Goal: Task Accomplishment & Management: Use online tool/utility

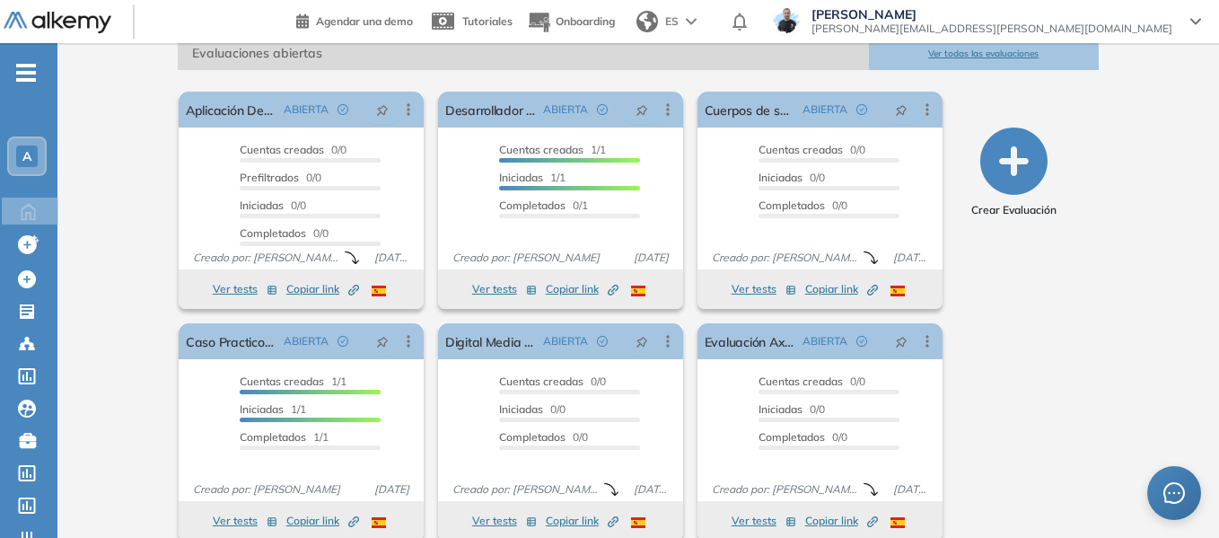
scroll to position [300, 0]
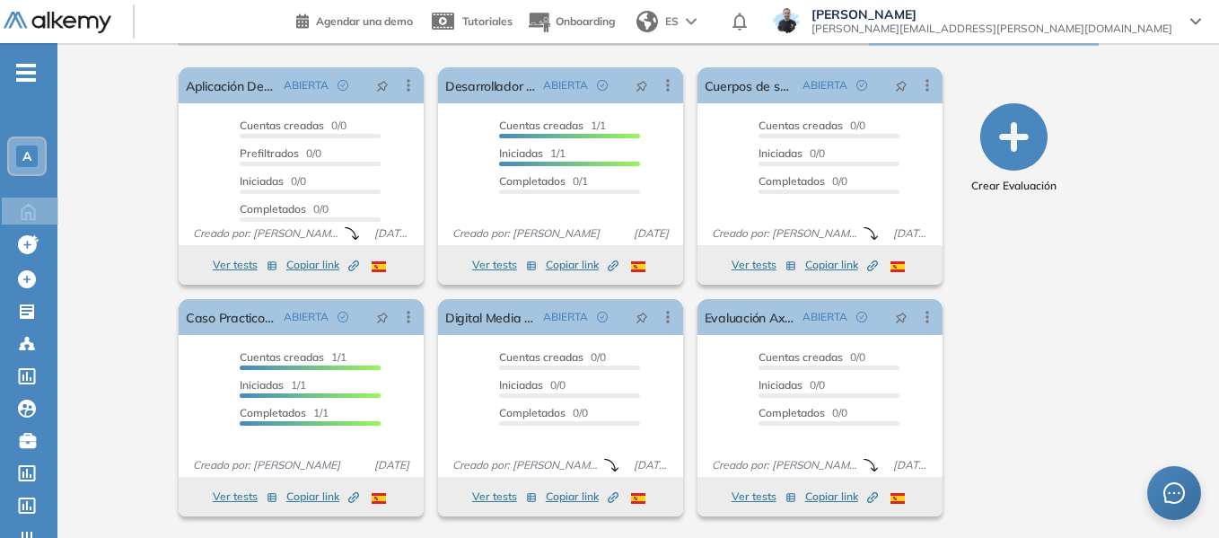
click at [31, 78] on span "-" at bounding box center [26, 71] width 20 height 14
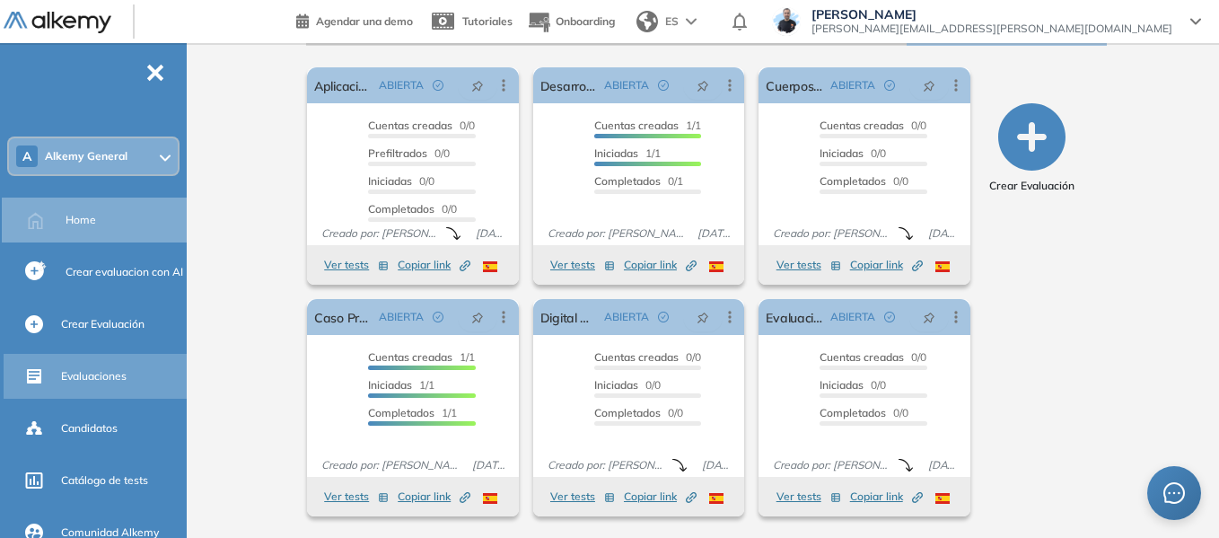
click at [109, 386] on div "Evaluaciones" at bounding box center [122, 376] width 122 height 31
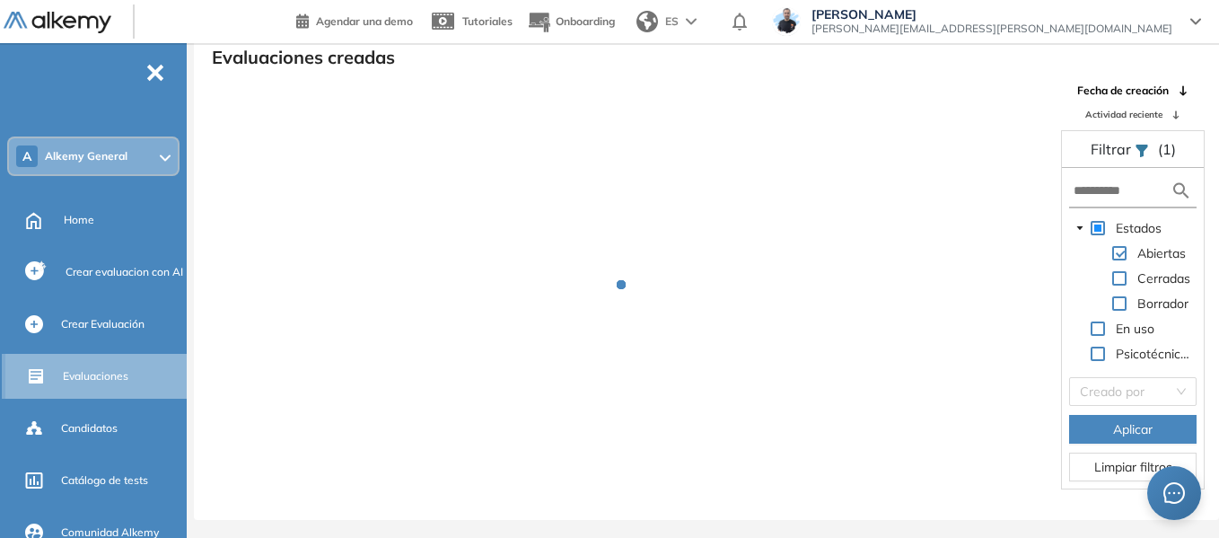
scroll to position [43, 0]
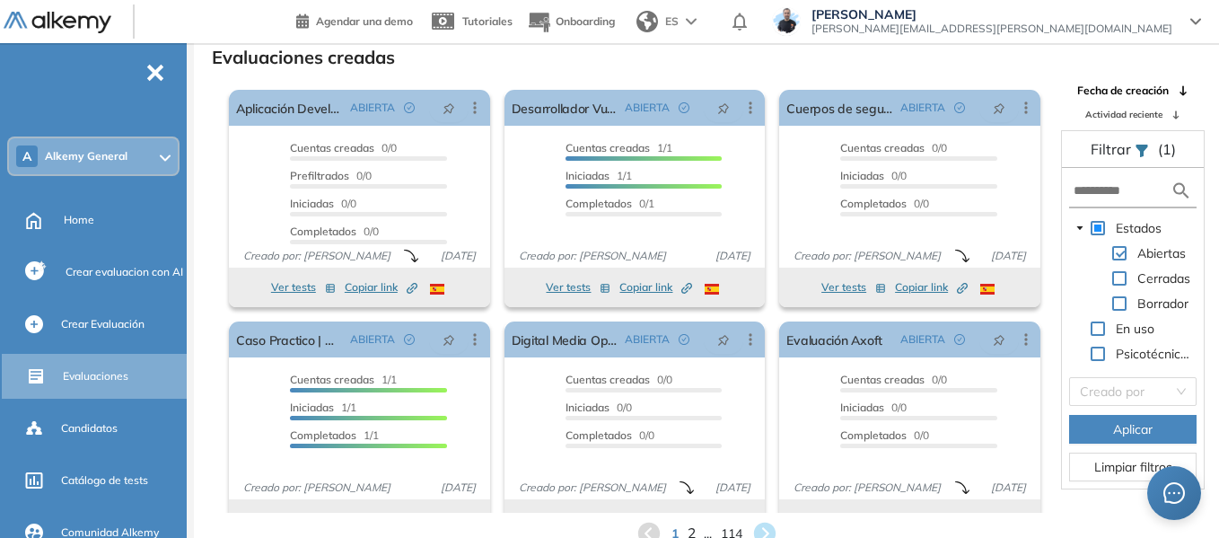
click at [688, 527] on span "2" at bounding box center [691, 533] width 8 height 21
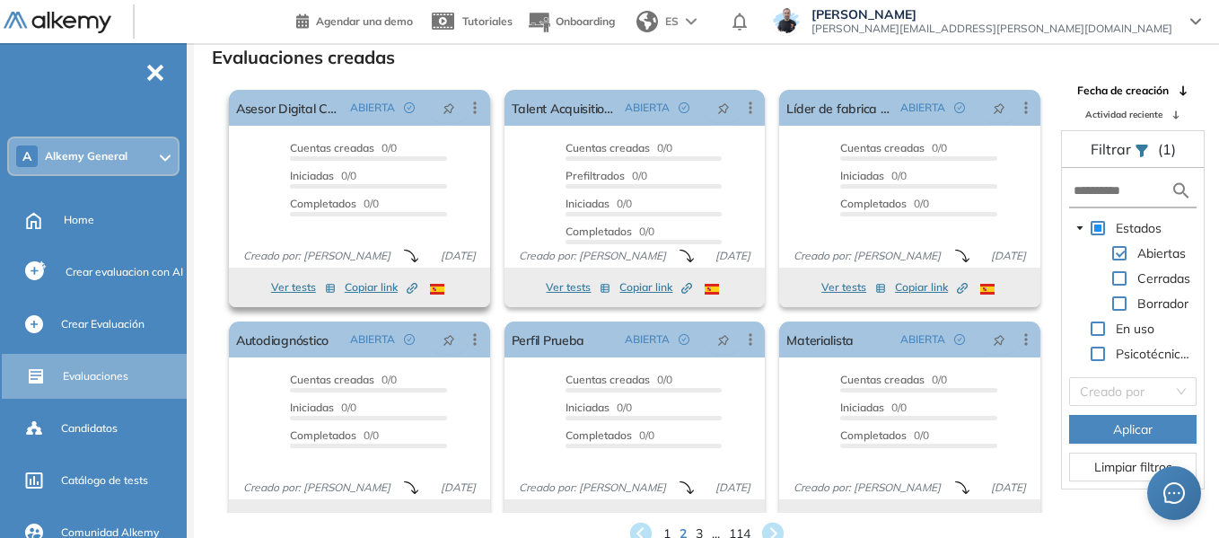
click at [303, 284] on button "Ver tests" at bounding box center [303, 287] width 65 height 22
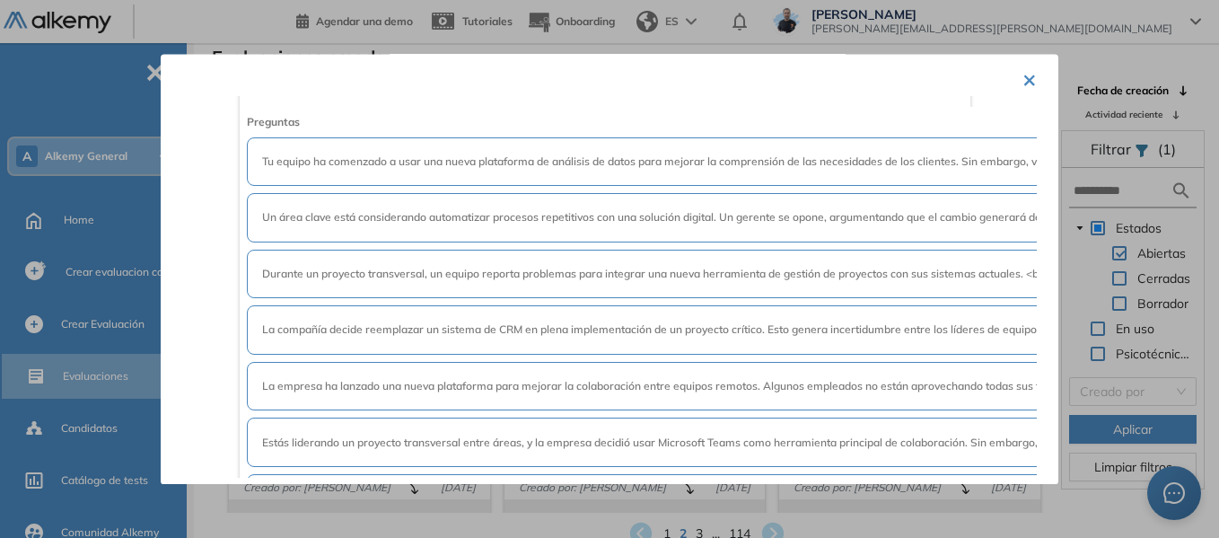
scroll to position [180, 0]
click at [1028, 75] on button "×" at bounding box center [1029, 78] width 14 height 35
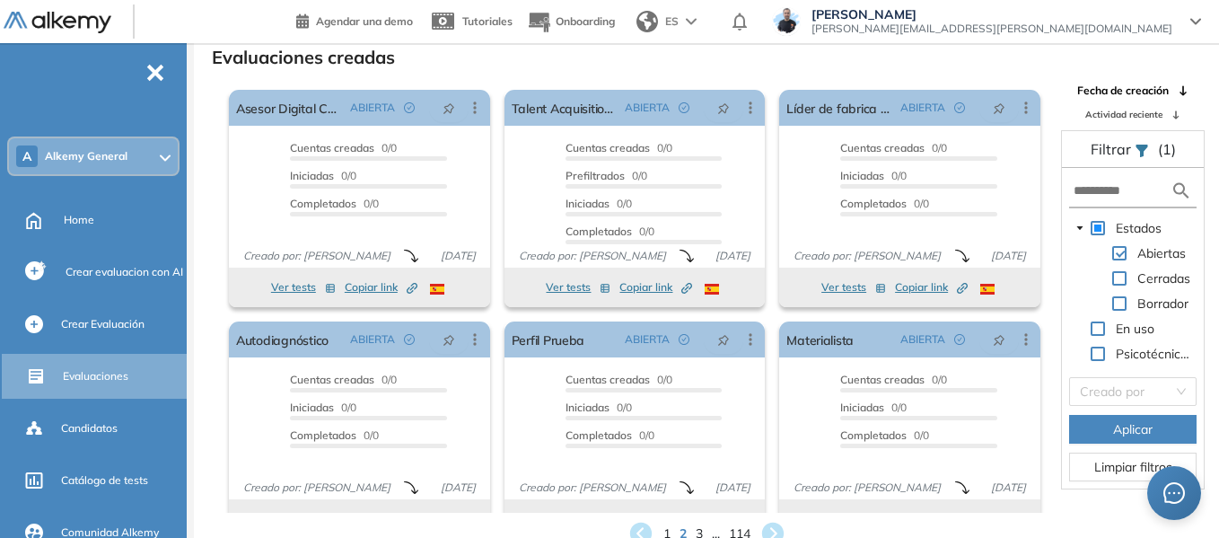
click at [105, 144] on div "A Alkemy General" at bounding box center [93, 156] width 169 height 36
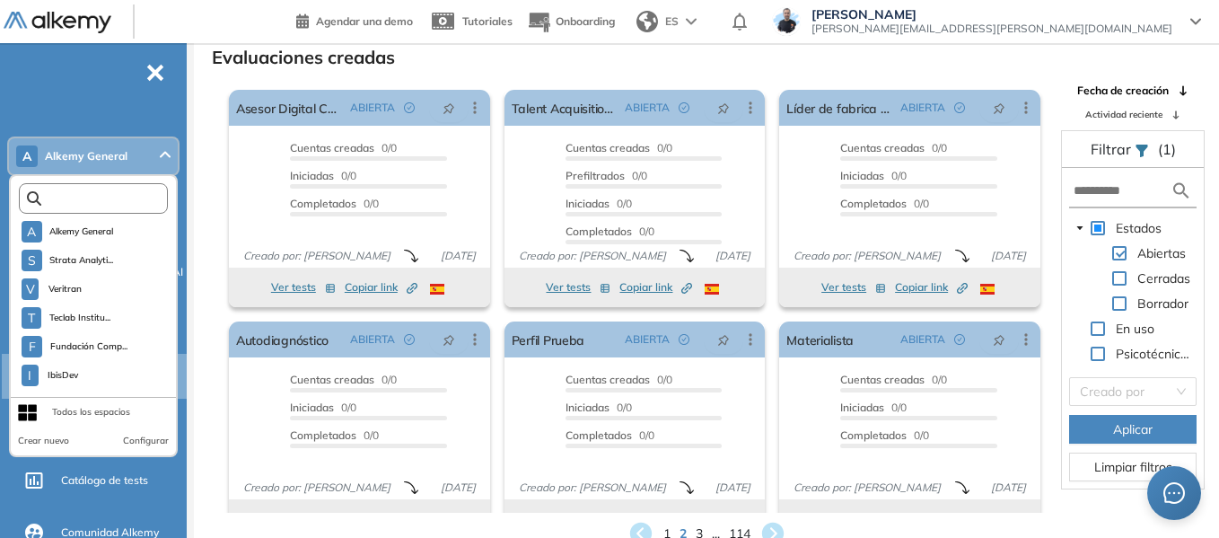
click at [113, 194] on input "text" at bounding box center [97, 198] width 112 height 13
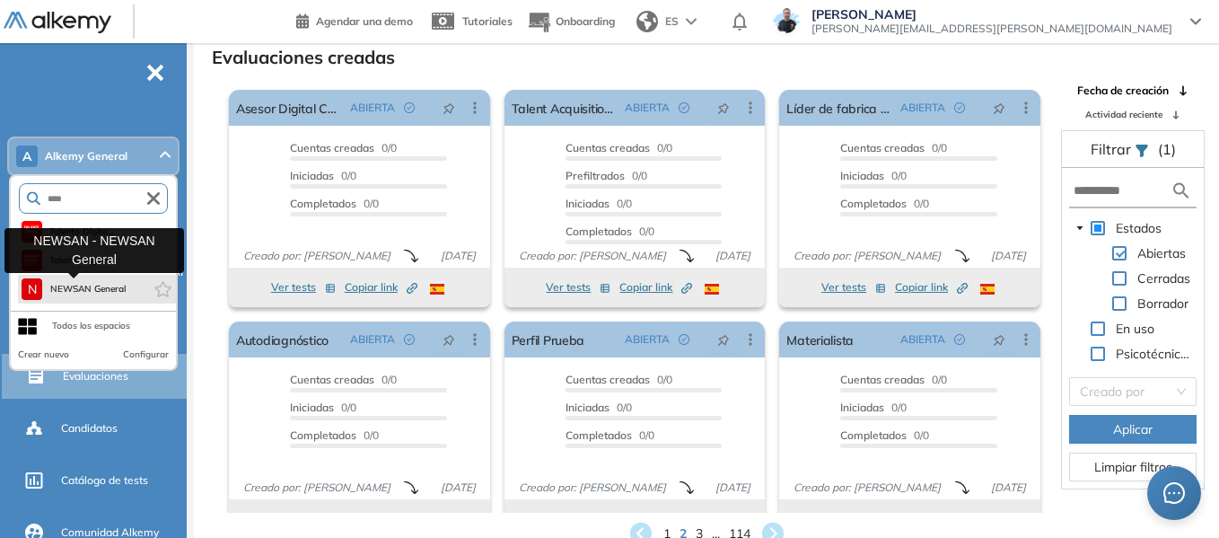
type input "****"
click at [114, 281] on button "N NEWSAN General" at bounding box center [74, 289] width 104 height 22
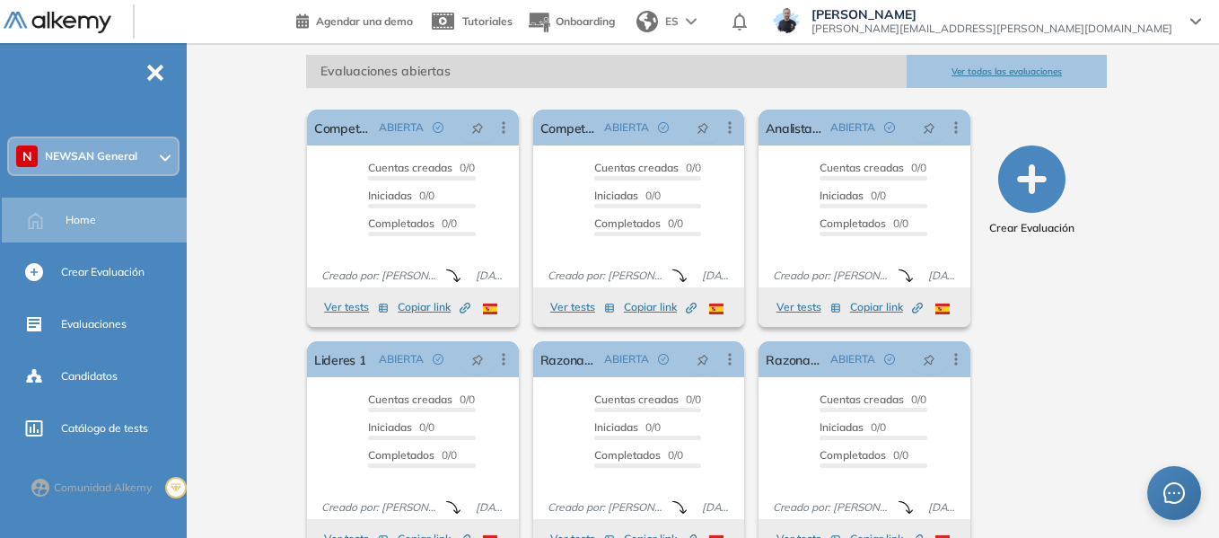
scroll to position [300, 0]
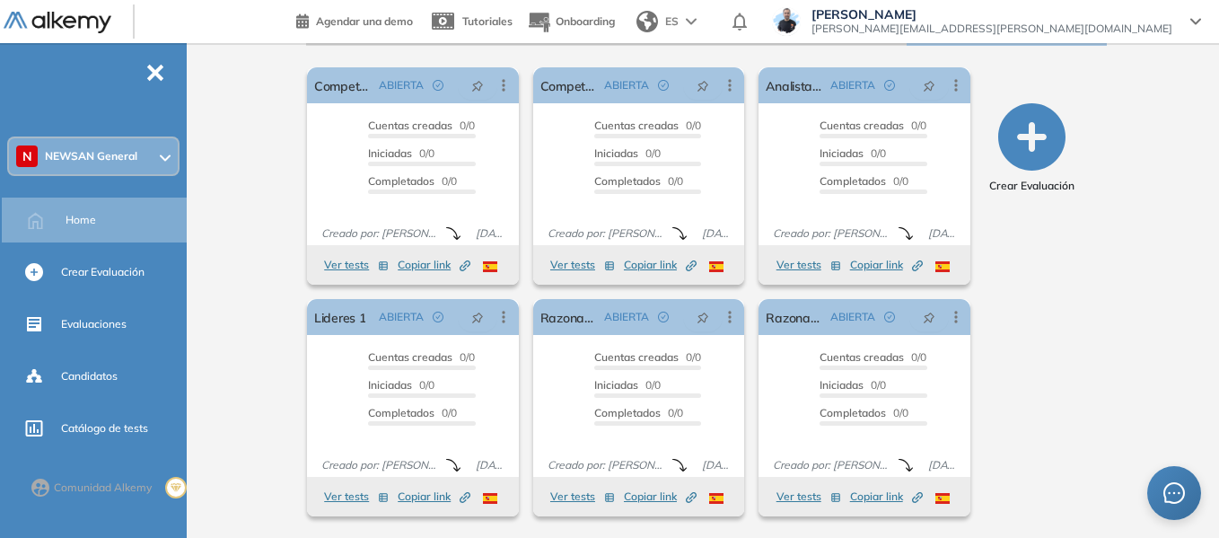
click at [96, 149] on span "NEWSAN General" at bounding box center [91, 156] width 92 height 14
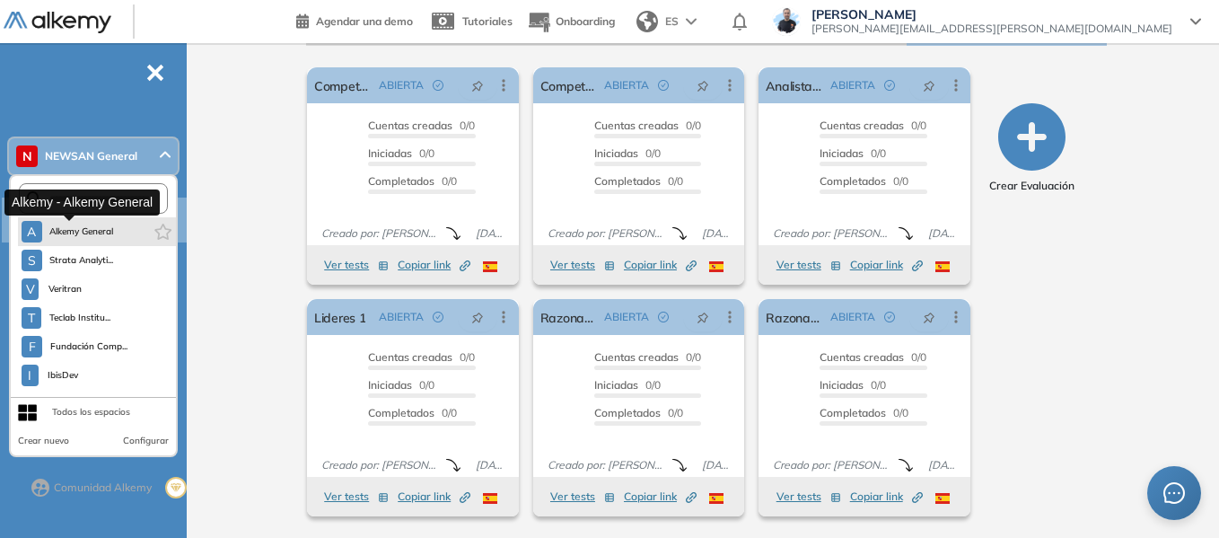
click at [98, 233] on span "Alkemy General" at bounding box center [81, 231] width 65 height 14
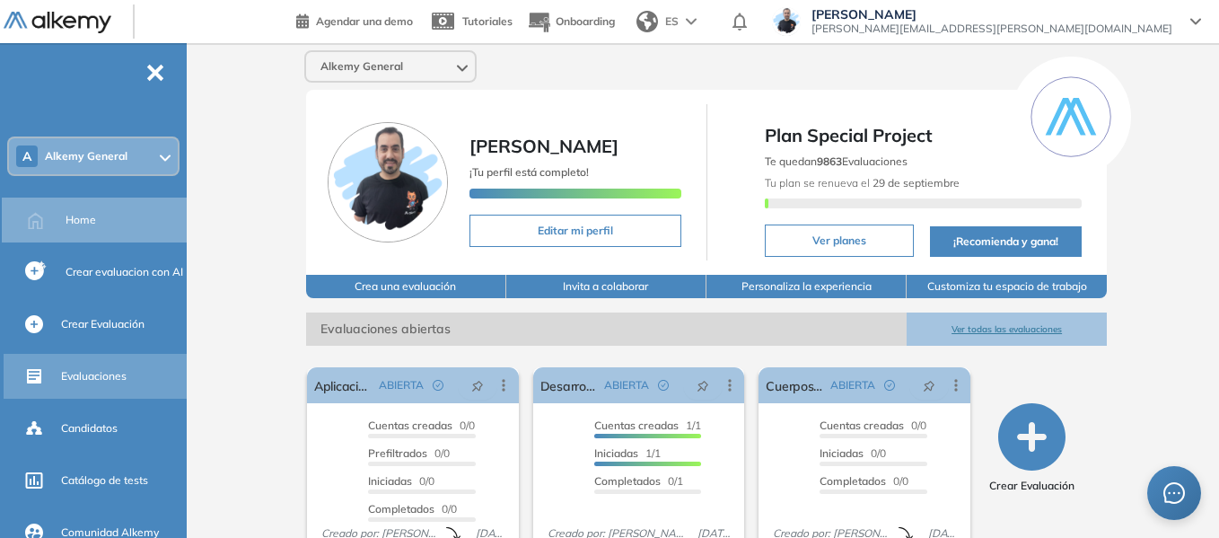
click at [101, 372] on span "Evaluaciones" at bounding box center [94, 376] width 66 height 16
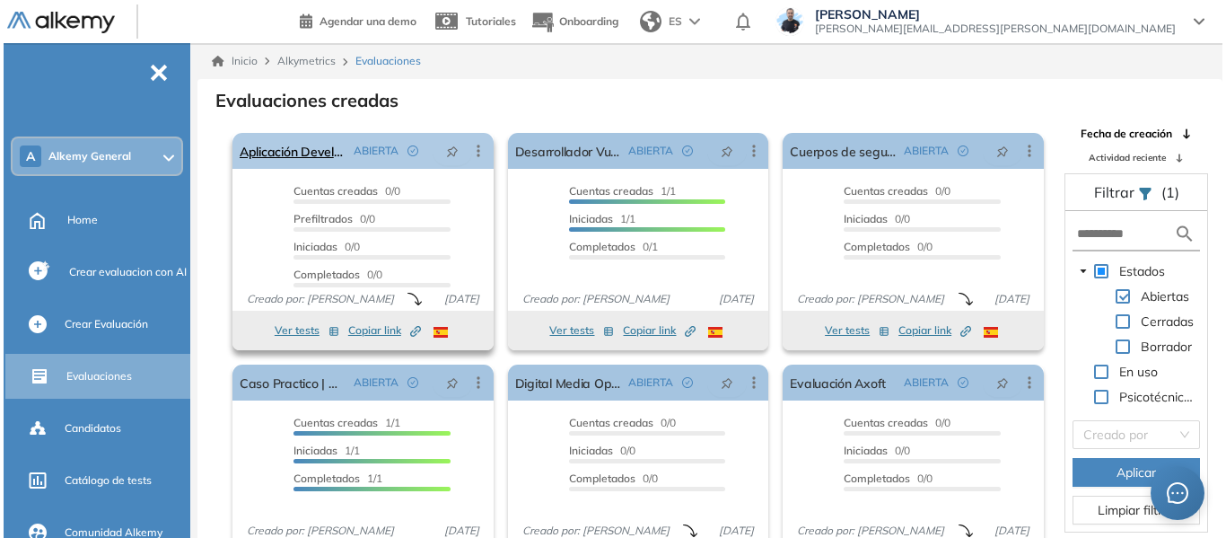
scroll to position [33, 0]
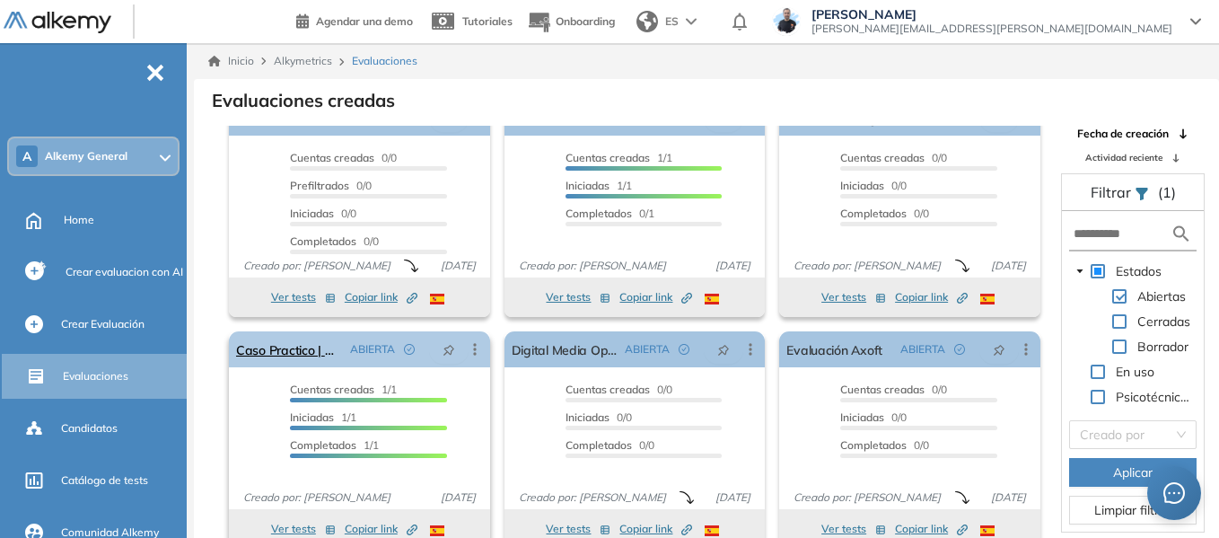
click at [474, 352] on icon at bounding box center [475, 349] width 18 height 18
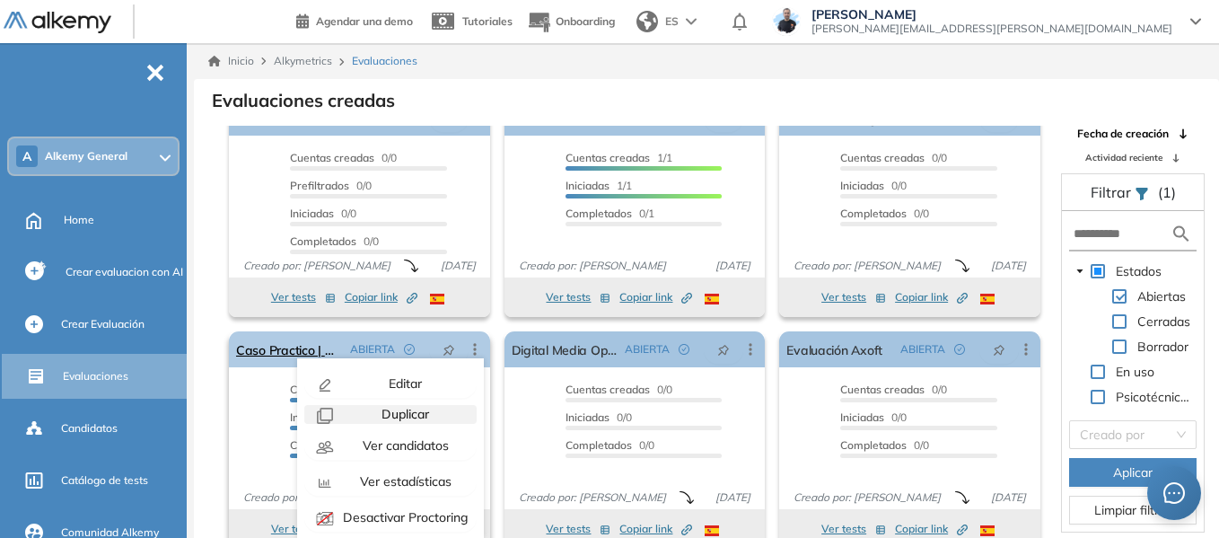
click at [409, 412] on span "Duplicar" at bounding box center [403, 414] width 51 height 16
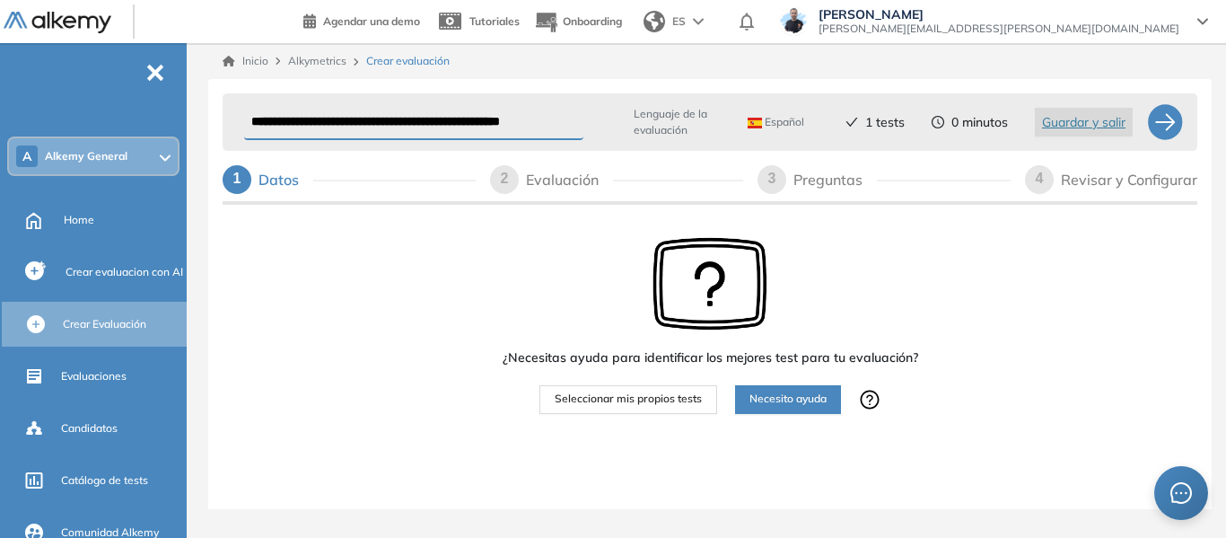
click at [483, 124] on input "**********" at bounding box center [413, 122] width 339 height 35
drag, startPoint x: 478, startPoint y: 127, endPoint x: 604, endPoint y: 125, distance: 125.7
click at [604, 125] on div "**********" at bounding box center [692, 122] width 910 height 43
click at [312, 121] on input "**********" at bounding box center [413, 122] width 338 height 35
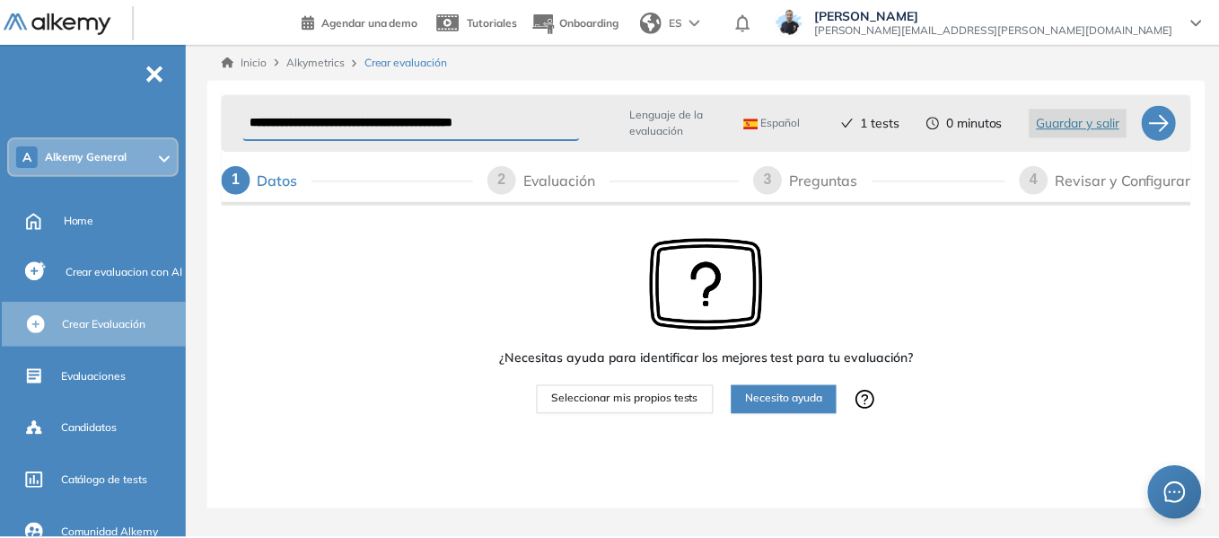
scroll to position [0, 0]
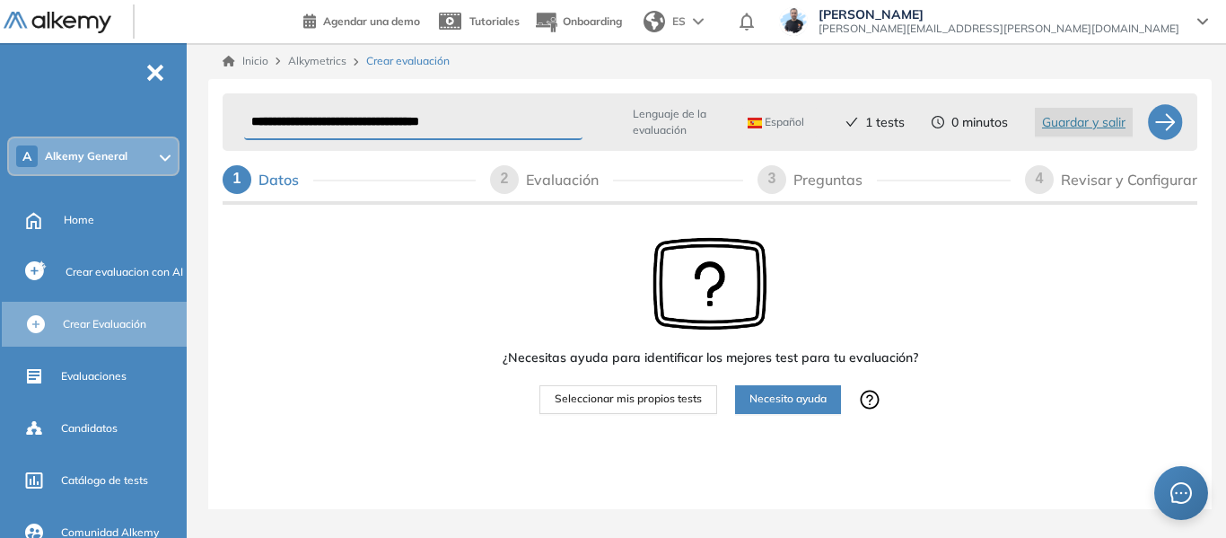
drag, startPoint x: 514, startPoint y: 121, endPoint x: 361, endPoint y: 127, distance: 153.6
click at [361, 127] on input "**********" at bounding box center [413, 122] width 338 height 35
type input "**********"
click at [1155, 129] on div at bounding box center [1165, 122] width 36 height 36
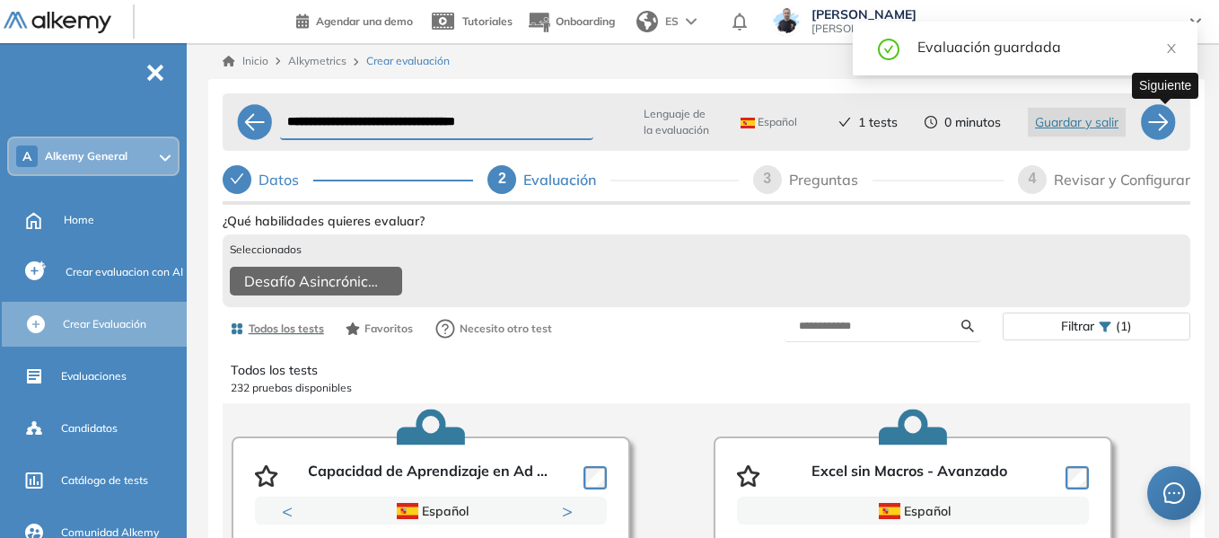
click at [1161, 124] on div at bounding box center [1158, 122] width 36 height 36
select select "*****"
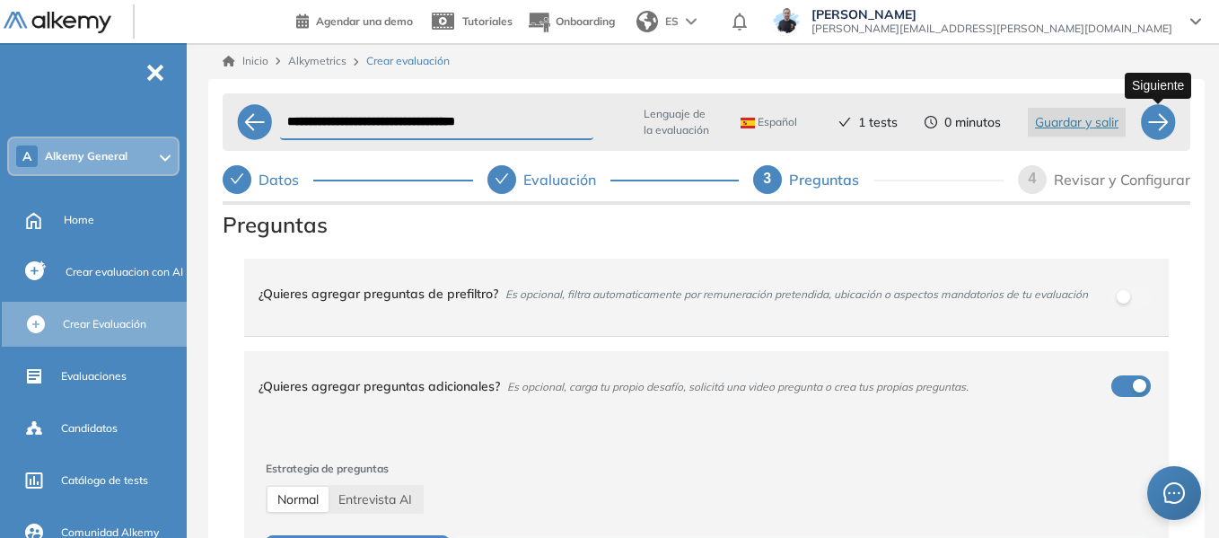
click at [1163, 127] on div at bounding box center [1158, 122] width 36 height 36
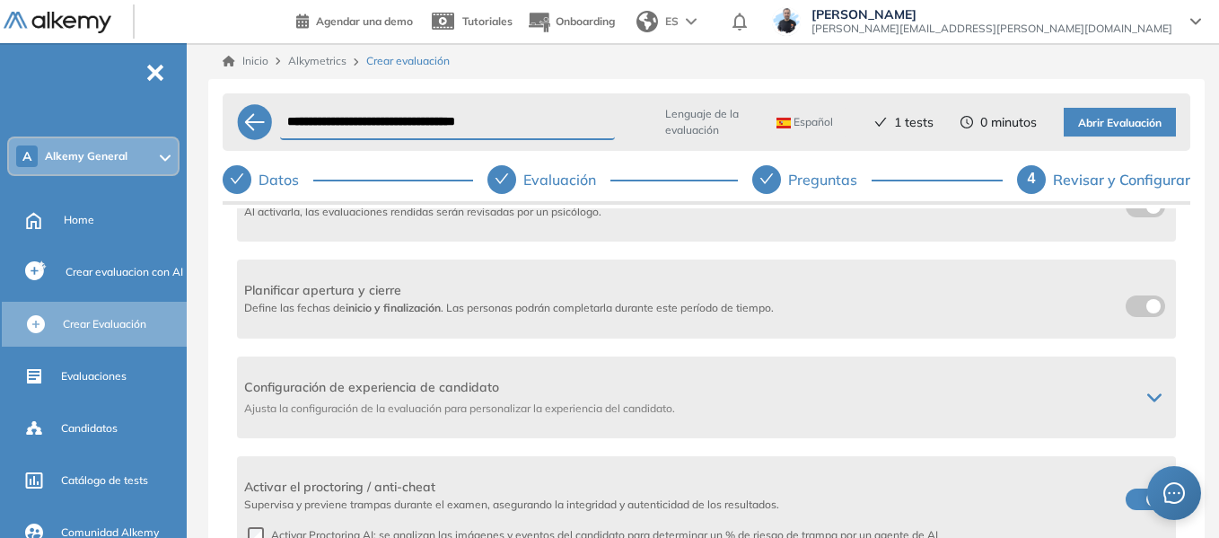
scroll to position [359, 0]
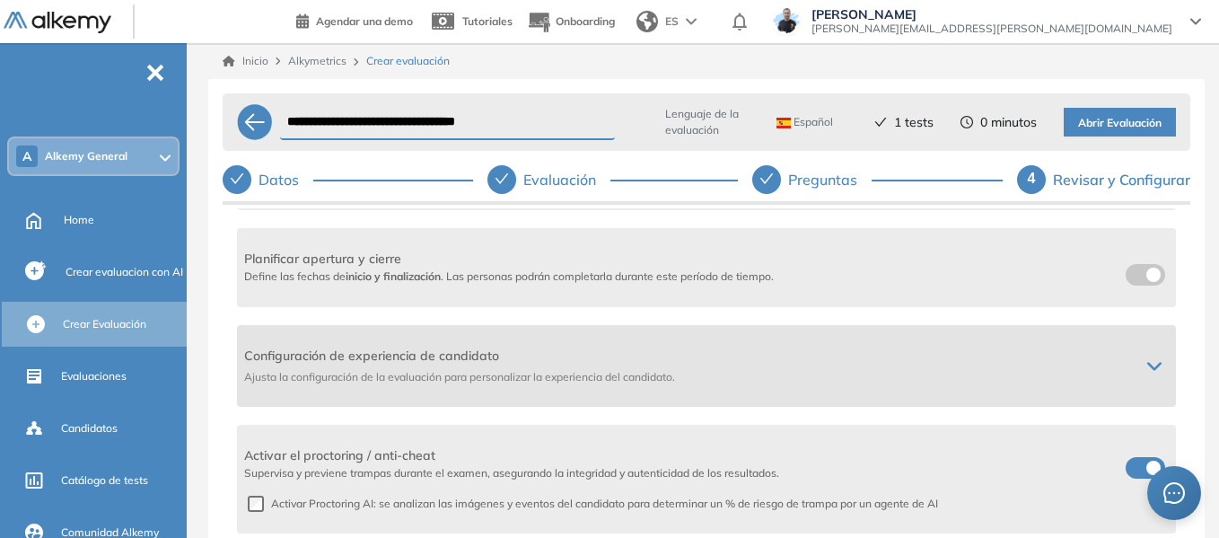
click at [1147, 367] on icon at bounding box center [1154, 366] width 14 height 14
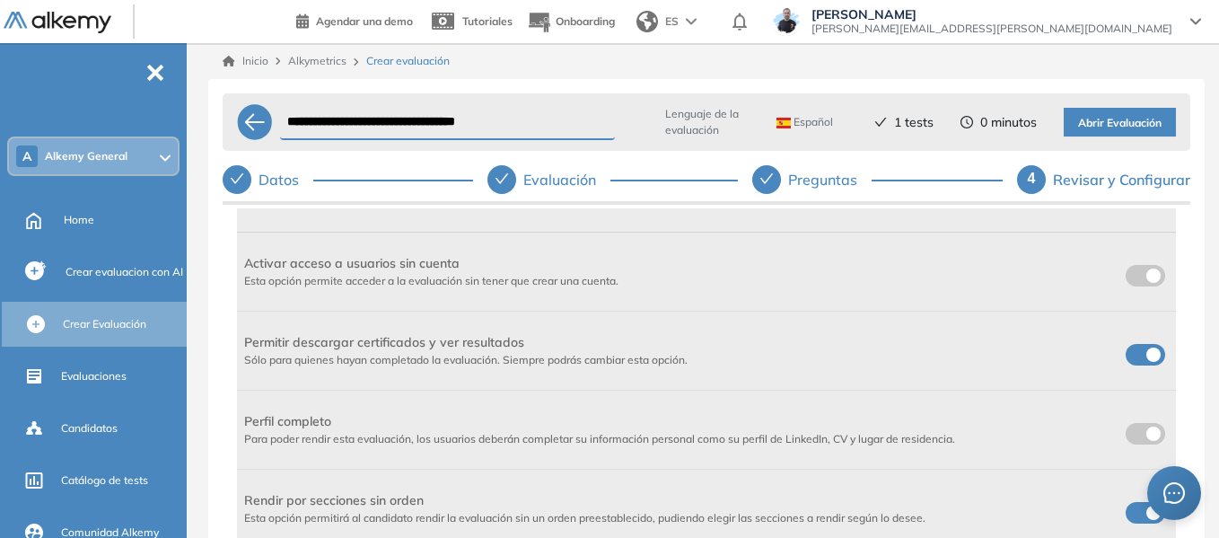
scroll to position [539, 0]
click at [1140, 265] on label at bounding box center [1145, 271] width 39 height 22
click at [1140, 350] on span at bounding box center [1133, 346] width 14 height 14
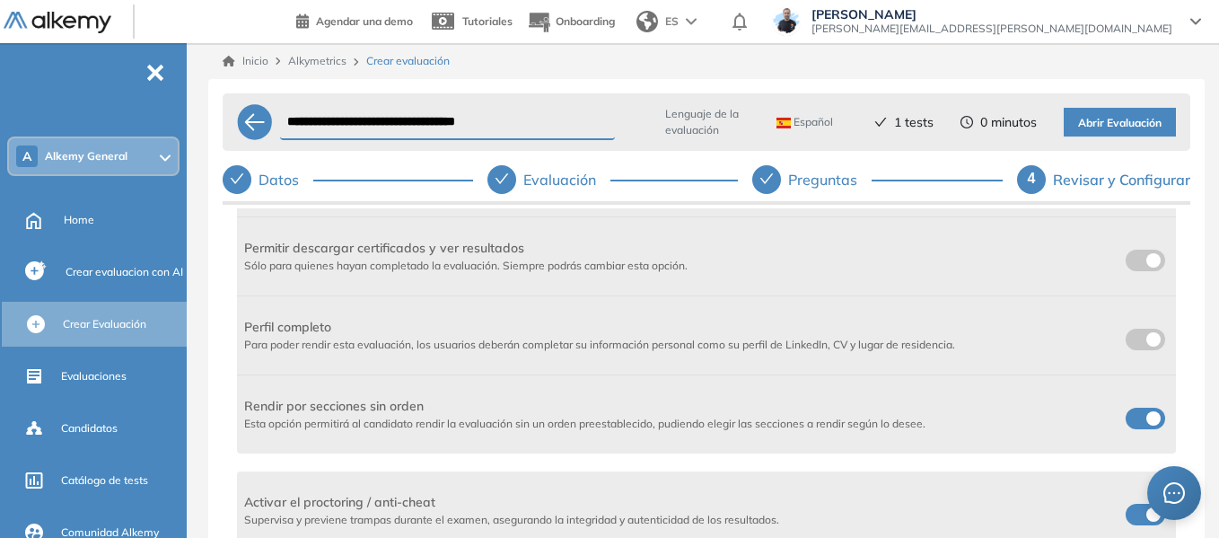
click at [1140, 421] on span at bounding box center [1133, 415] width 14 height 14
click at [1124, 122] on span "Abrir Evaluación" at bounding box center [1119, 123] width 83 height 17
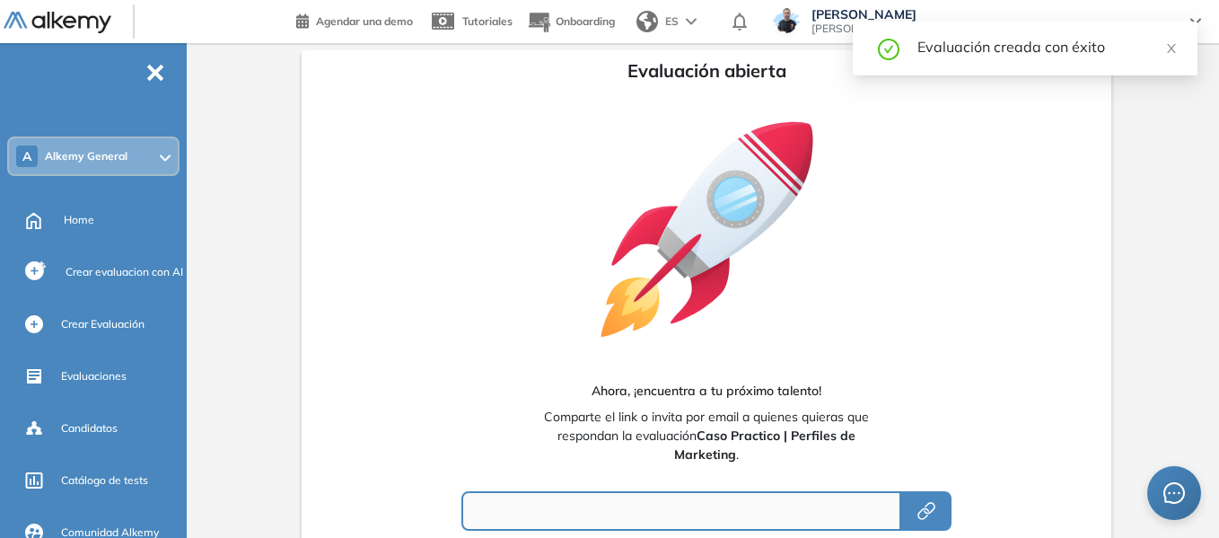
type input "**********"
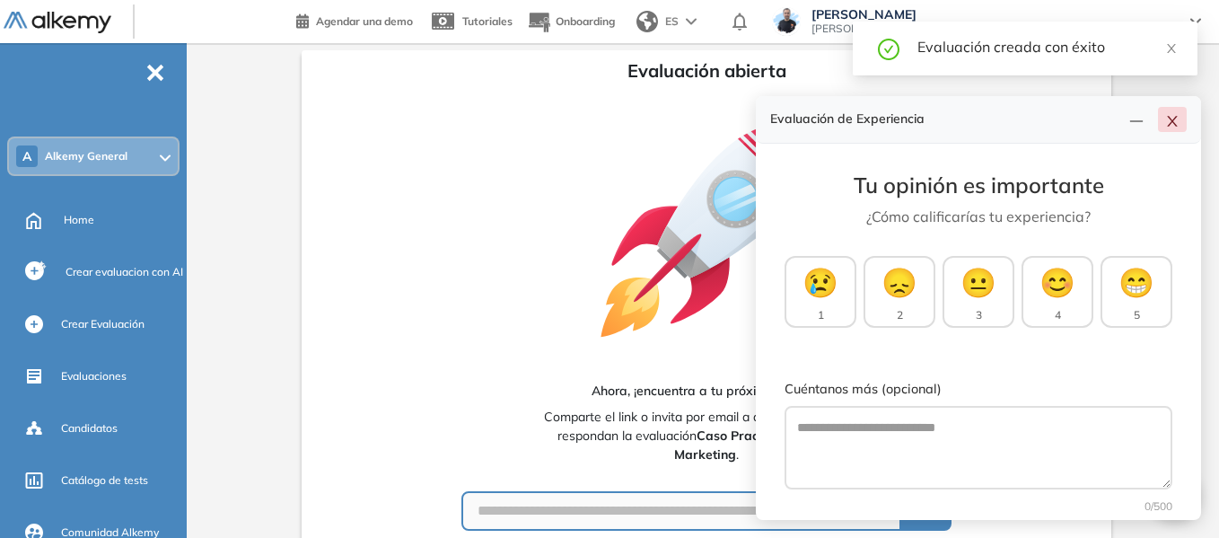
click at [1177, 120] on icon "close" at bounding box center [1172, 121] width 14 height 14
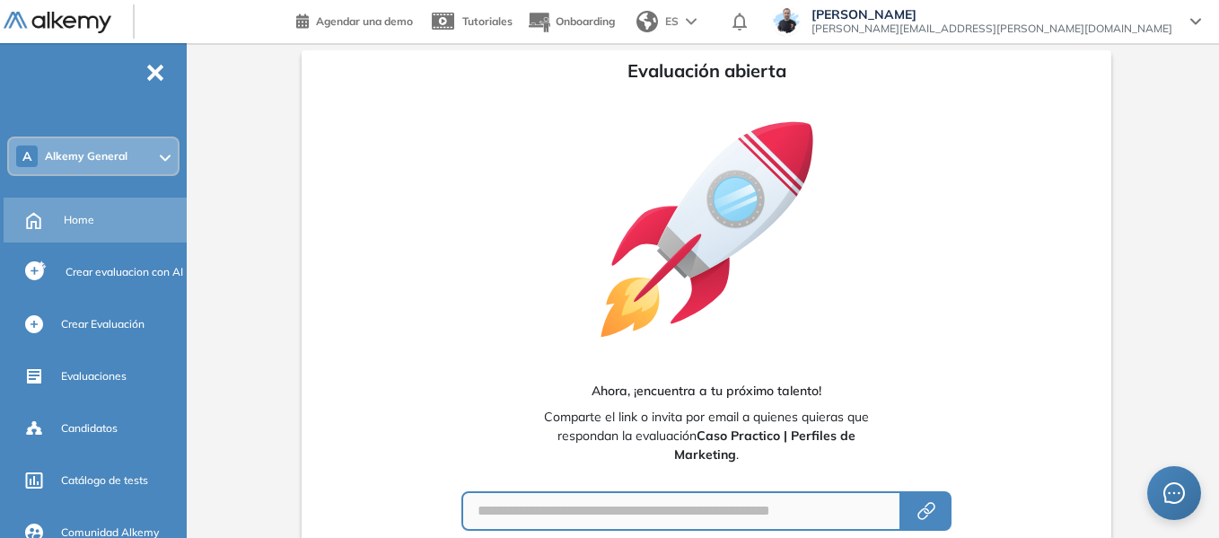
click at [83, 224] on span "Home" at bounding box center [79, 220] width 31 height 16
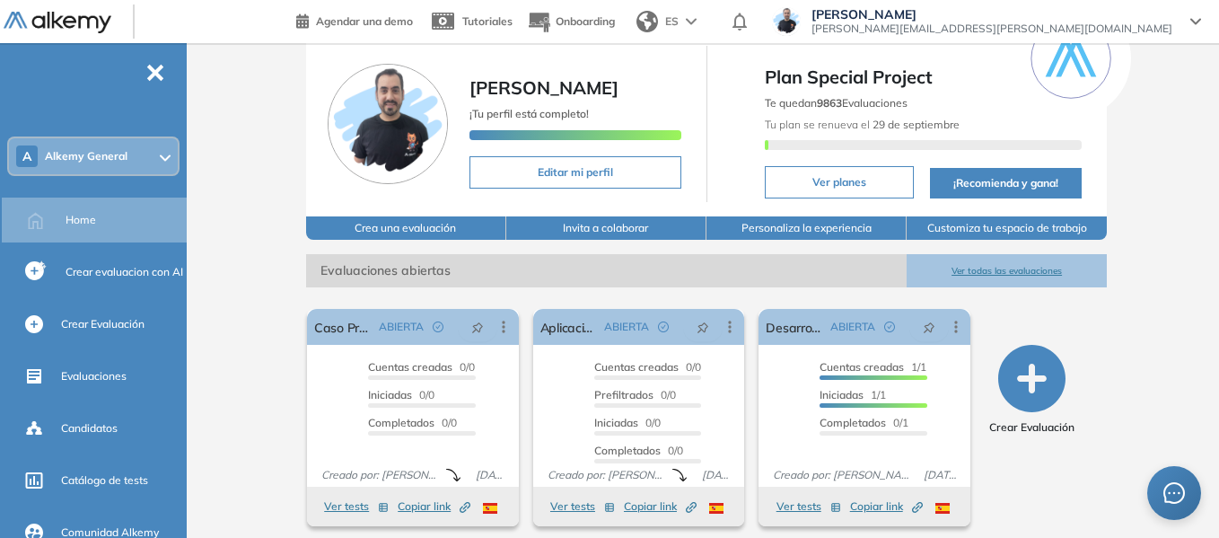
scroll to position [90, 0]
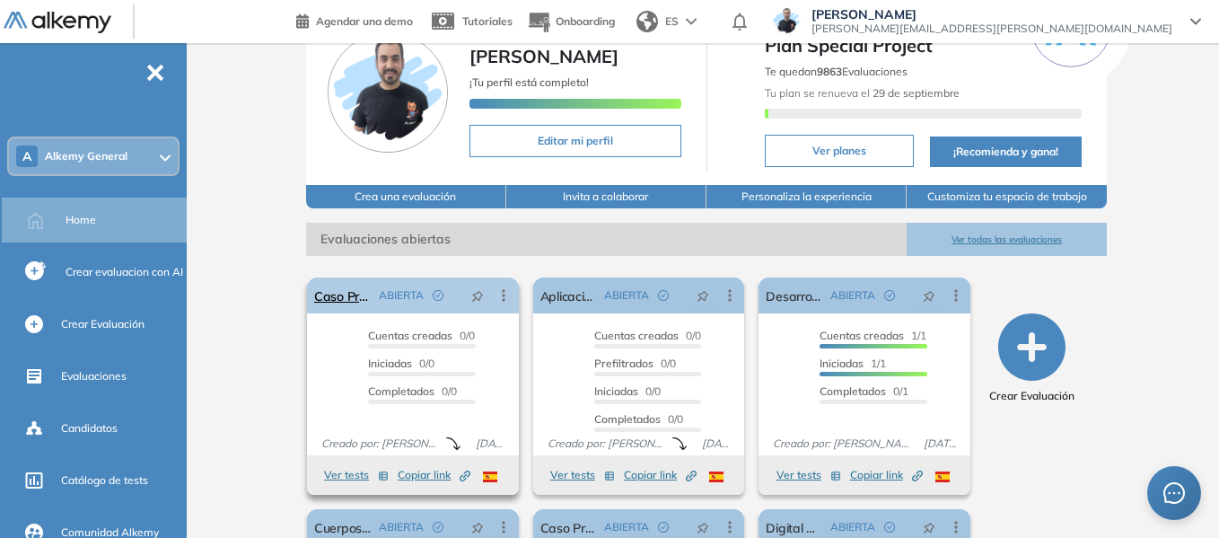
click at [500, 285] on div "ABIERTA" at bounding box center [442, 295] width 140 height 29
click at [505, 292] on icon at bounding box center [504, 295] width 18 height 18
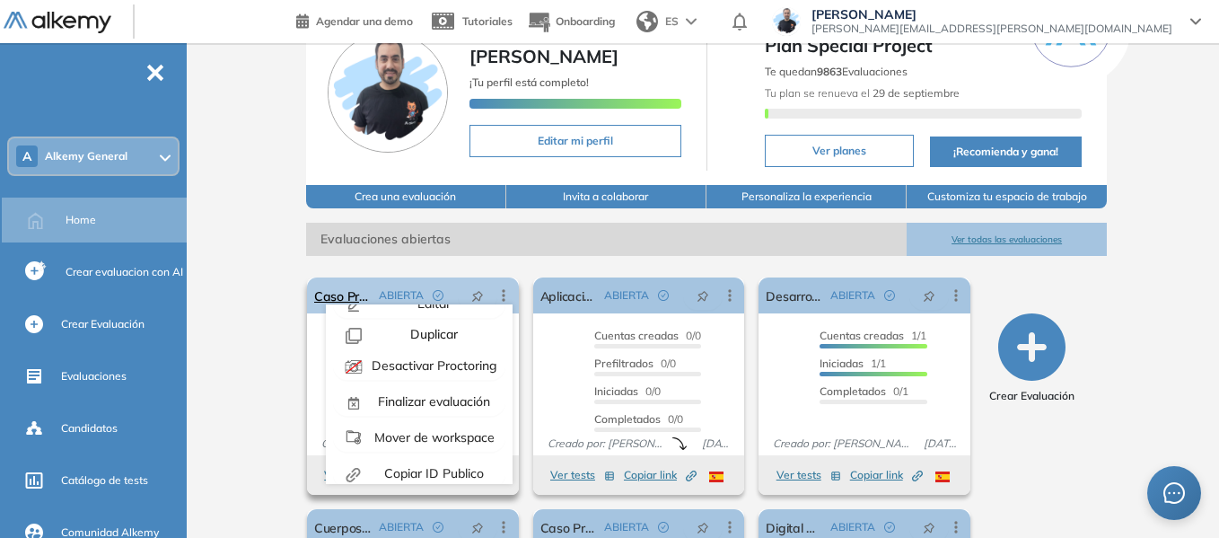
scroll to position [40, 0]
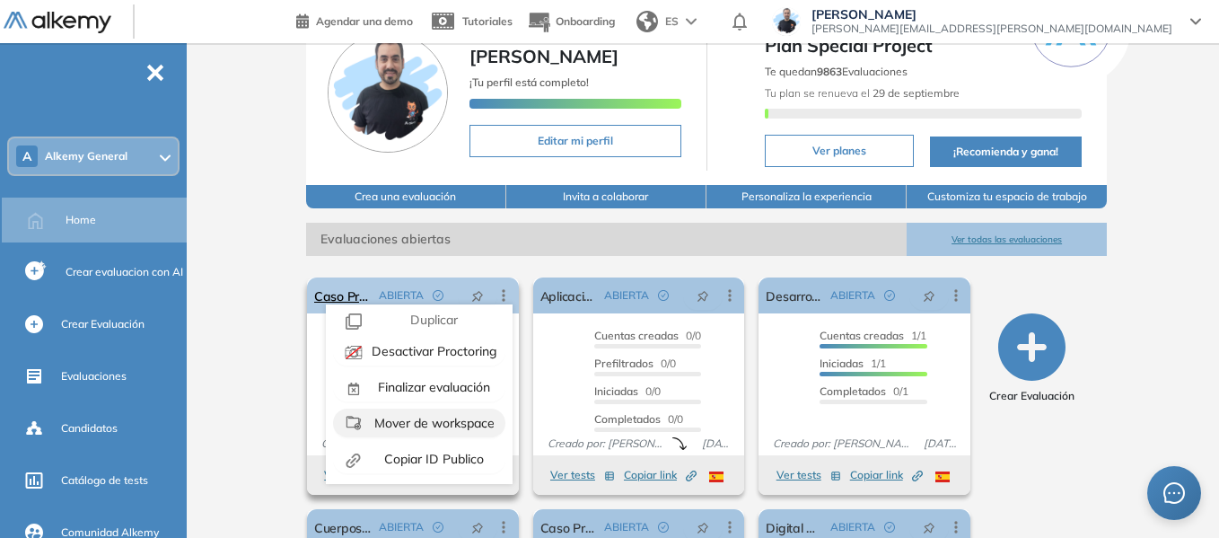
click at [435, 422] on span "Mover de workspace" at bounding box center [433, 423] width 124 height 16
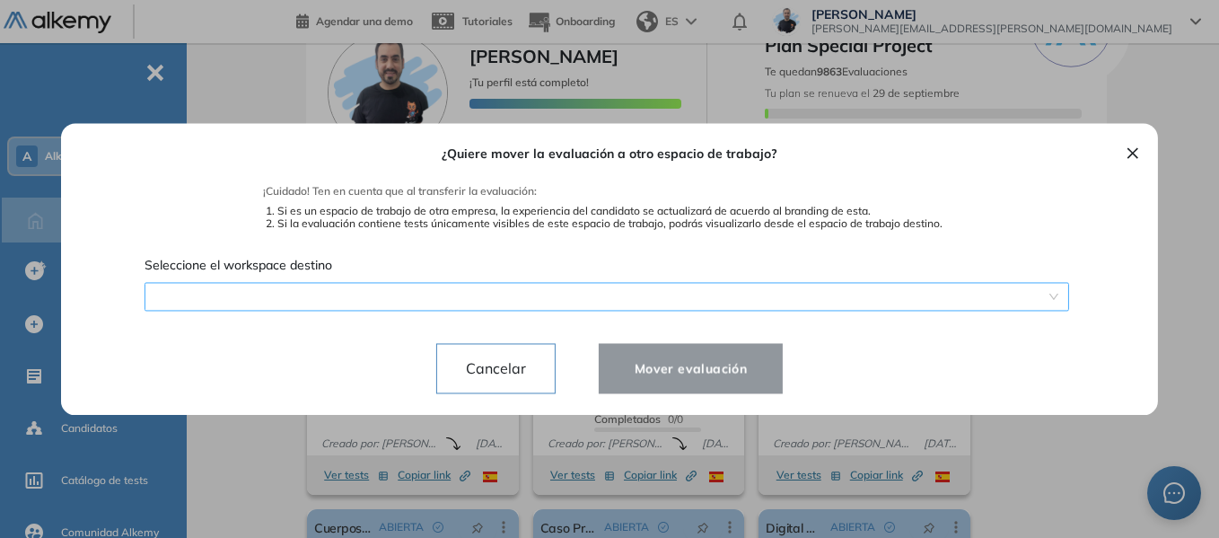
click at [496, 300] on div "¿Quiere mover la evaluación a otro espacio de trabajo? ¡Cuidado! Ten en cuenta …" at bounding box center [610, 269] width 1054 height 292
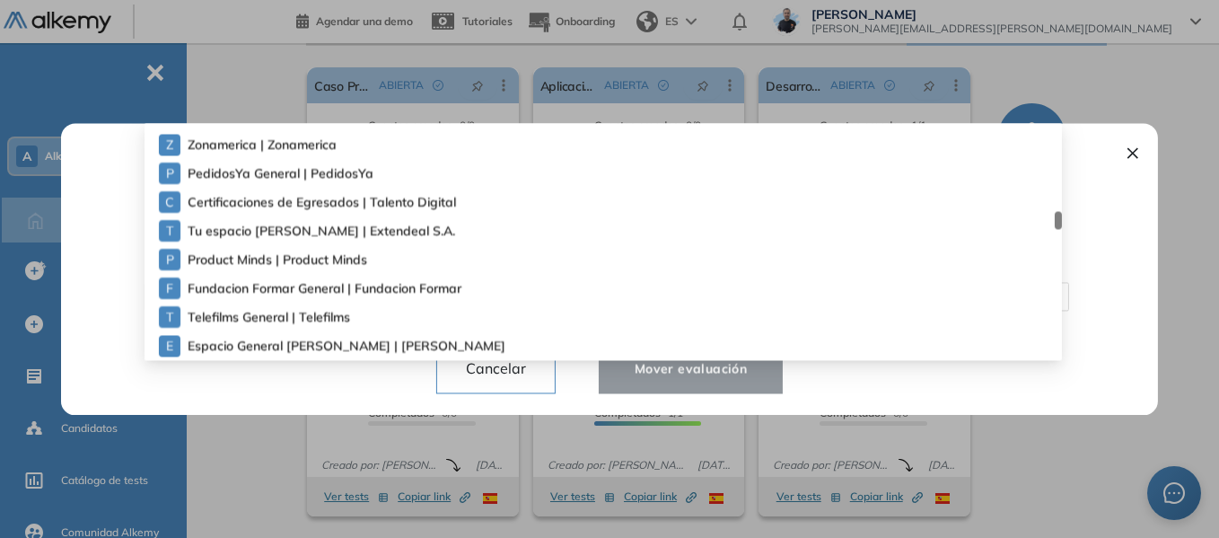
scroll to position [1889, 0]
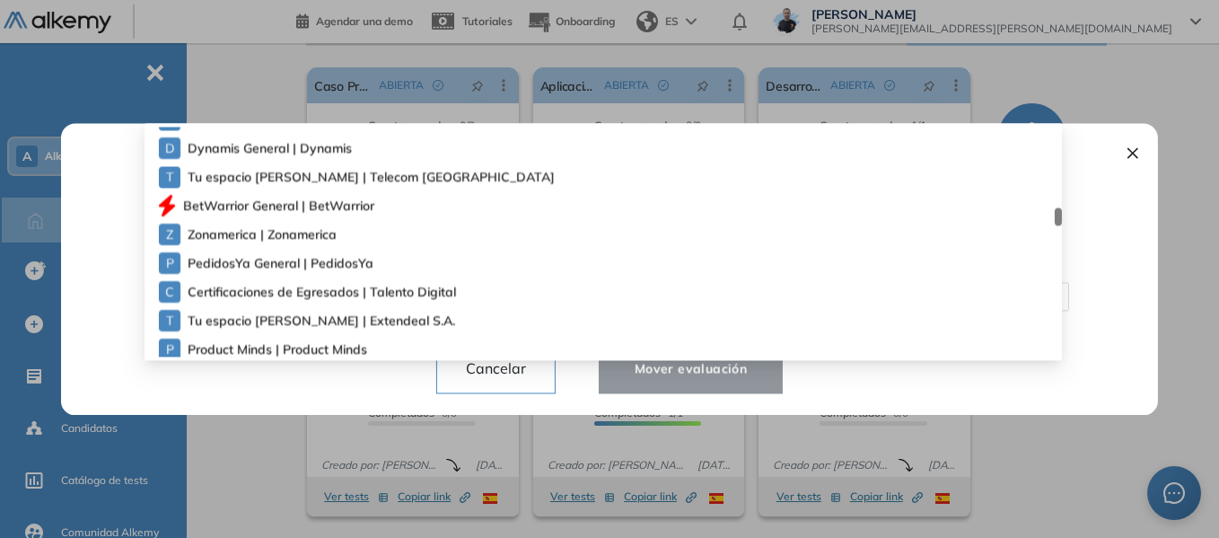
click at [113, 224] on div "¿Quiere mover la evaluación a otro espacio de trabajo? ¡Cuidado! Ten en cuenta …" at bounding box center [609, 269] width 1011 height 292
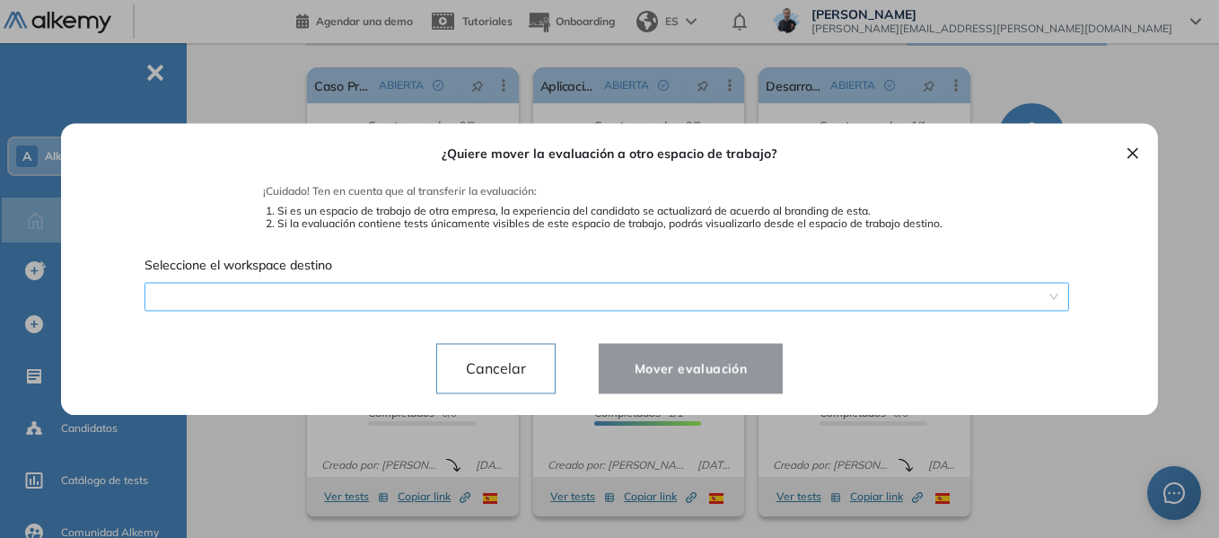
click at [429, 300] on div "¿Quiere mover la evaluación a otro espacio de trabajo? ¡Cuidado! Ten en cuenta …" at bounding box center [610, 269] width 1054 height 292
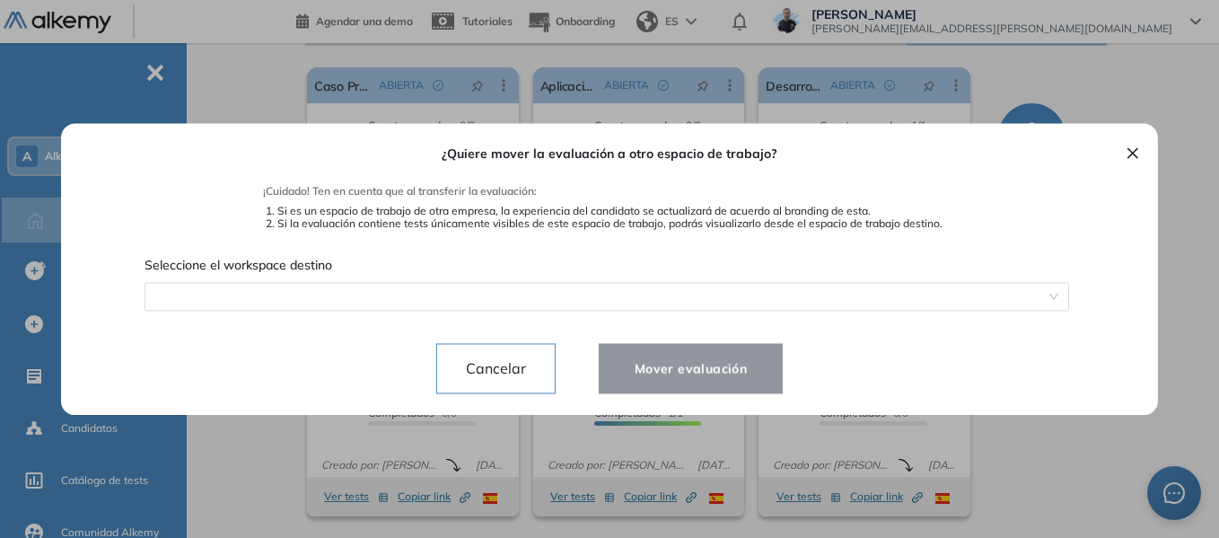
click at [223, 54] on div at bounding box center [609, 269] width 1219 height 538
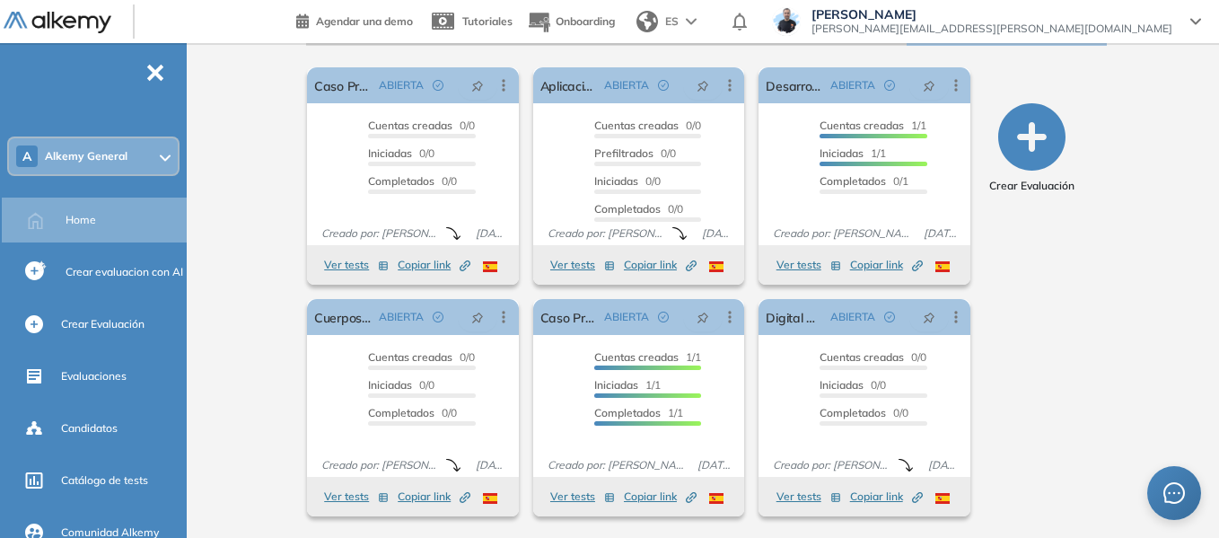
click at [162, 161] on icon at bounding box center [165, 157] width 11 height 7
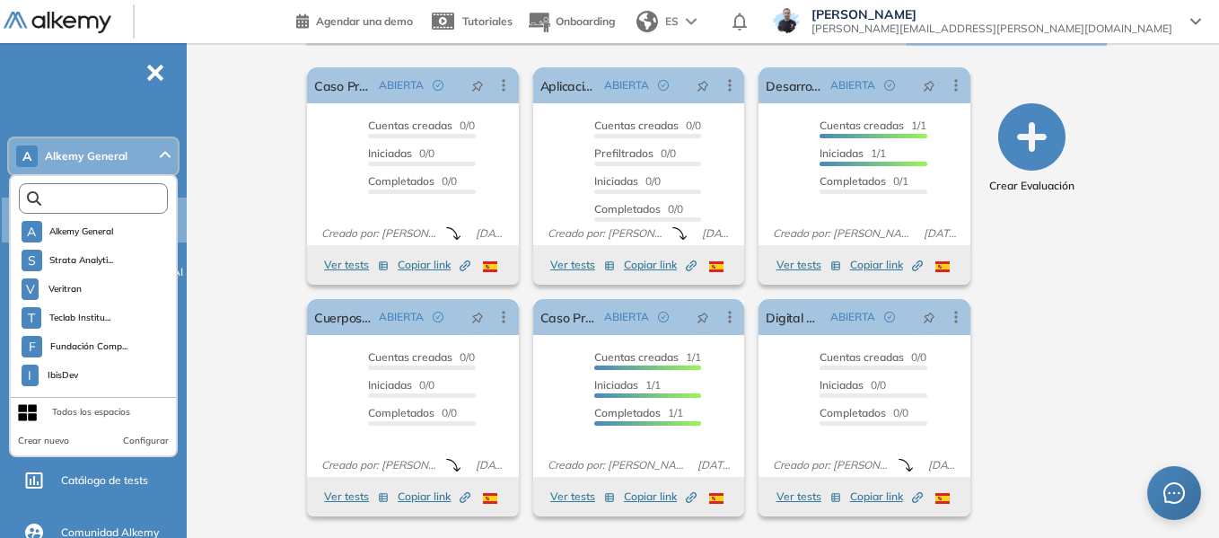
click at [124, 194] on input "text" at bounding box center [97, 198] width 112 height 13
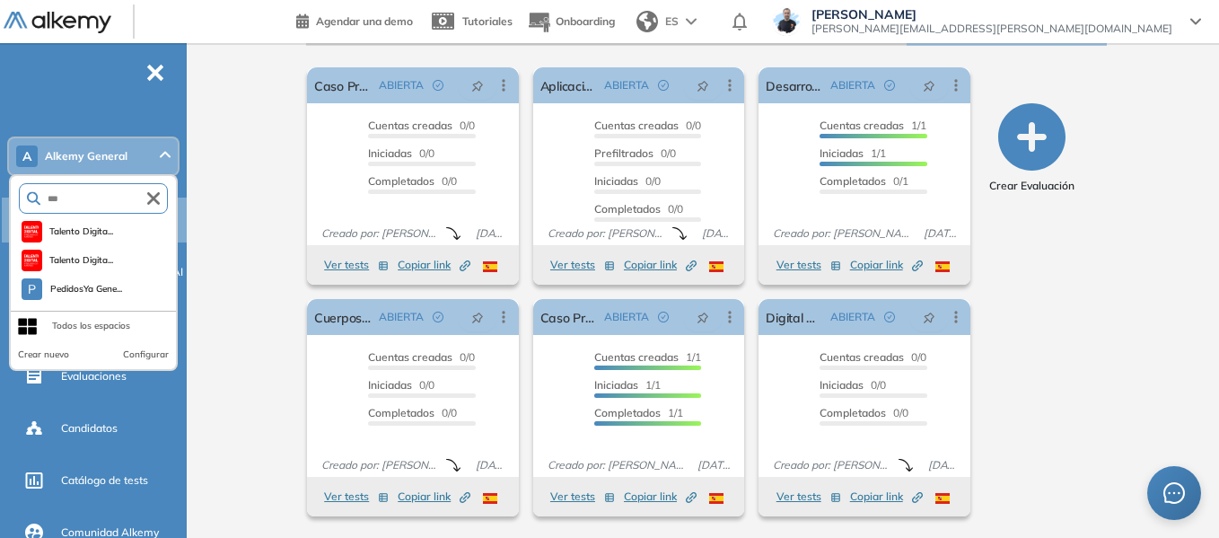
type input "***"
click at [247, 197] on div "Alkemy General [PERSON_NAME] ¡Tu perfil está completo! Editar mi perfil Plan Sp…" at bounding box center [706, 140] width 1025 height 794
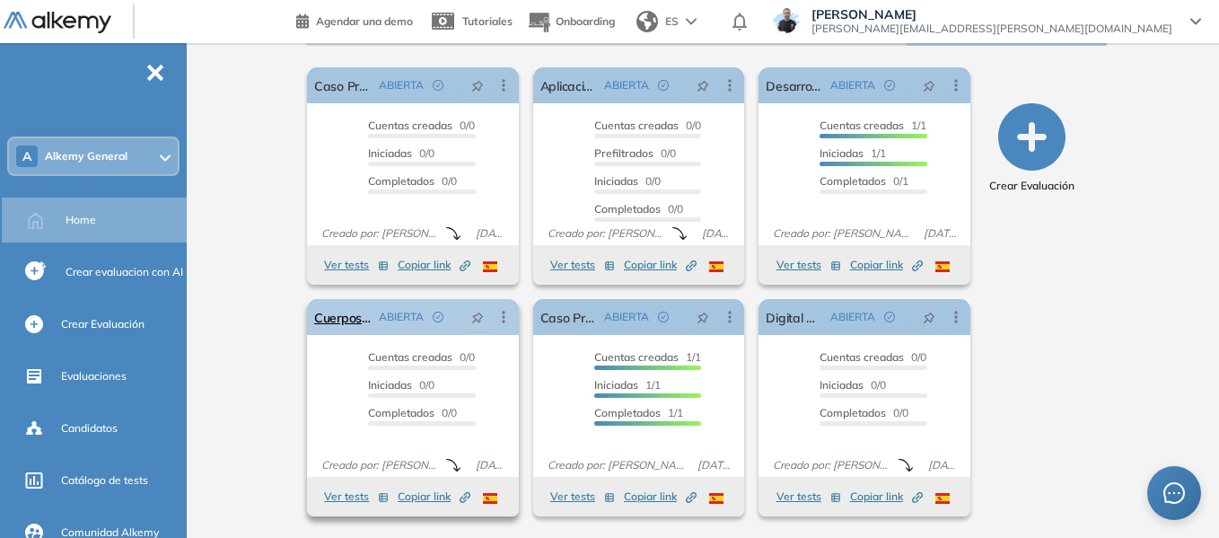
click at [499, 315] on icon at bounding box center [504, 317] width 18 height 18
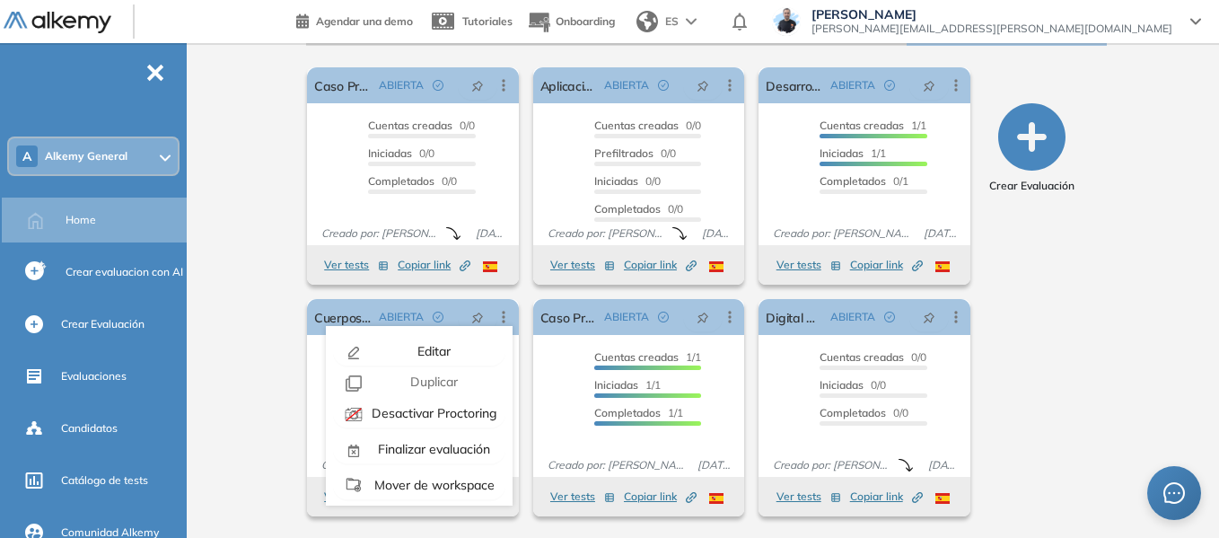
click at [231, 106] on div "Alkemy General [PERSON_NAME] ¡Tu perfil está completo! Editar mi perfil Plan Sp…" at bounding box center [706, 140] width 1025 height 794
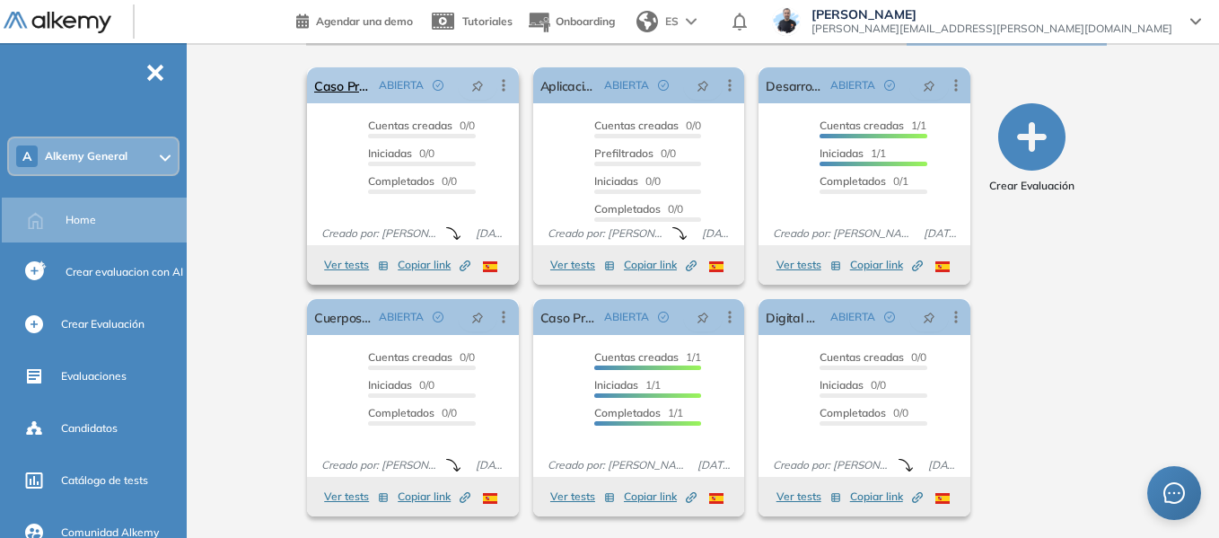
click at [510, 84] on icon at bounding box center [504, 85] width 18 height 18
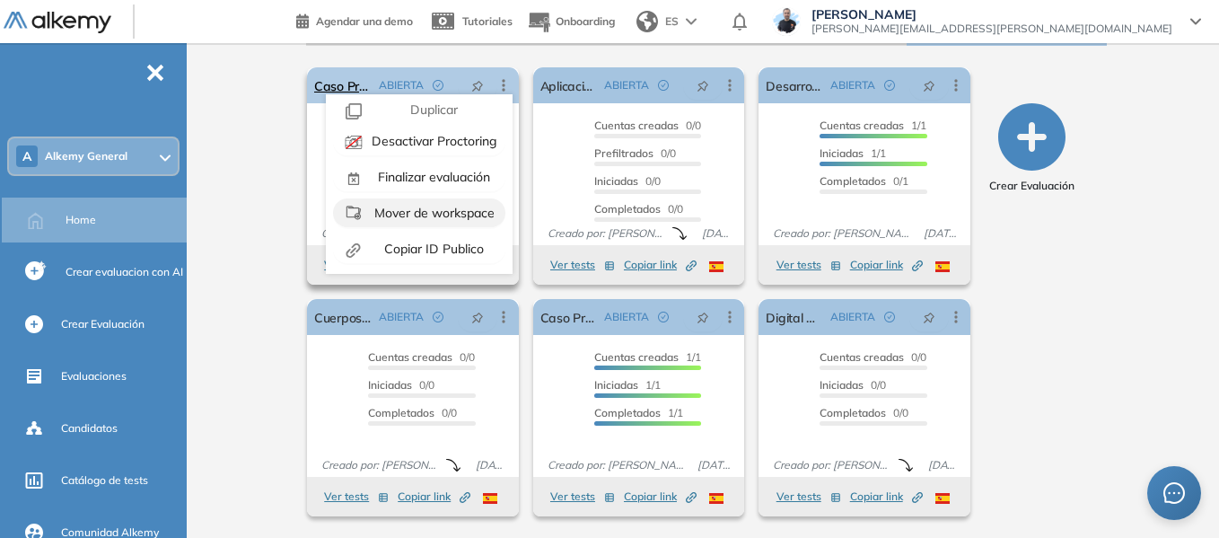
click at [453, 208] on span "Mover de workspace" at bounding box center [433, 213] width 124 height 16
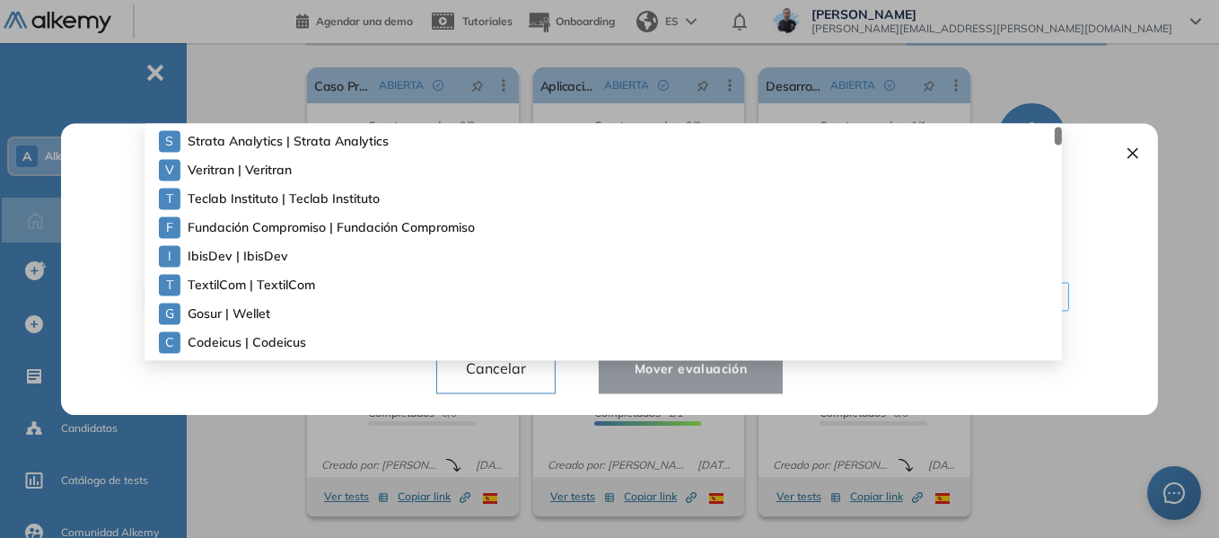
click at [415, 302] on div "¿Quiere mover la evaluación a otro espacio de trabajo? ¡Cuidado! Ten en cuenta …" at bounding box center [610, 269] width 1054 height 292
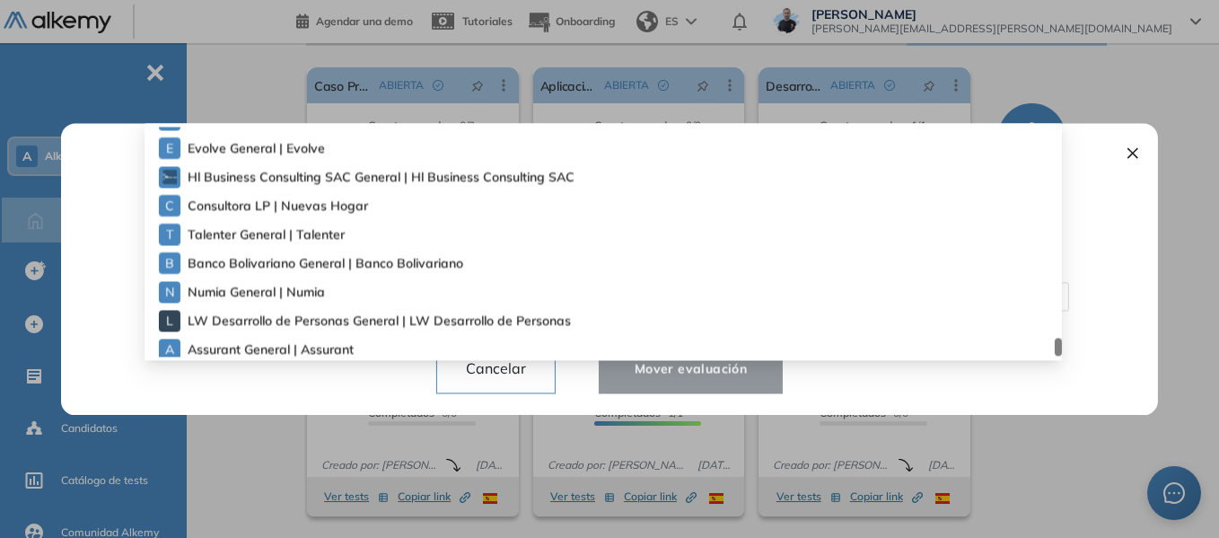
scroll to position [4941, 0]
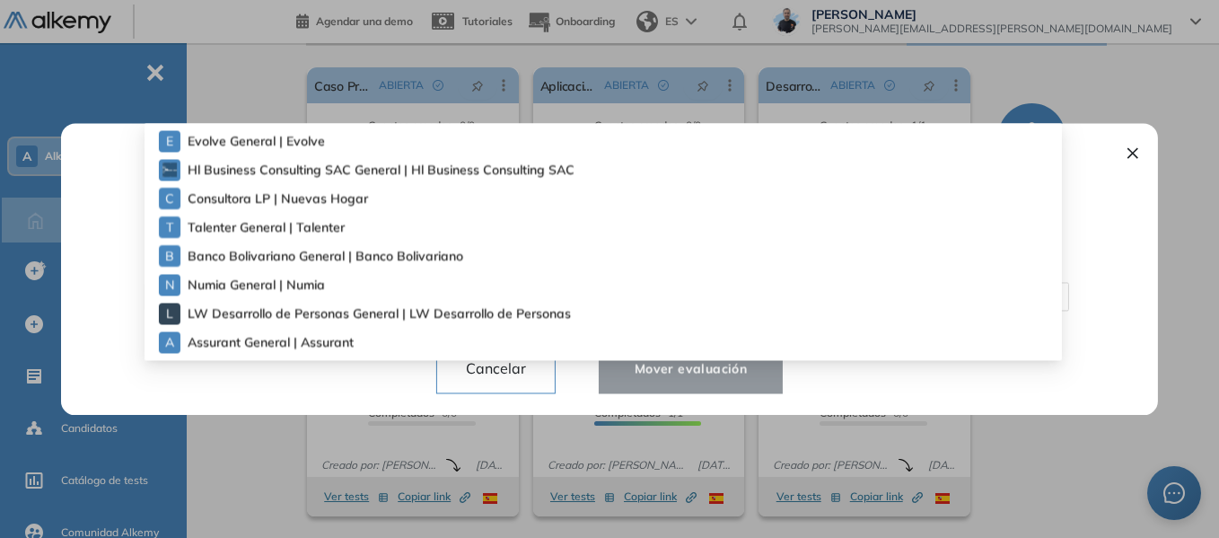
click at [267, 443] on div at bounding box center [609, 269] width 1219 height 538
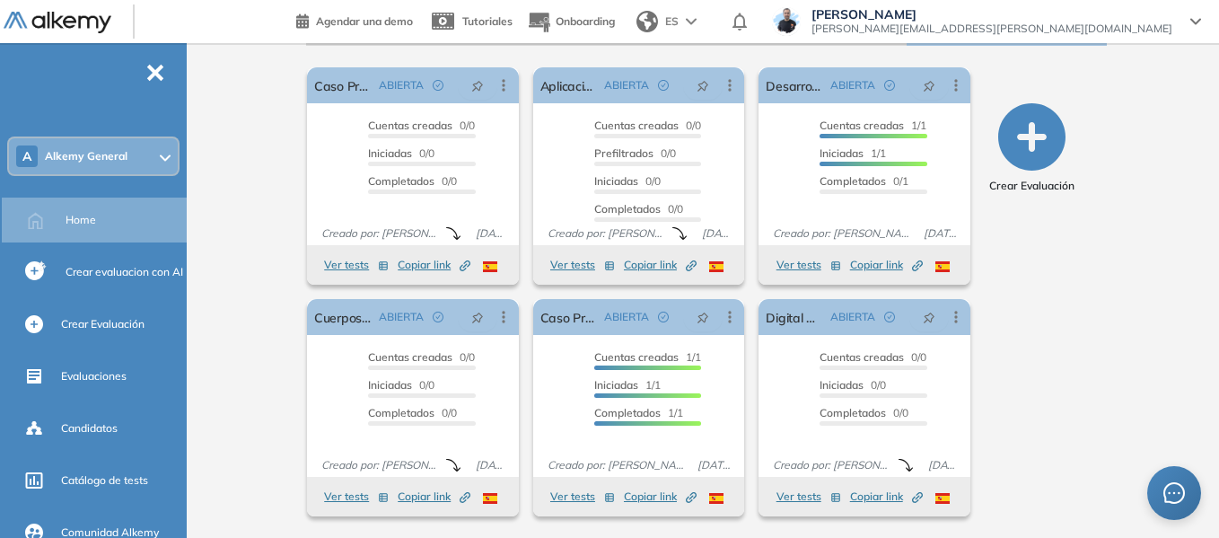
click at [117, 163] on div "A Alkemy General" at bounding box center [93, 156] width 169 height 36
click at [274, 108] on div "Alkemy General [PERSON_NAME] ¡Tu perfil está completo! Editar mi perfil Plan Sp…" at bounding box center [706, 140] width 1025 height 794
click at [499, 84] on icon at bounding box center [504, 85] width 18 height 18
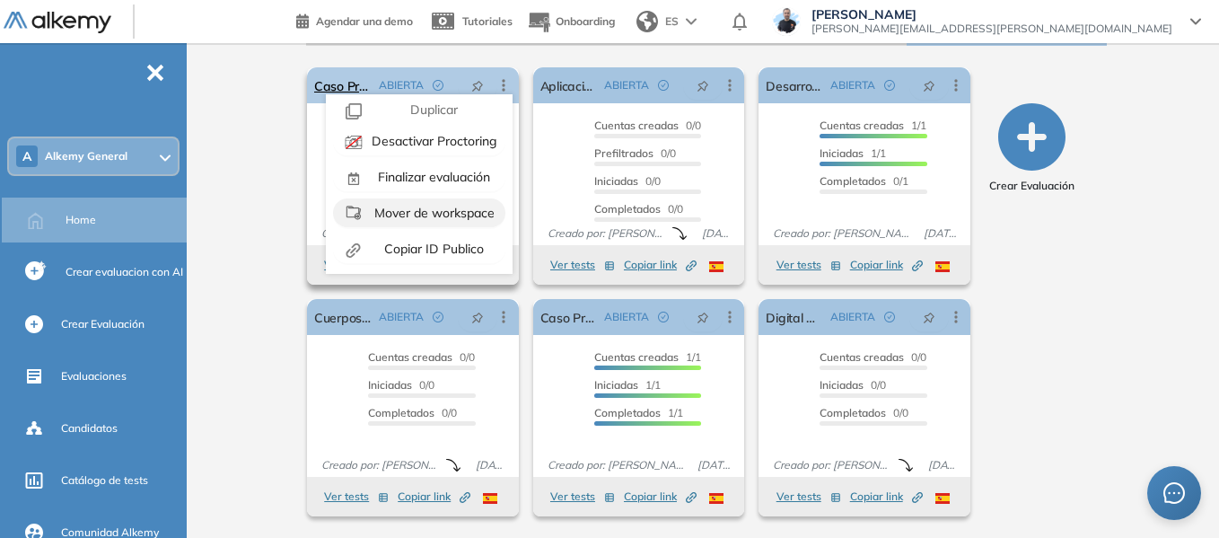
click at [435, 212] on span "Mover de workspace" at bounding box center [433, 213] width 124 height 16
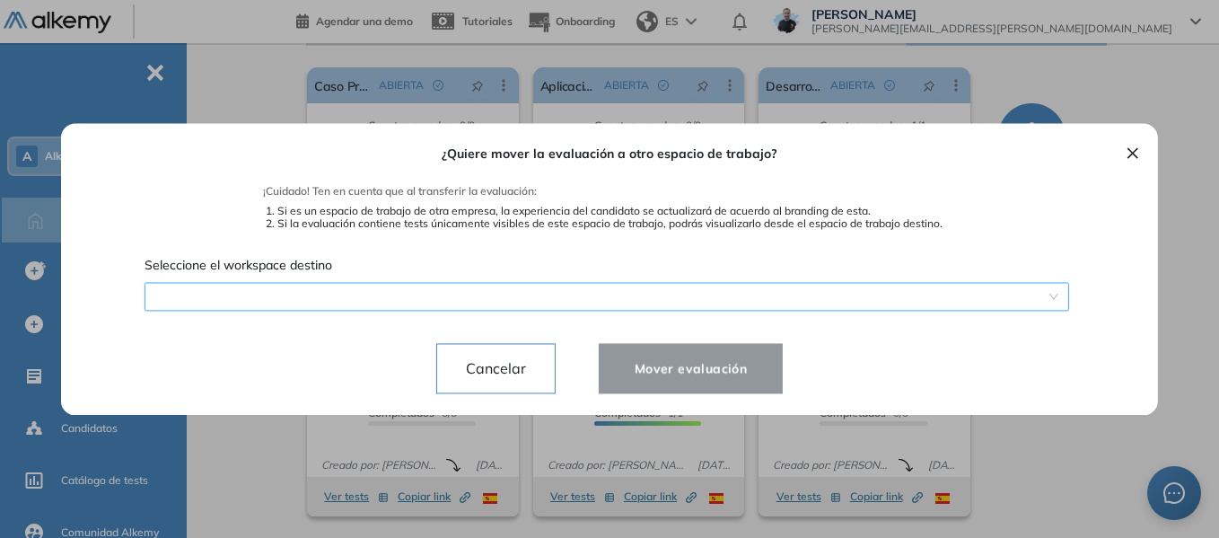
click at [430, 299] on div "¿Quiere mover la evaluación a otro espacio de trabajo? ¡Cuidado! Ten en cuenta …" at bounding box center [610, 269] width 1054 height 292
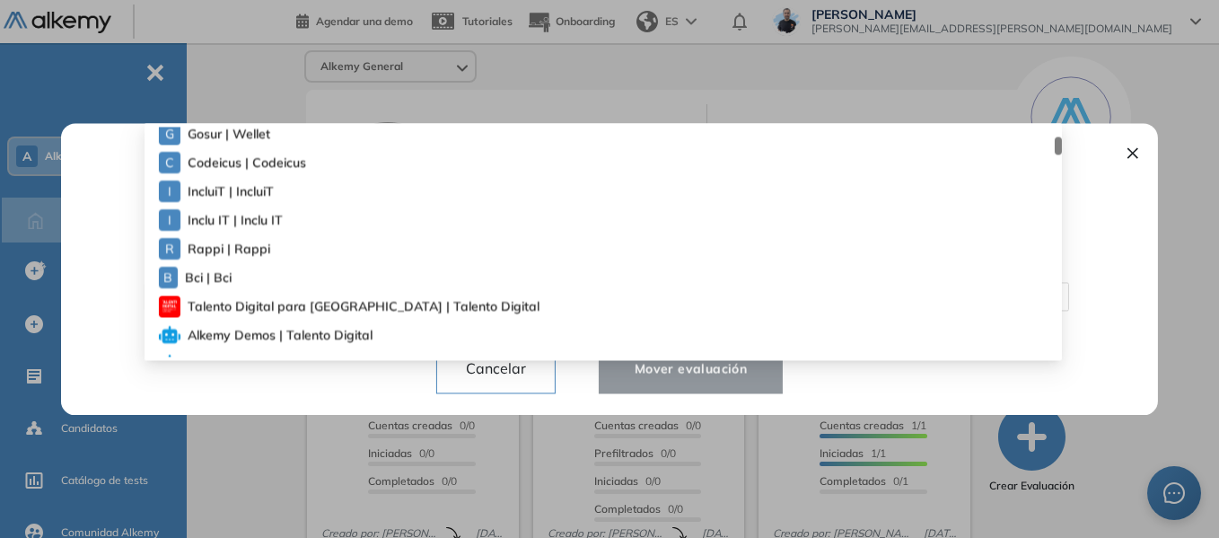
scroll to position [0, 0]
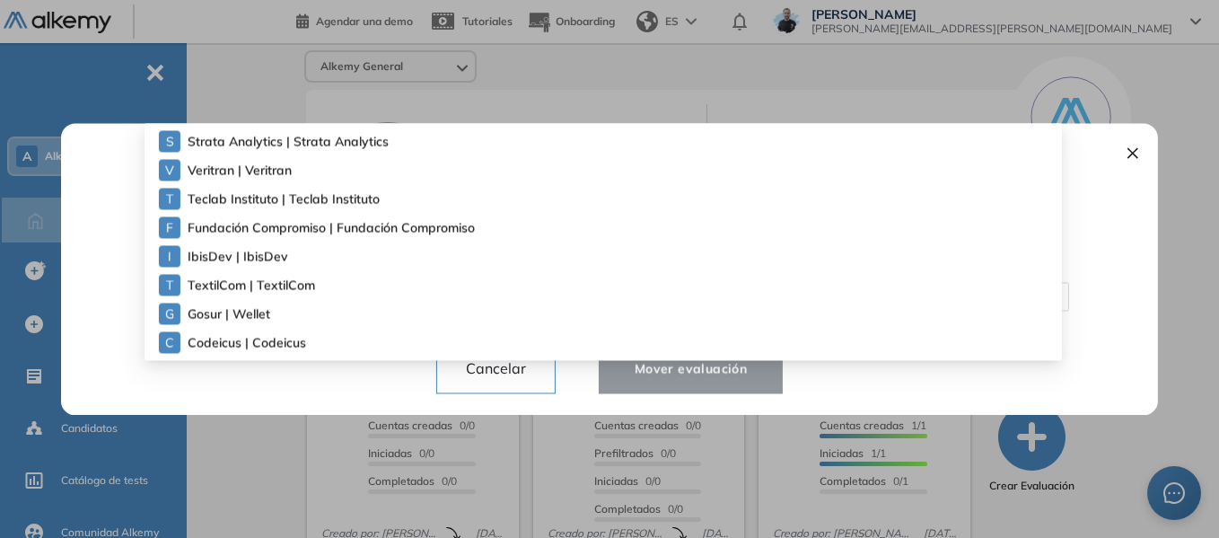
click at [1126, 151] on button "×" at bounding box center [1133, 152] width 14 height 22
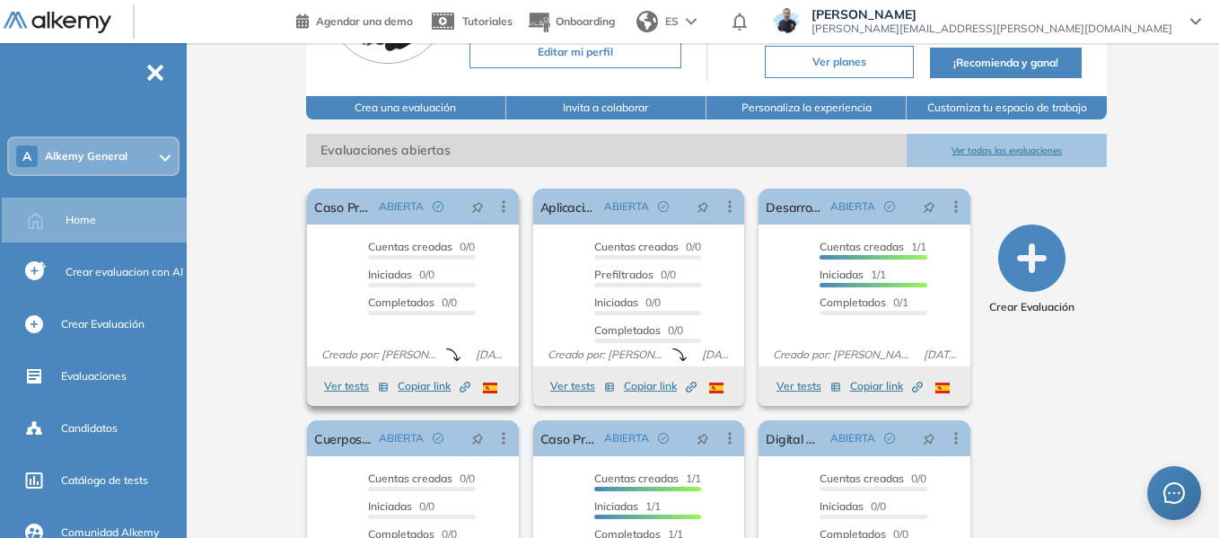
scroll to position [180, 0]
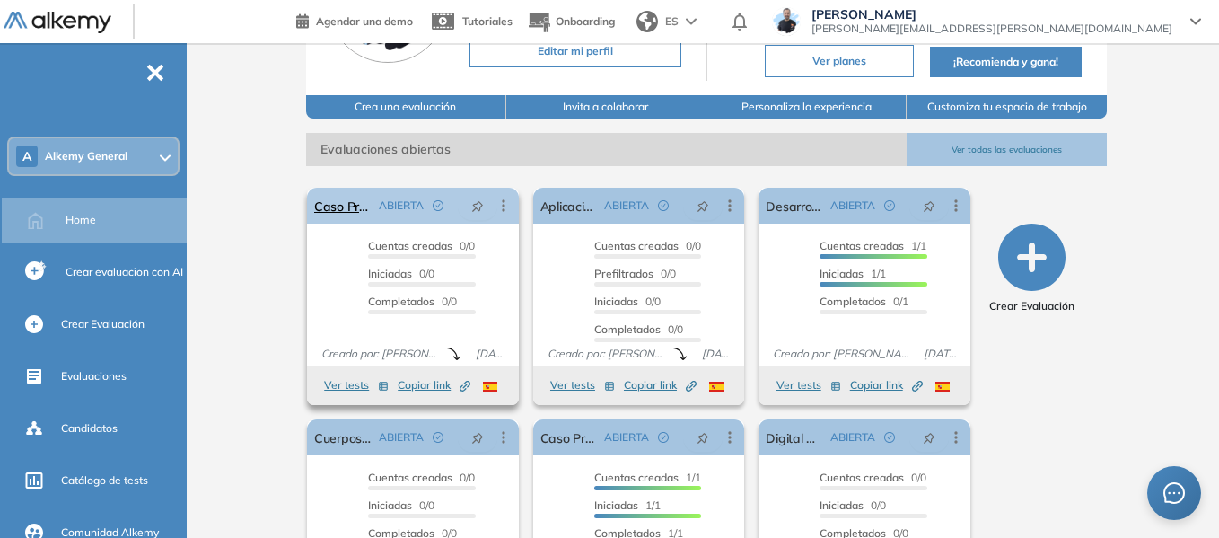
click at [505, 211] on icon at bounding box center [504, 206] width 18 height 18
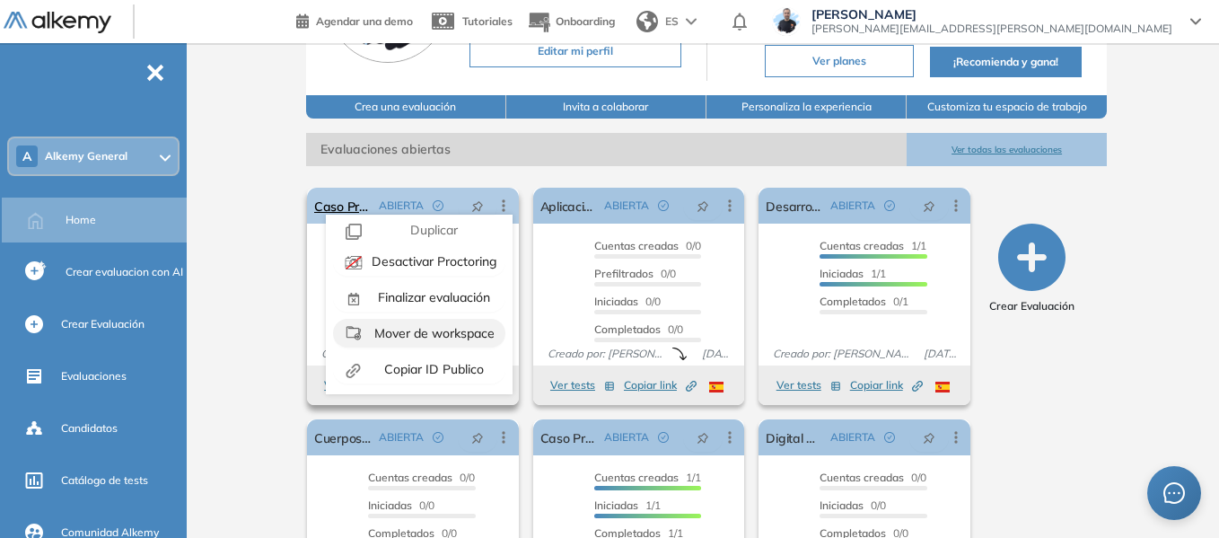
click at [424, 329] on span "Mover de workspace" at bounding box center [433, 333] width 124 height 16
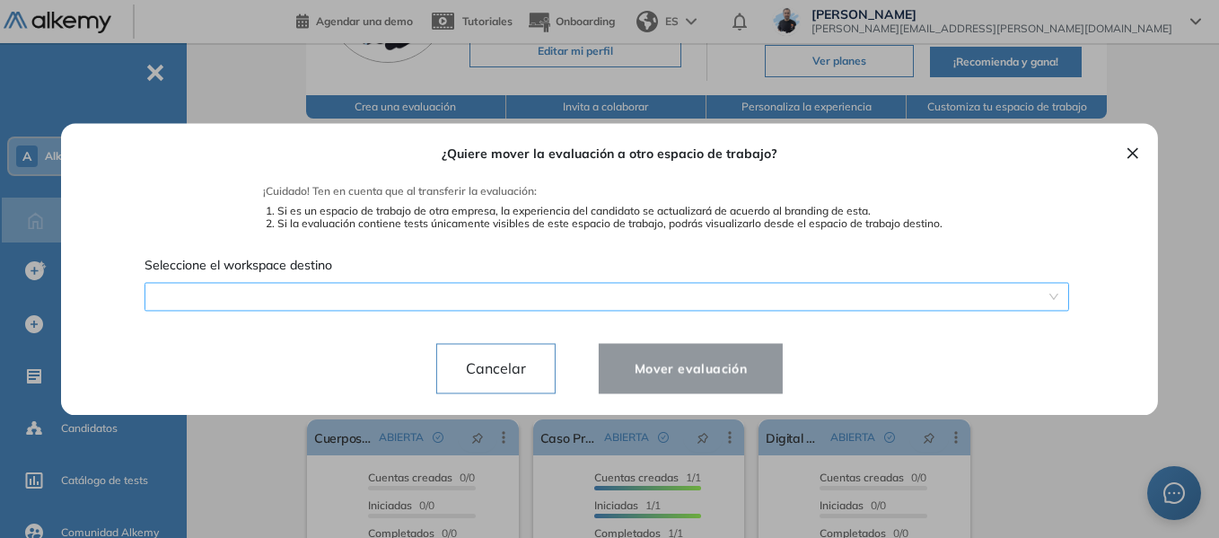
click at [411, 294] on div "¿Quiere mover la evaluación a otro espacio de trabajo? ¡Cuidado! Ten en cuenta …" at bounding box center [610, 269] width 1054 height 292
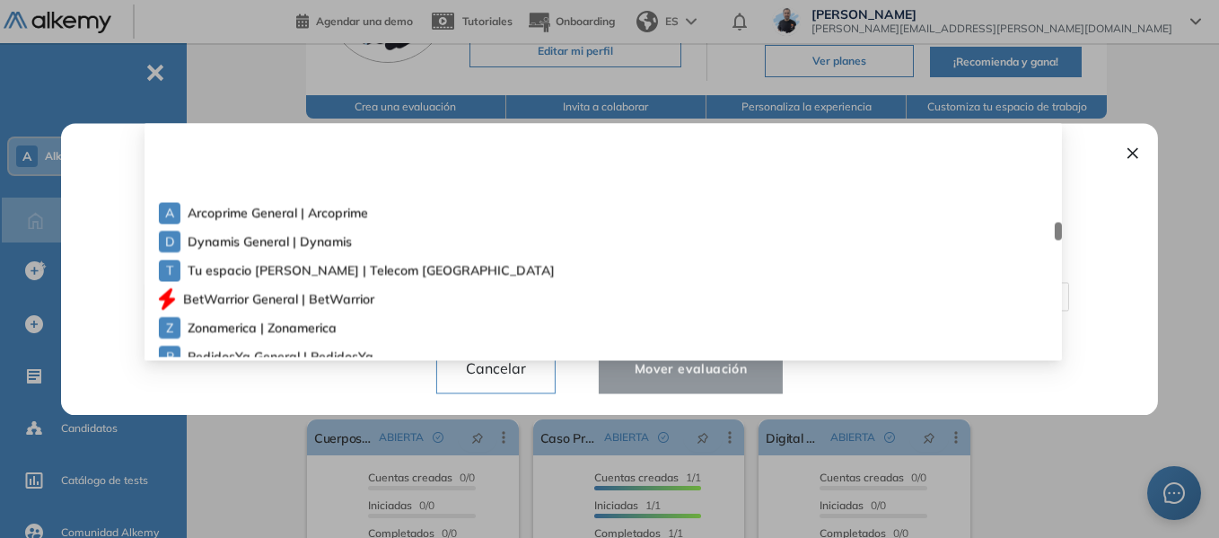
scroll to position [1885, 0]
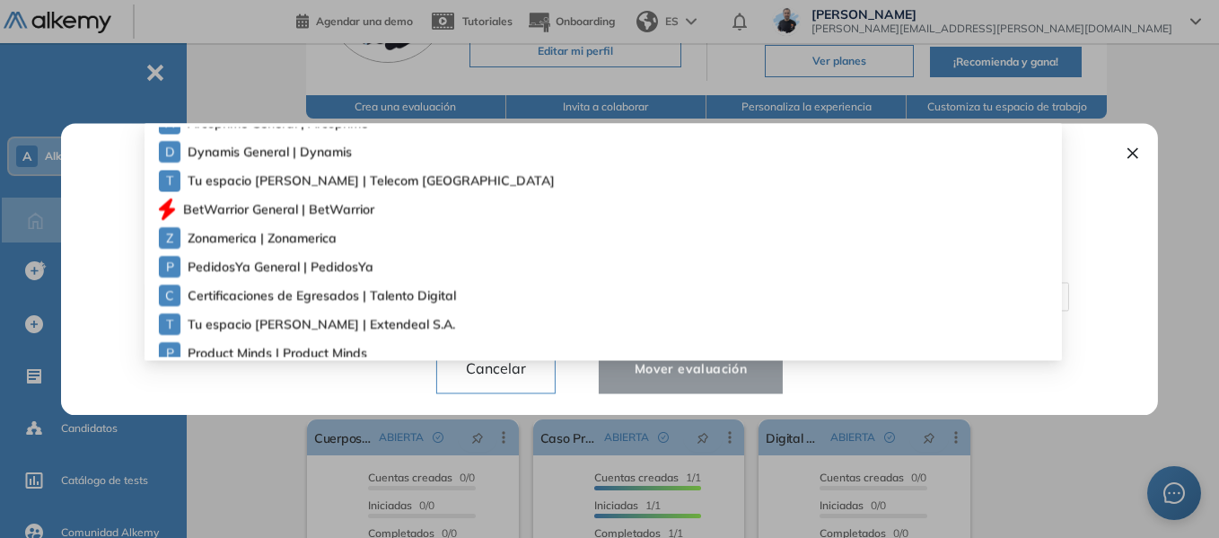
click at [288, 270] on span "PedidosYa General | PedidosYa" at bounding box center [268, 267] width 161 height 20
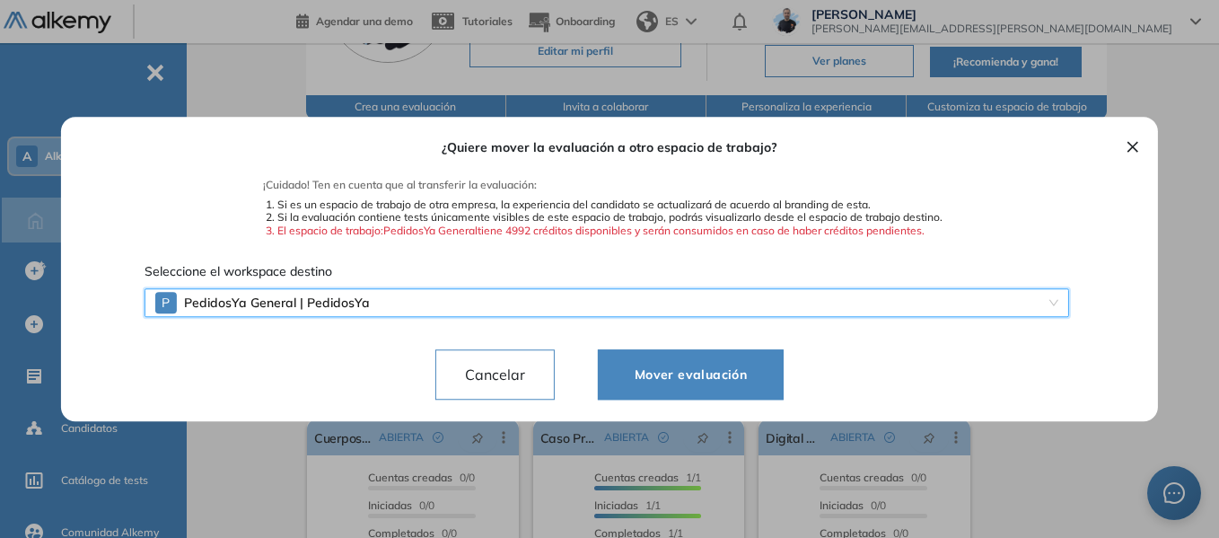
click at [721, 376] on span "Mover evaluación" at bounding box center [690, 375] width 141 height 22
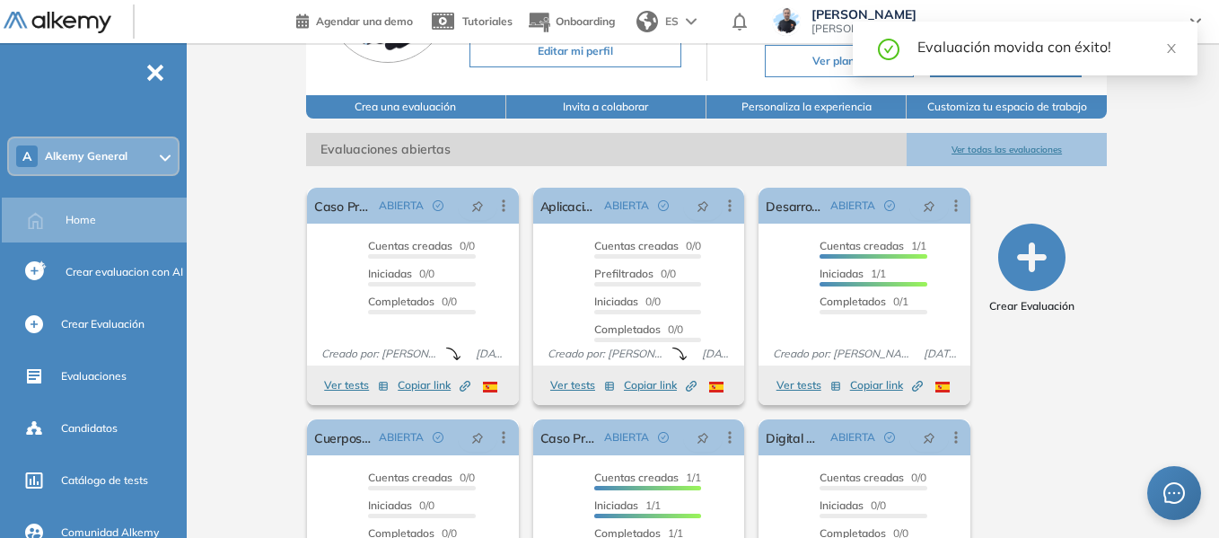
click at [110, 154] on span "Alkemy General" at bounding box center [86, 156] width 83 height 14
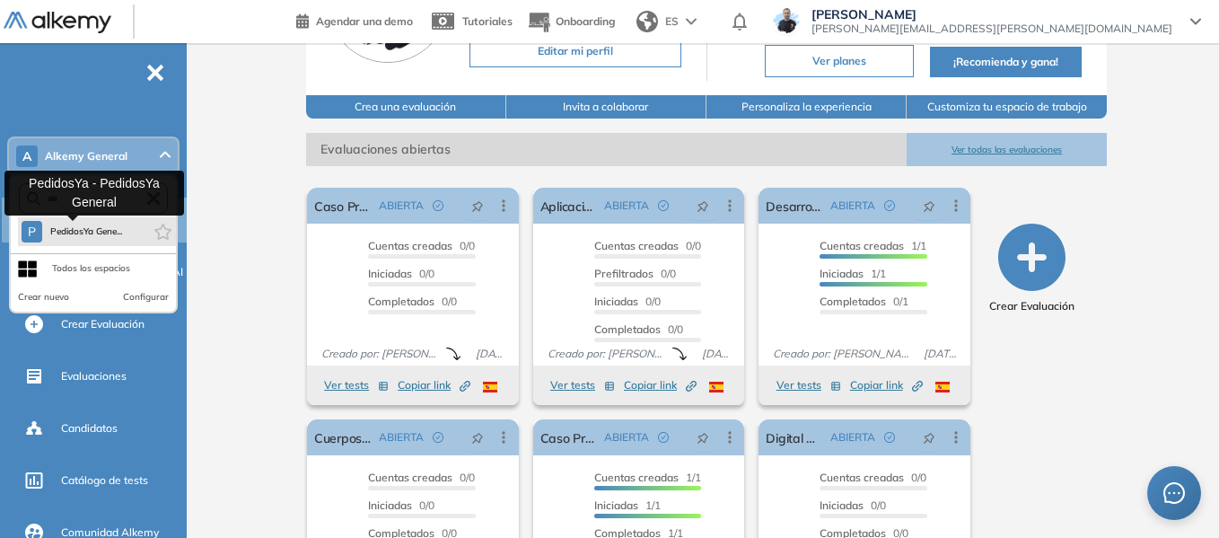
click at [122, 227] on span "PedidosYa Gene..." at bounding box center [85, 231] width 73 height 14
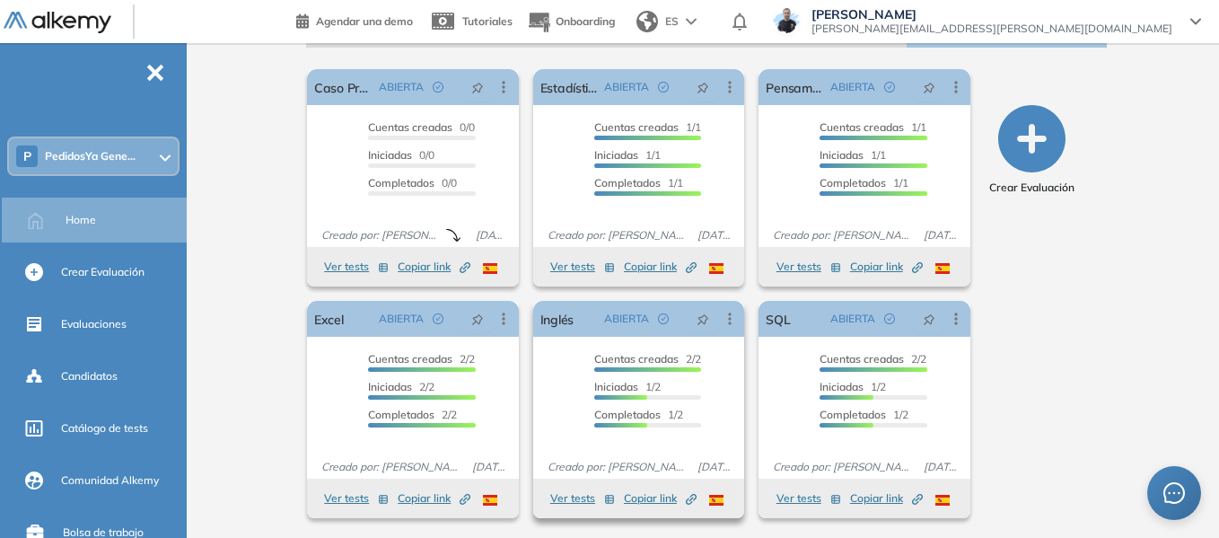
scroll to position [300, 0]
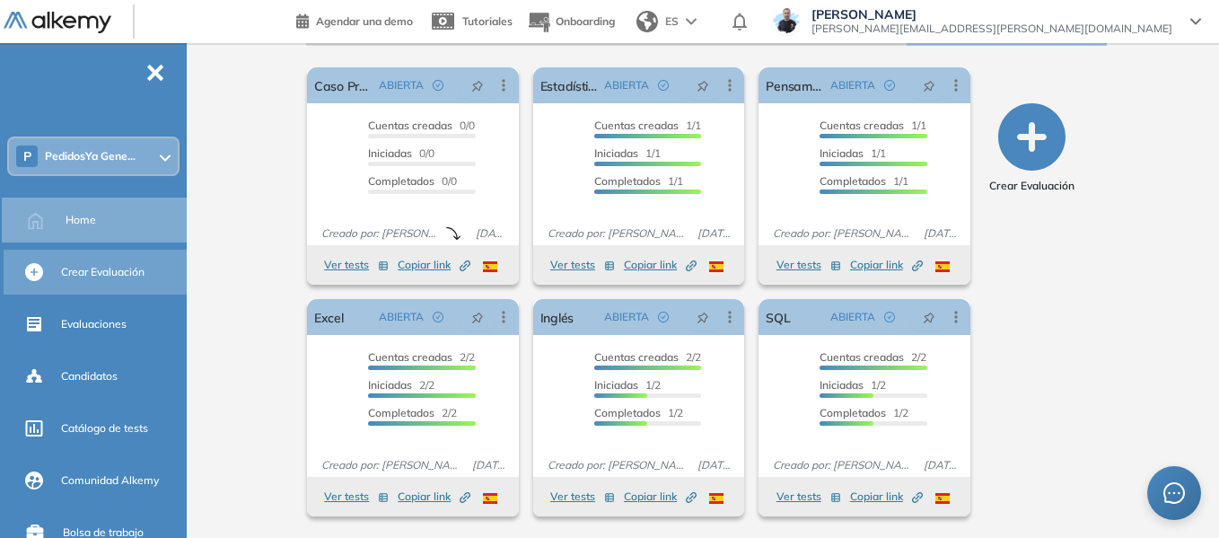
click at [111, 263] on div "Crear Evaluación" at bounding box center [122, 272] width 122 height 31
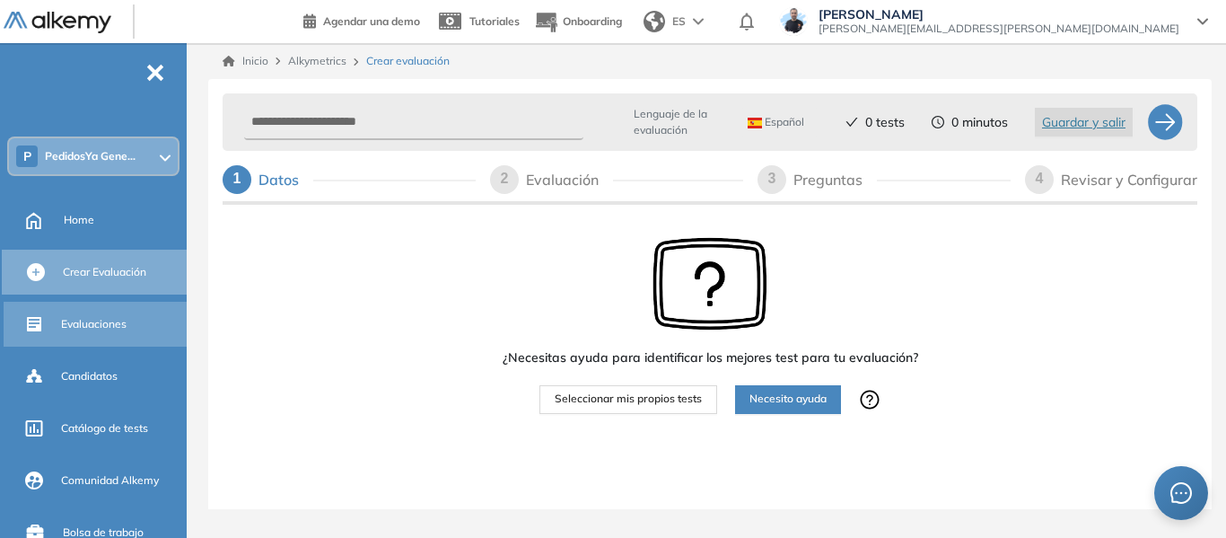
click at [92, 314] on div "Evaluaciones" at bounding box center [122, 324] width 122 height 31
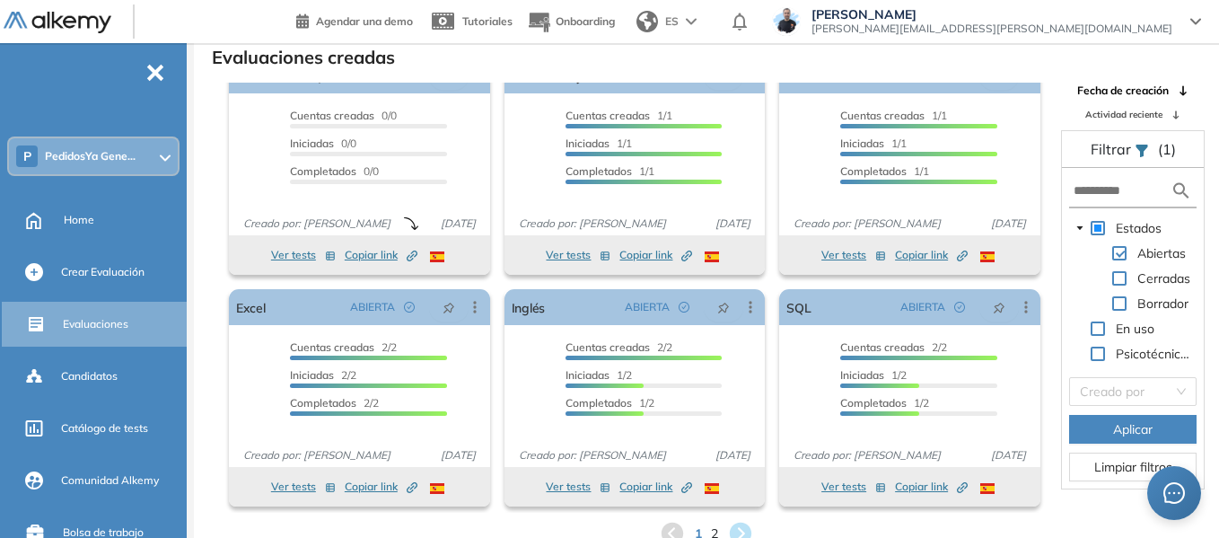
scroll to position [33, 0]
click at [714, 525] on span "2" at bounding box center [715, 533] width 8 height 21
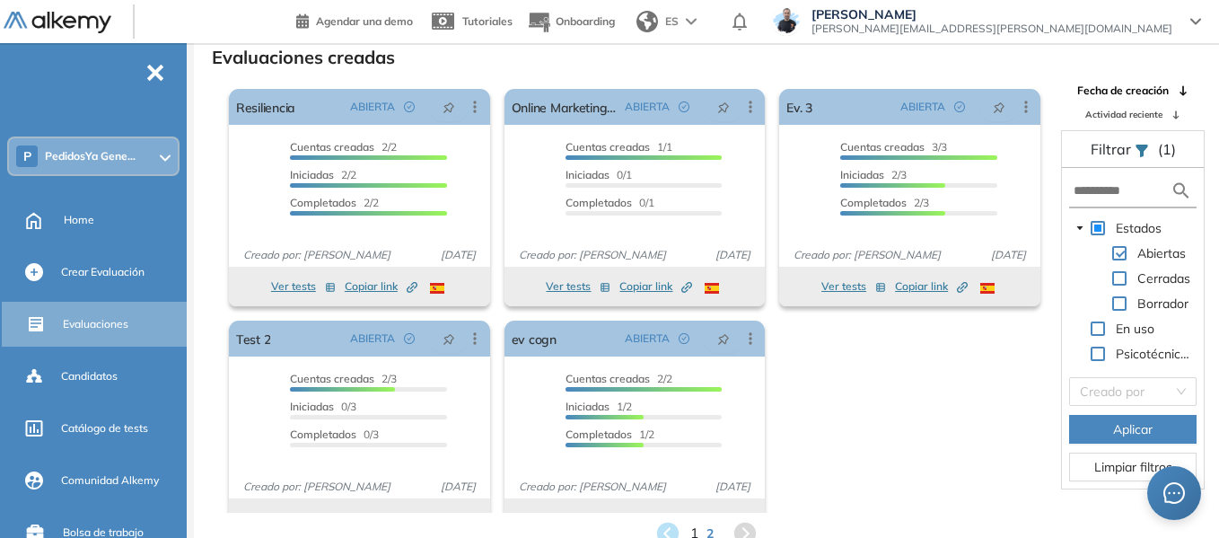
click at [693, 527] on span "1" at bounding box center [694, 533] width 8 height 21
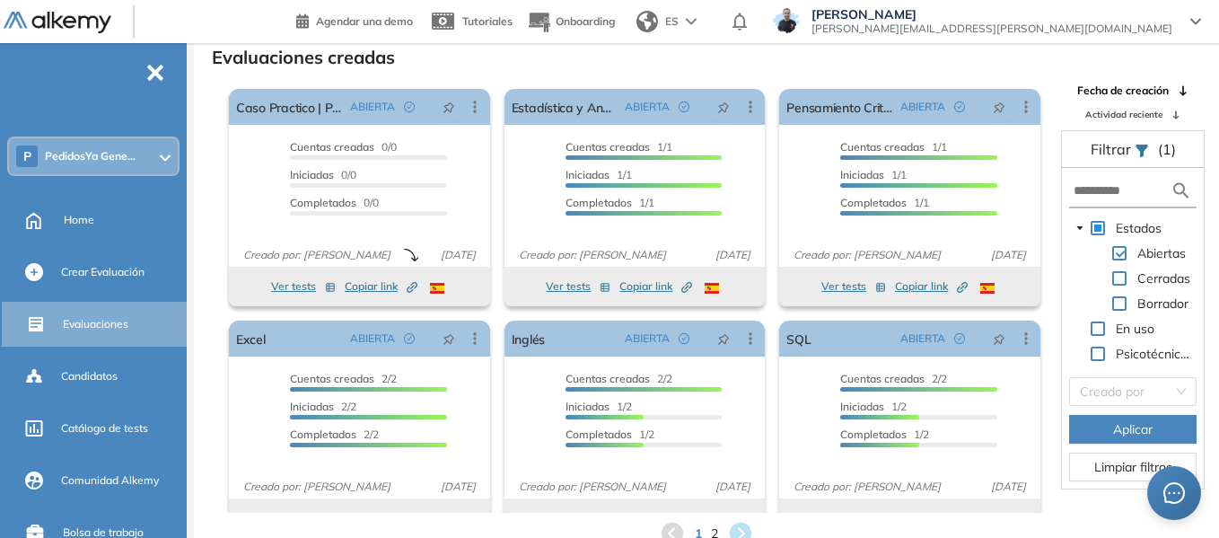
click at [99, 153] on span "PedidosYa Gene..." at bounding box center [90, 156] width 91 height 14
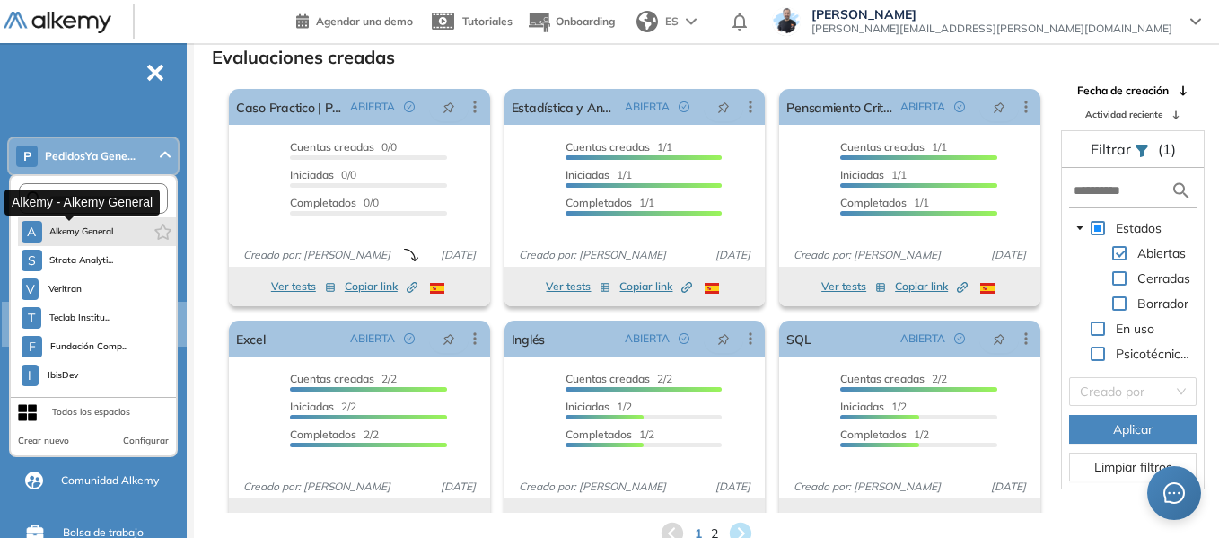
click at [111, 224] on button "A Alkemy General" at bounding box center [68, 232] width 92 height 22
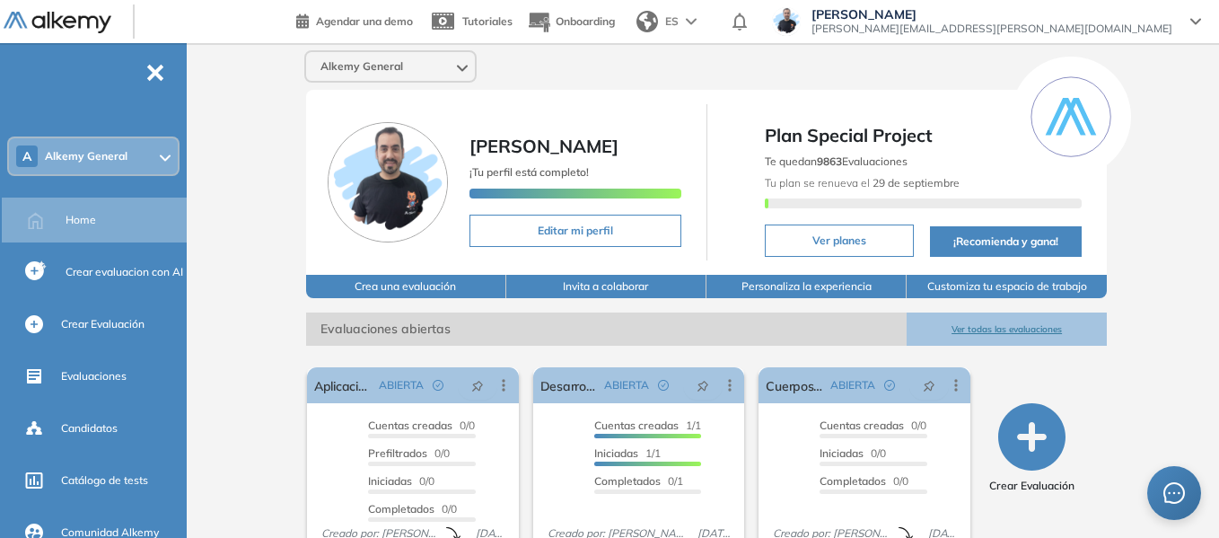
click at [140, 166] on div "A Alkemy General" at bounding box center [93, 156] width 169 height 36
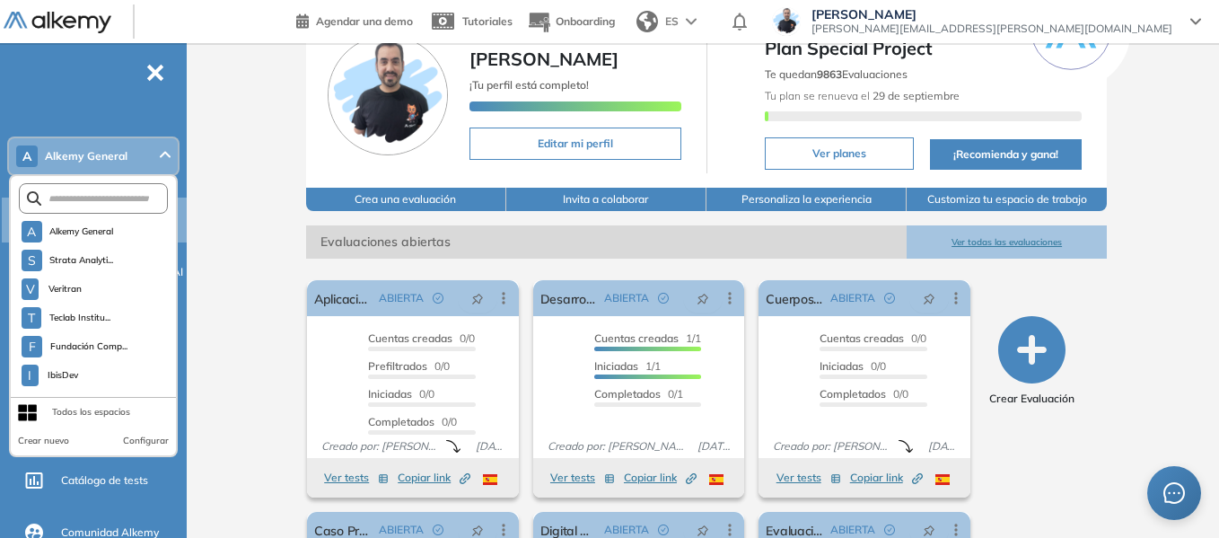
scroll to position [180, 0]
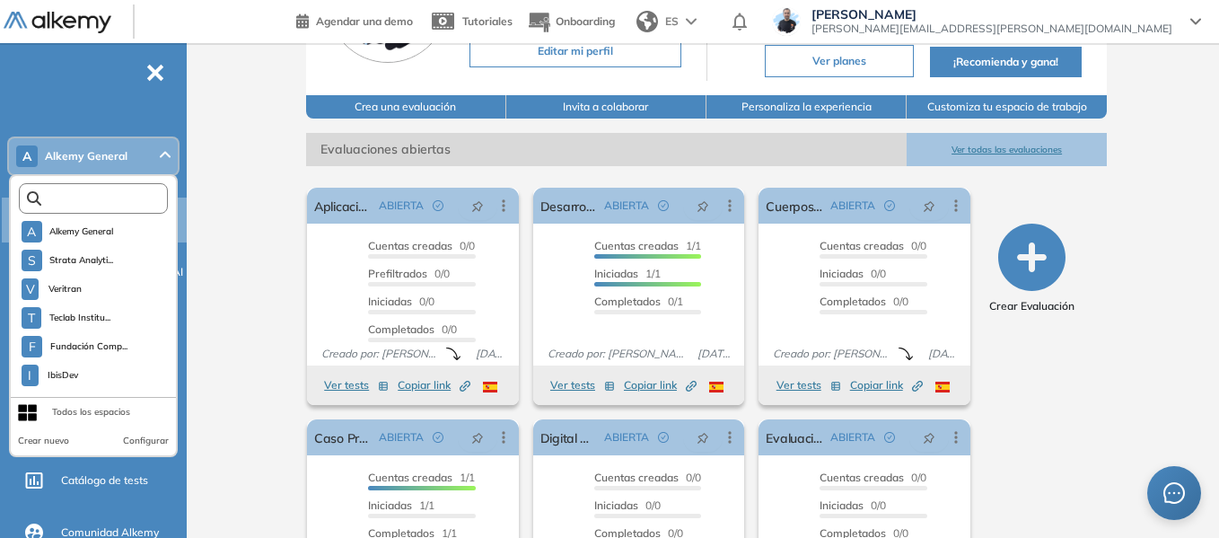
click at [93, 204] on input "text" at bounding box center [97, 198] width 112 height 13
type input "*"
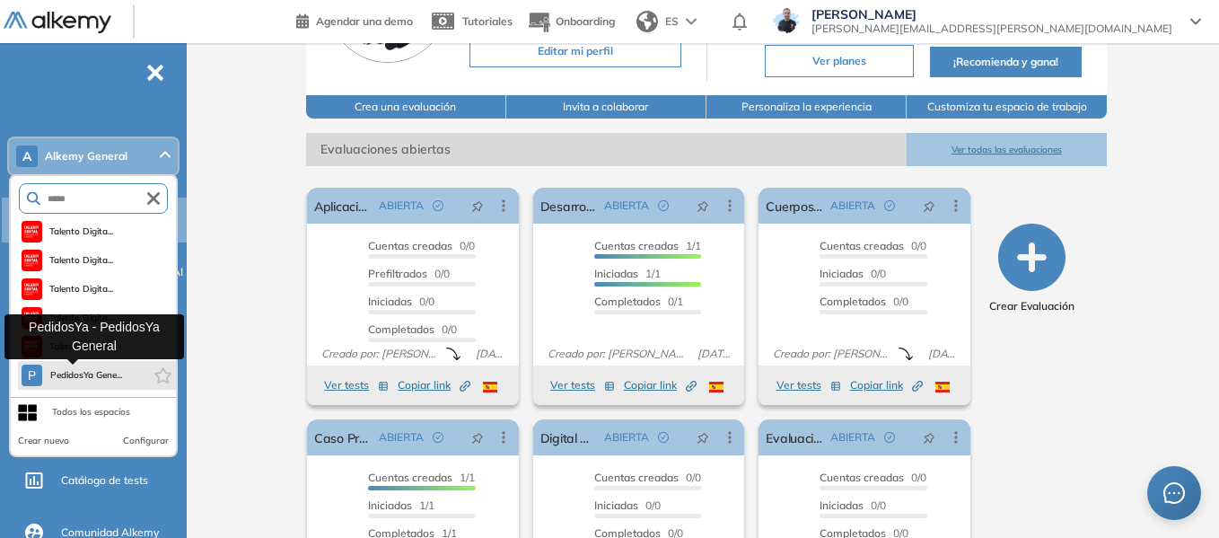
type input "*****"
click at [117, 381] on span "PedidosYa Gene..." at bounding box center [85, 375] width 73 height 14
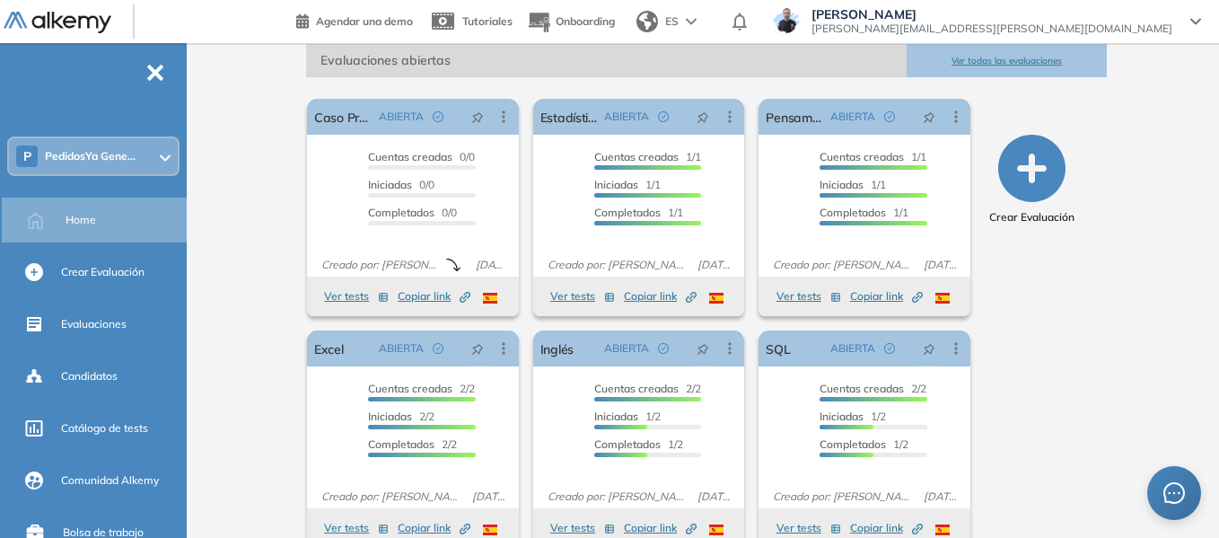
scroll to position [269, 0]
click at [438, 297] on span "Copiar link Created by potrace 1.16, written by [PERSON_NAME] [DATE]-[DATE]" at bounding box center [434, 295] width 73 height 16
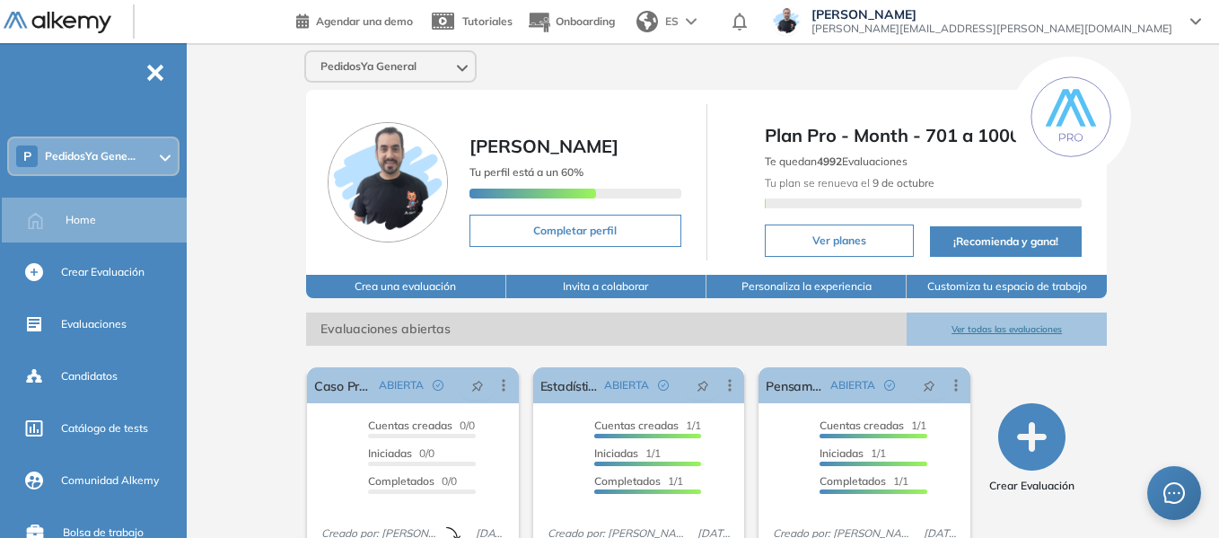
click at [1011, 289] on button "Customiza tu espacio de trabajo" at bounding box center [1007, 286] width 200 height 23
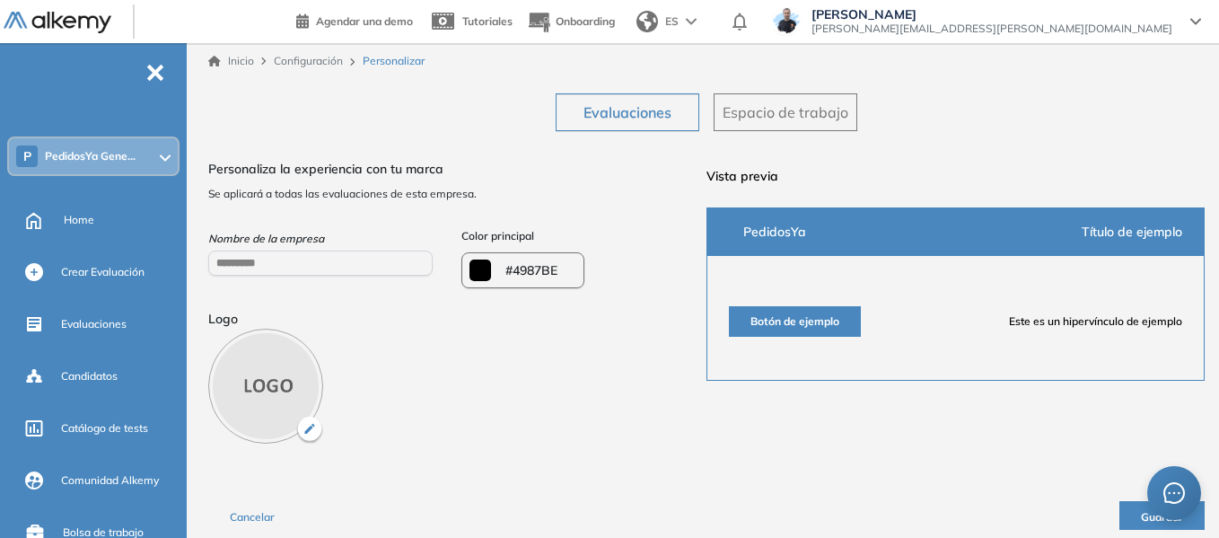
click at [760, 107] on span "Espacio de trabajo" at bounding box center [786, 112] width 126 height 22
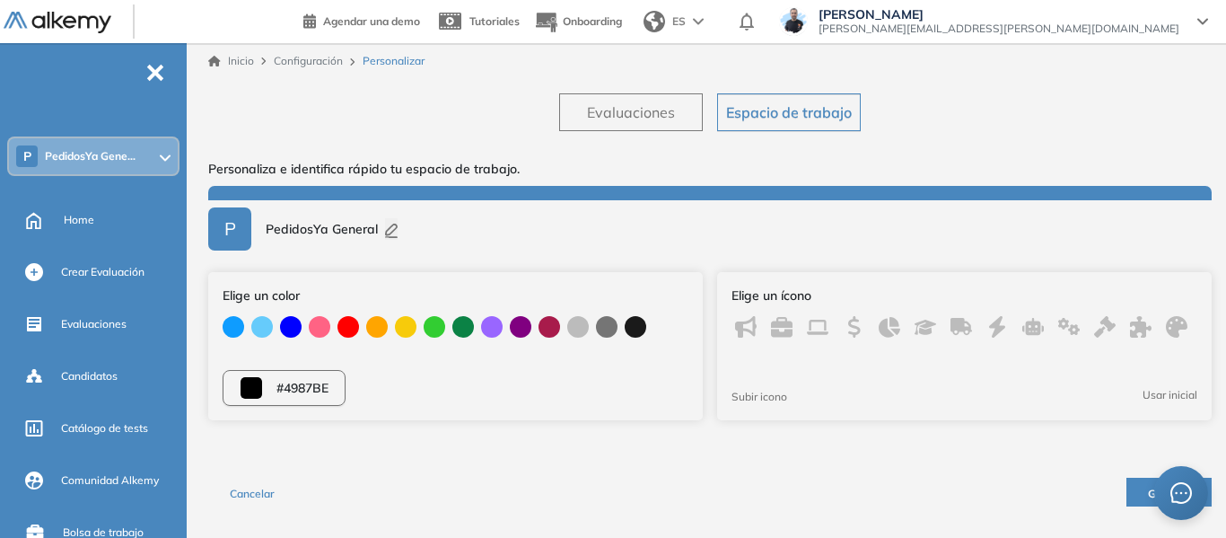
click at [627, 120] on span "Evaluaciones" at bounding box center [631, 112] width 88 height 22
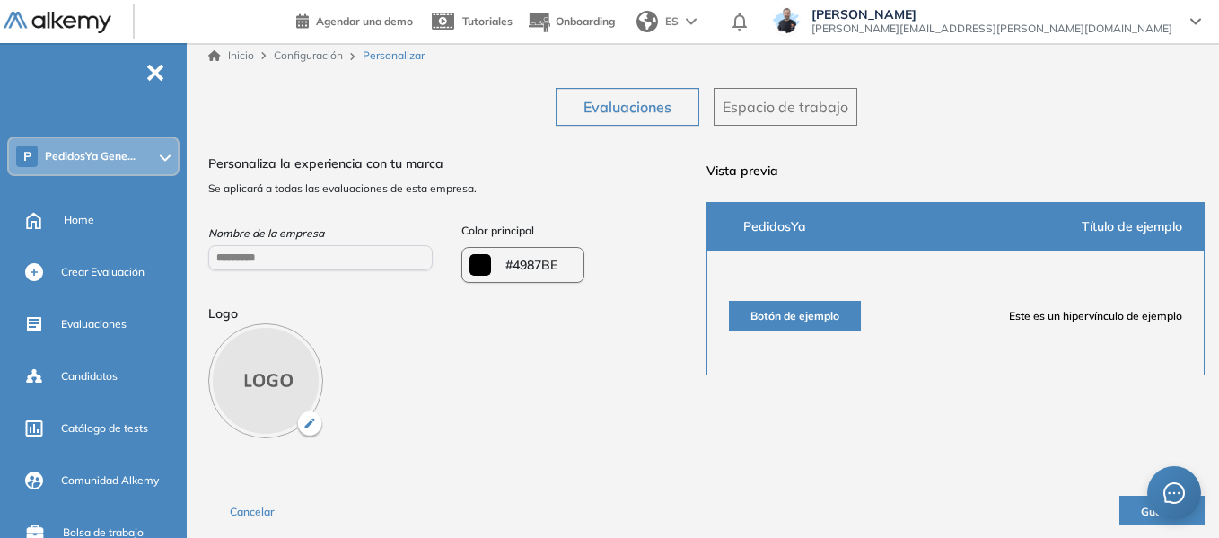
scroll to position [6, 0]
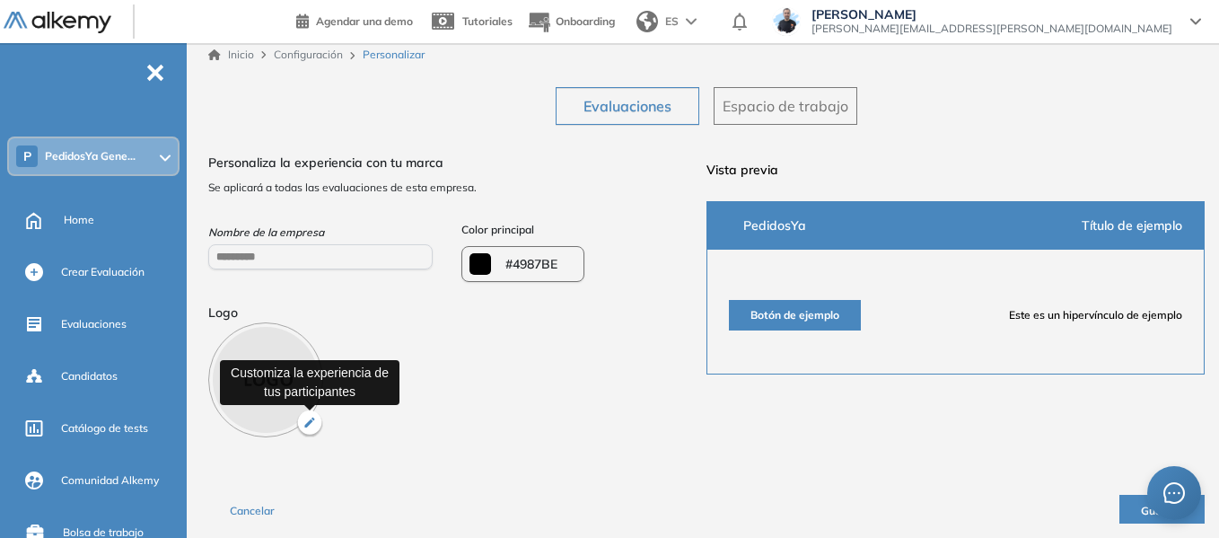
click at [312, 417] on img "button" at bounding box center [309, 423] width 27 height 27
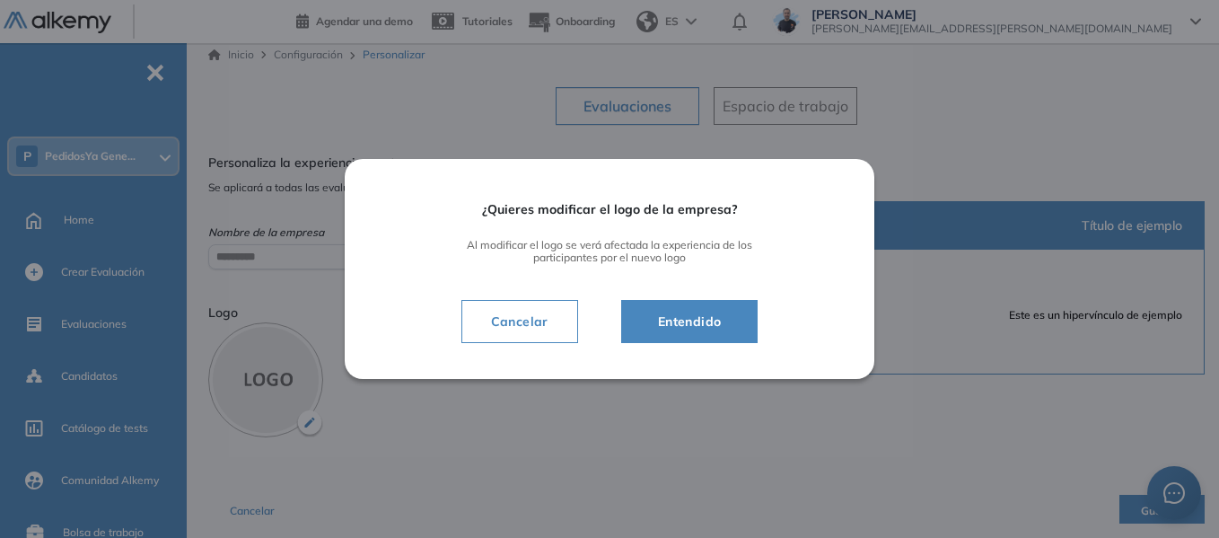
click at [703, 318] on span "Entendido" at bounding box center [690, 322] width 92 height 22
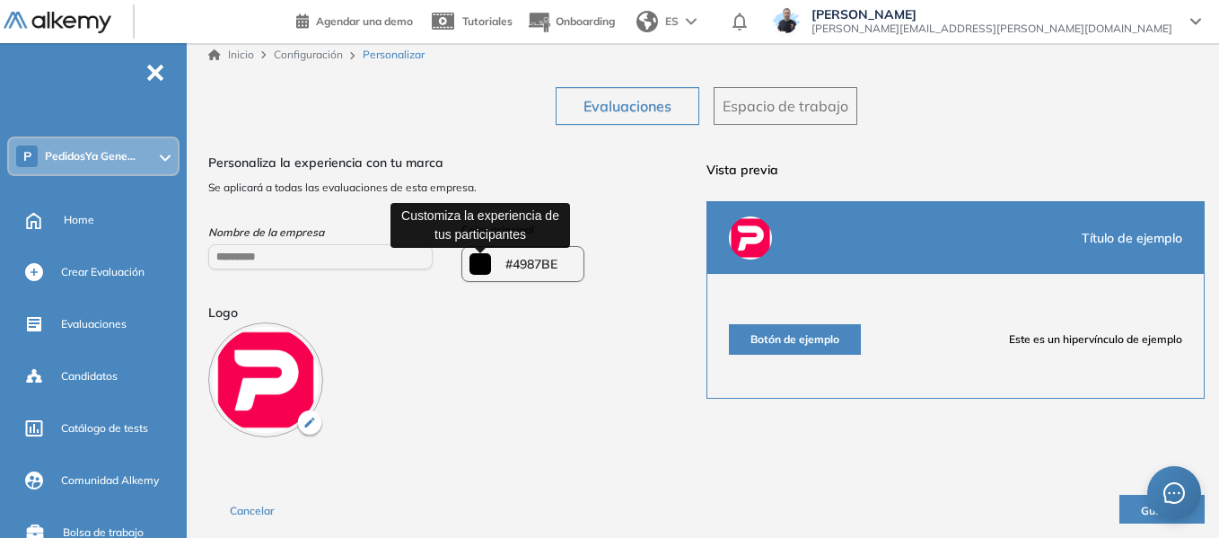
click at [487, 266] on input "*******" at bounding box center [480, 264] width 22 height 22
click at [471, 268] on input "*******" at bounding box center [480, 264] width 22 height 22
click at [484, 264] on input "*******" at bounding box center [480, 264] width 22 height 22
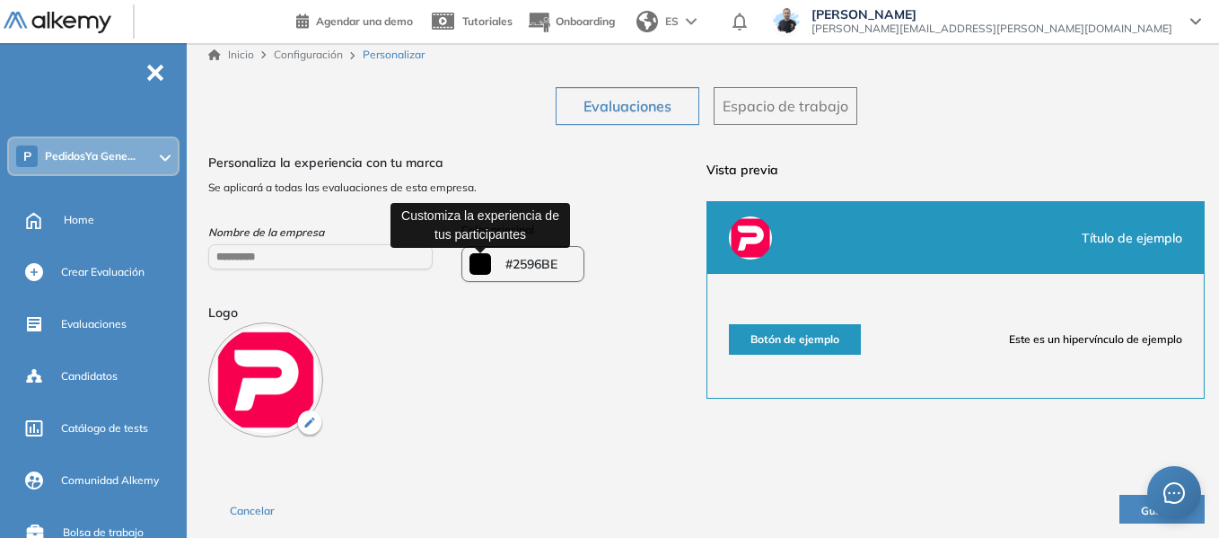
click at [475, 269] on input "*******" at bounding box center [480, 264] width 22 height 22
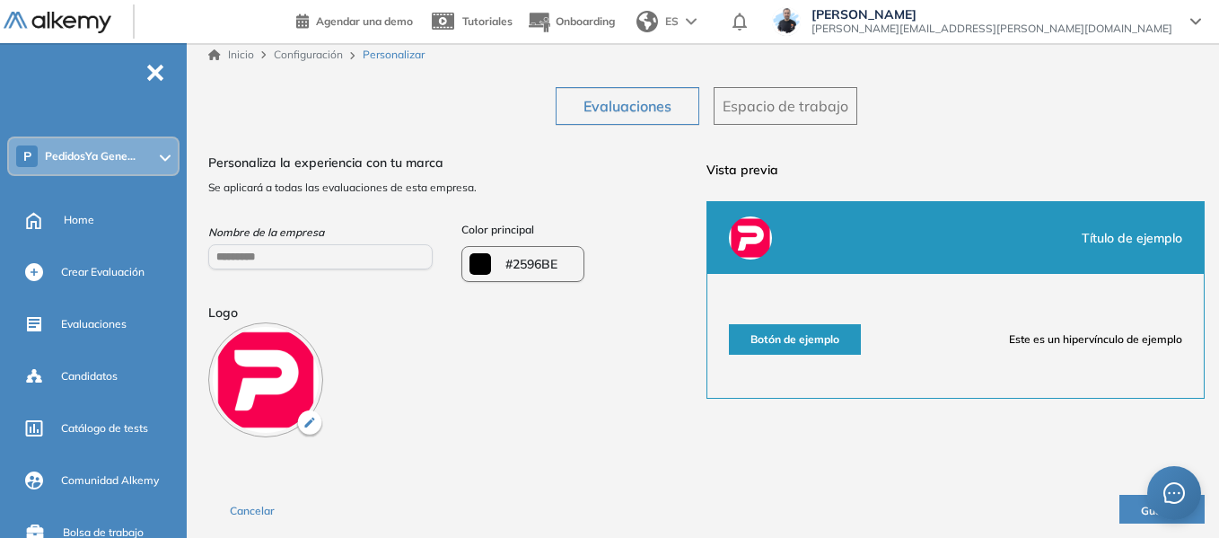
click at [491, 271] on div "¿Quieres modificar el color de la empresa? Al modificar el color se verá afecta…" at bounding box center [522, 264] width 123 height 36
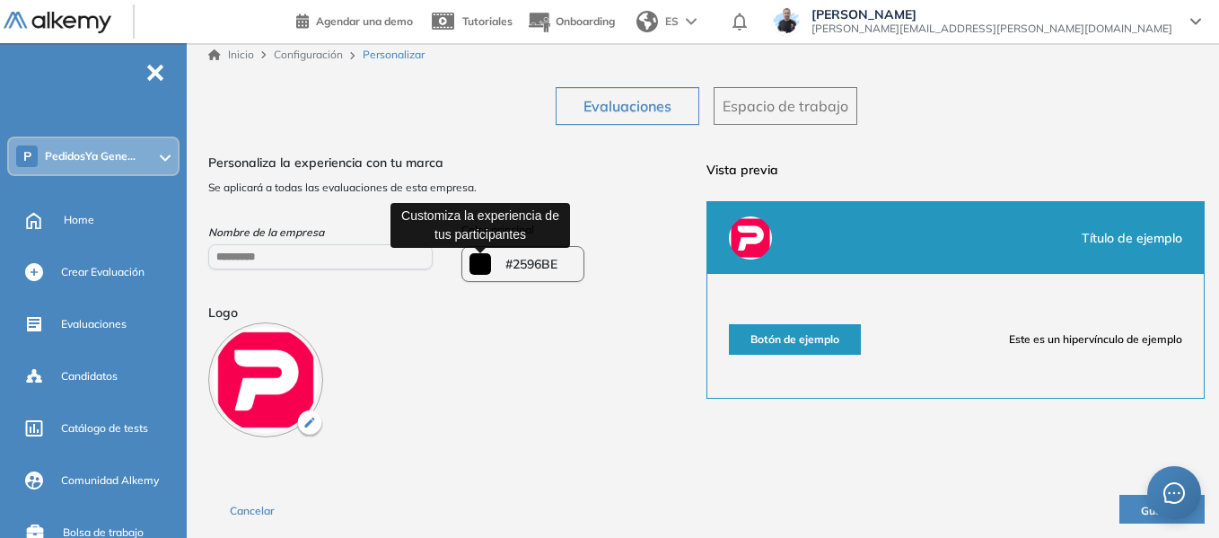
click at [485, 268] on input "*******" at bounding box center [480, 264] width 22 height 22
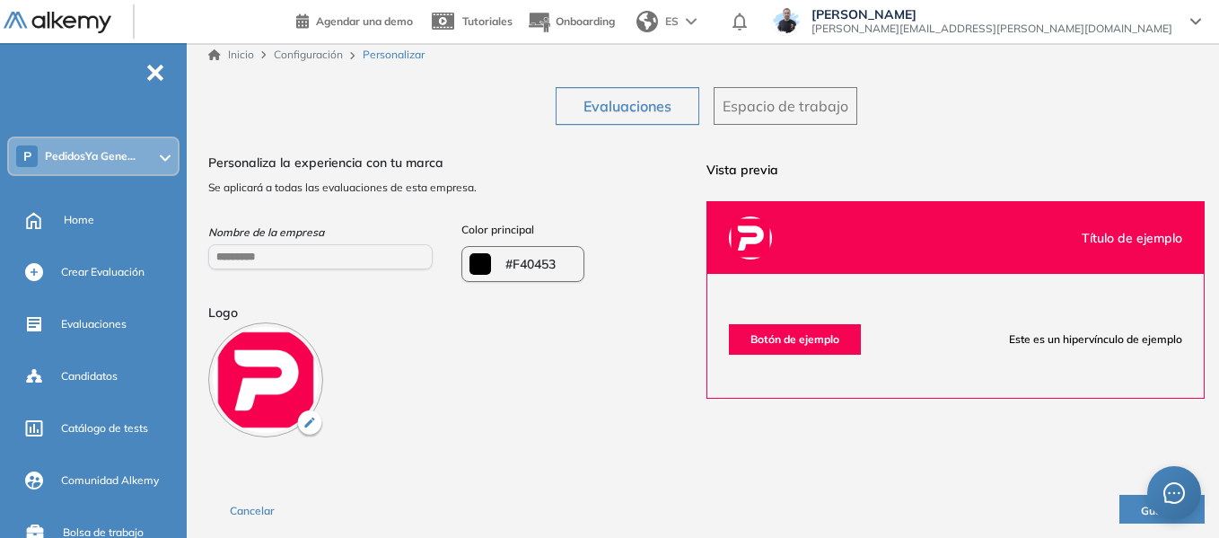
type input "*******"
click at [784, 492] on div "Cancelar Guardar" at bounding box center [706, 501] width 996 height 43
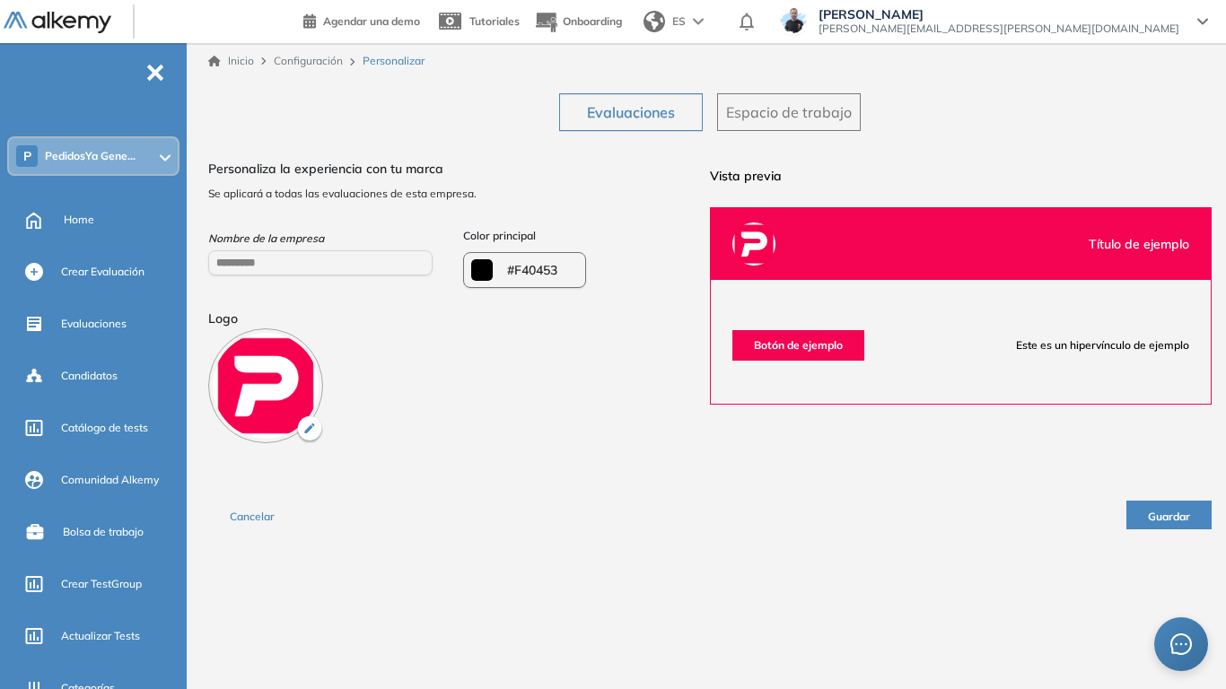
click at [1180, 513] on span "Guardar" at bounding box center [1169, 516] width 42 height 13
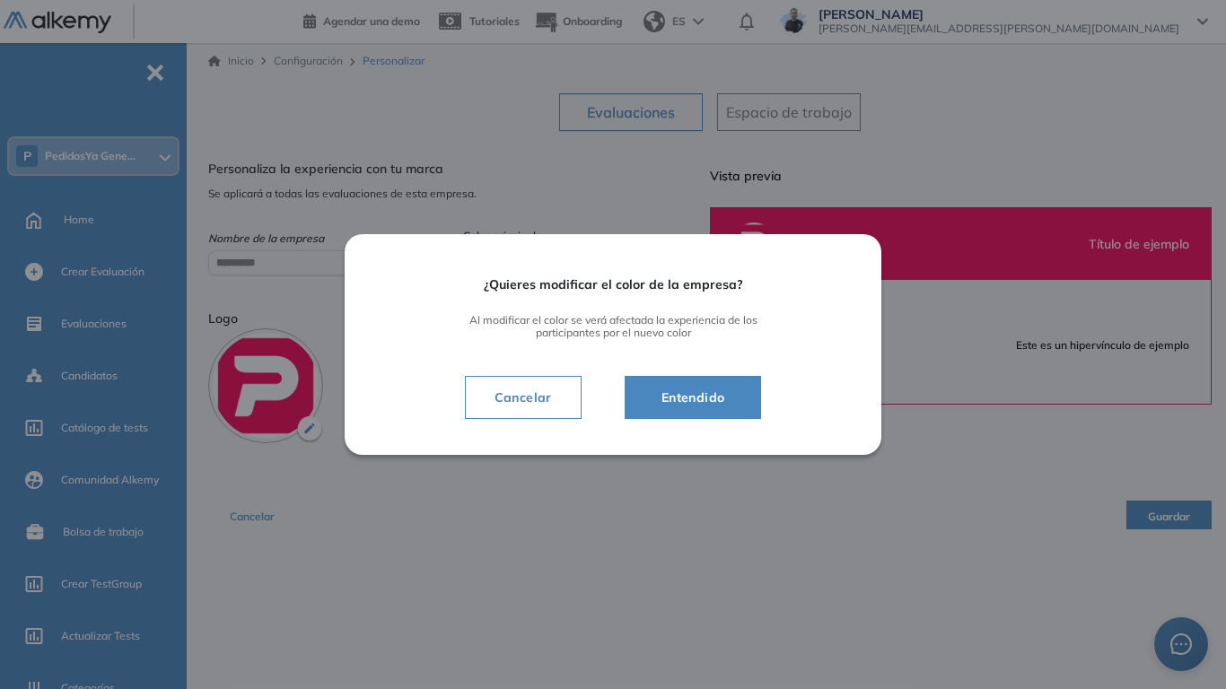
click at [718, 401] on span "Entendido" at bounding box center [693, 398] width 92 height 22
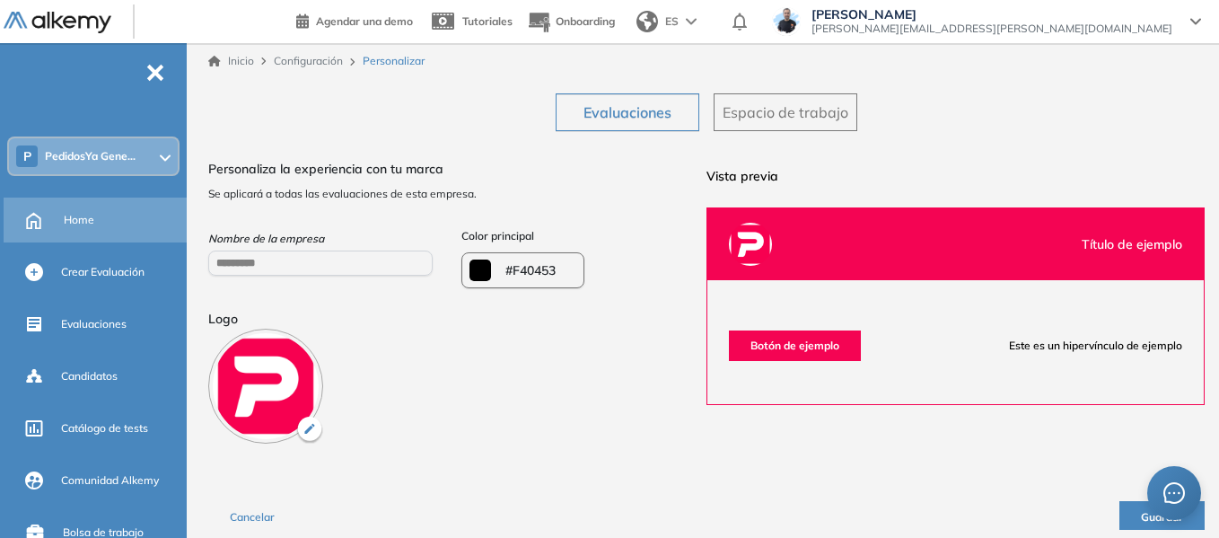
click at [88, 225] on span "Home" at bounding box center [79, 220] width 31 height 16
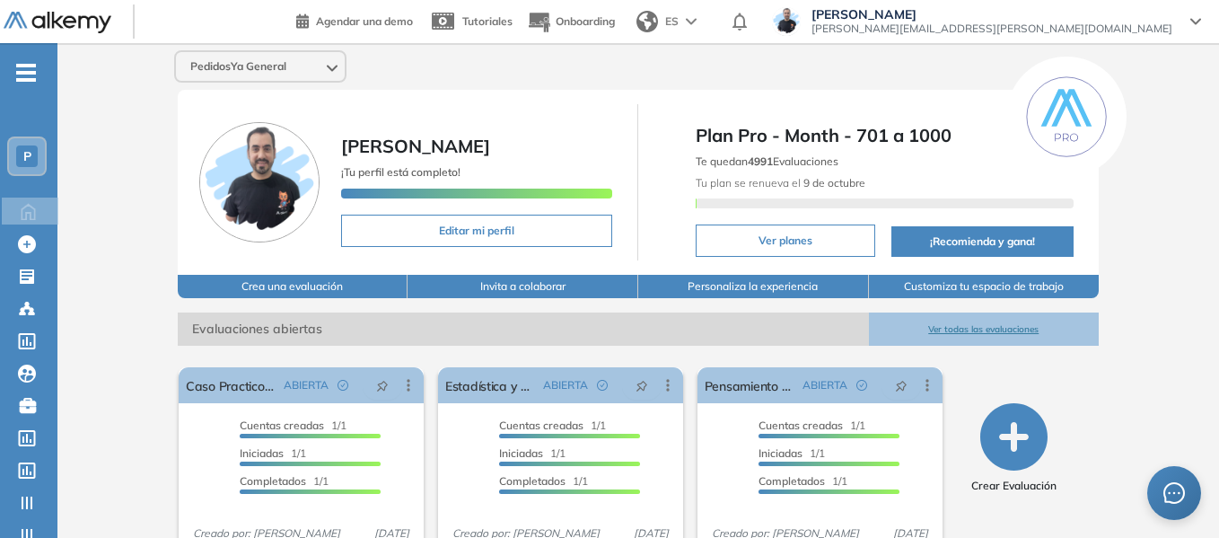
click at [29, 157] on span "P" at bounding box center [27, 156] width 8 height 14
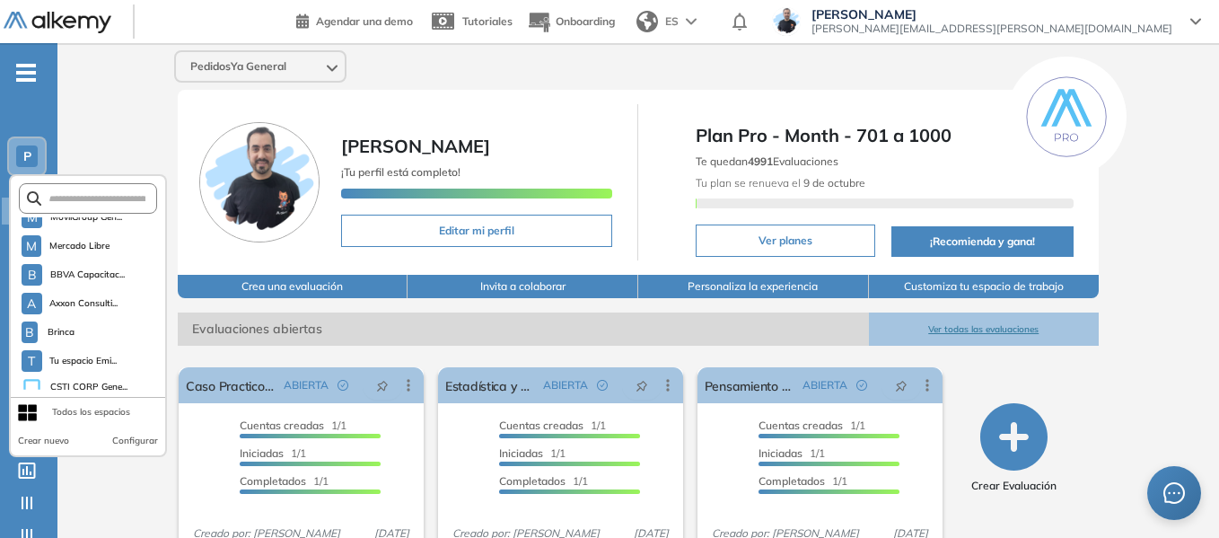
scroll to position [5118, 0]
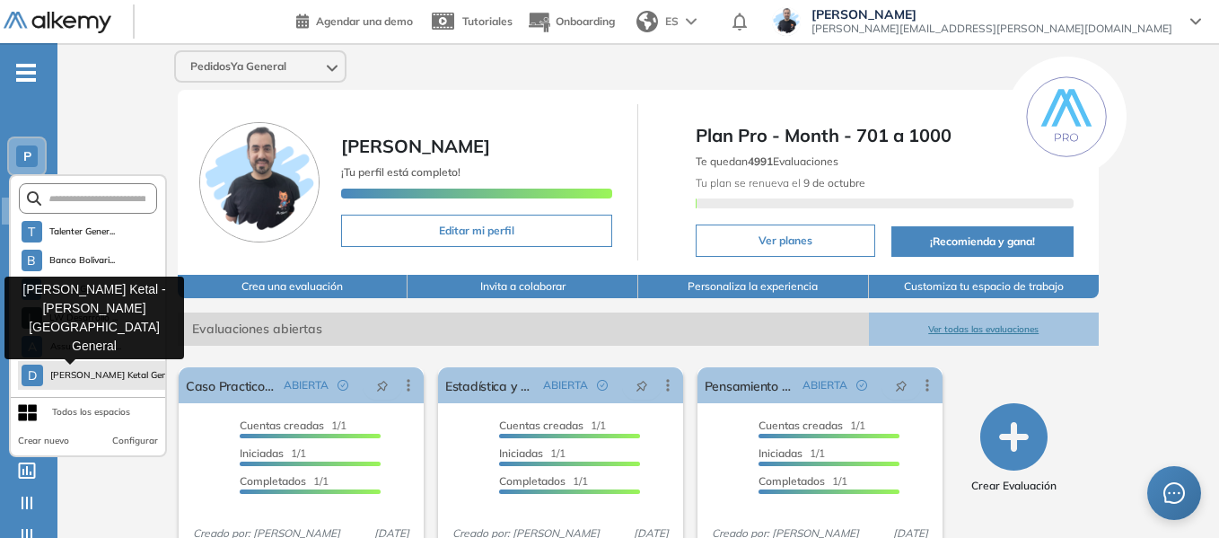
click at [84, 375] on span "Dorf Ketal Gen..." at bounding box center [106, 375] width 113 height 14
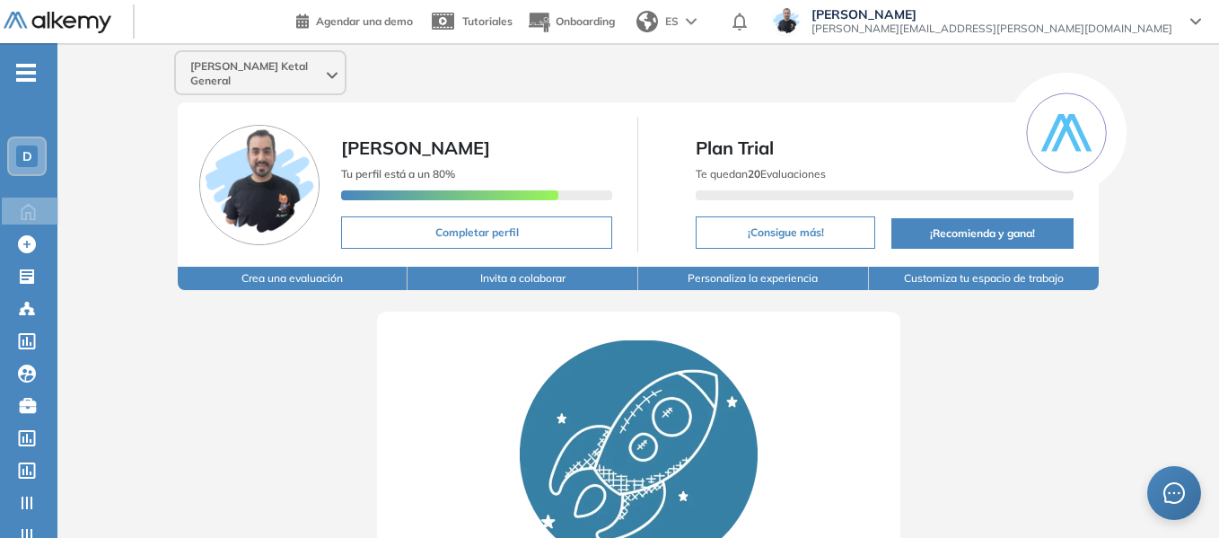
click at [319, 267] on button "Crea una evaluación" at bounding box center [293, 278] width 231 height 23
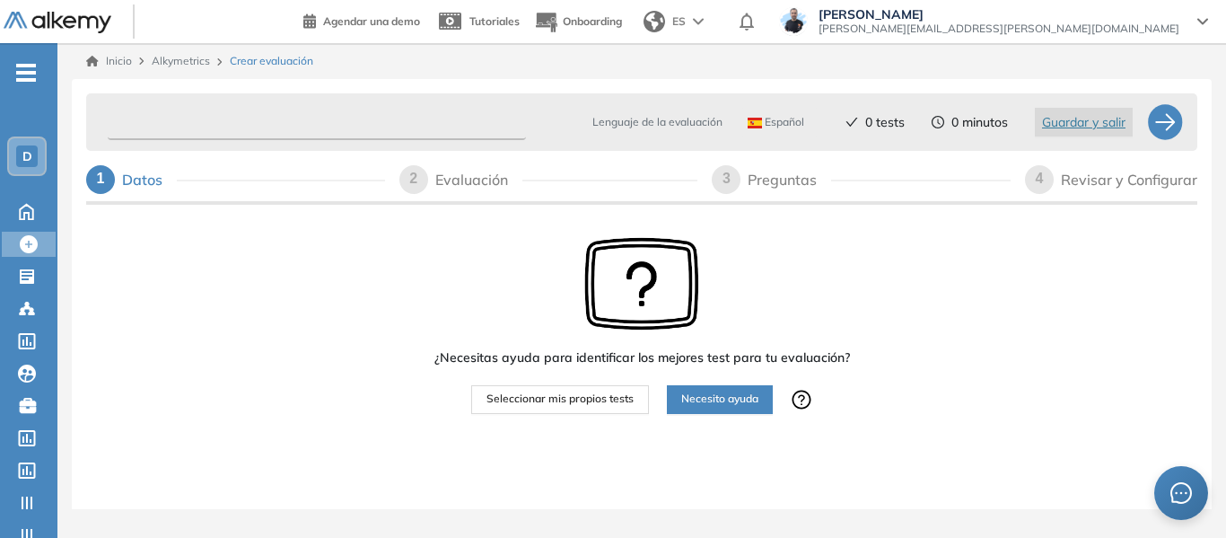
click at [284, 129] on input "text" at bounding box center [317, 122] width 418 height 35
type input "***"
click at [611, 392] on span "Seleccionar mis propios tests" at bounding box center [560, 399] width 147 height 17
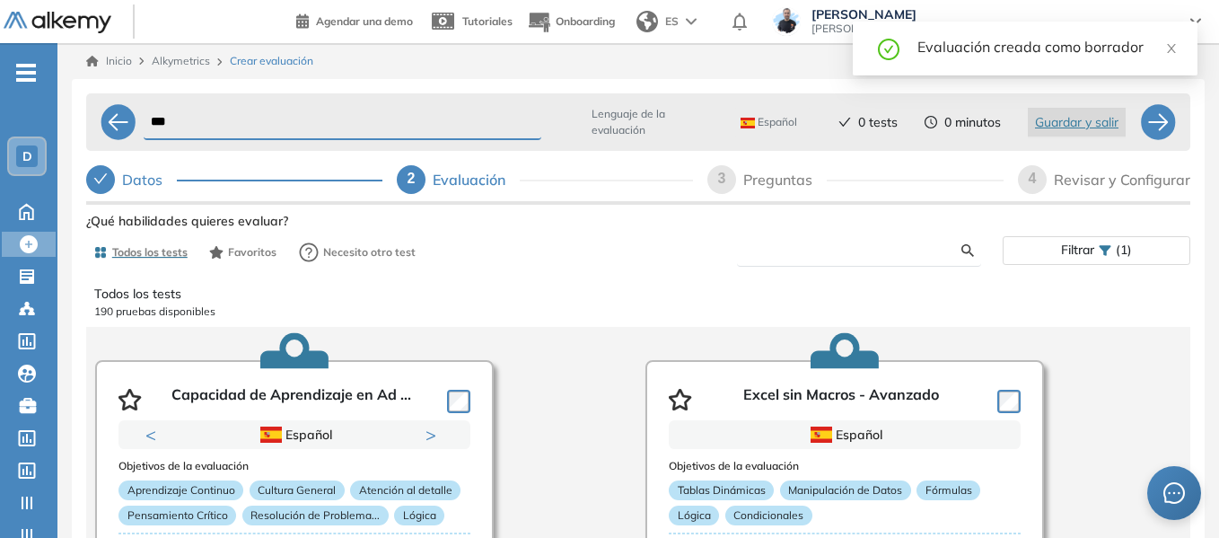
click at [803, 248] on input "text" at bounding box center [856, 250] width 210 height 16
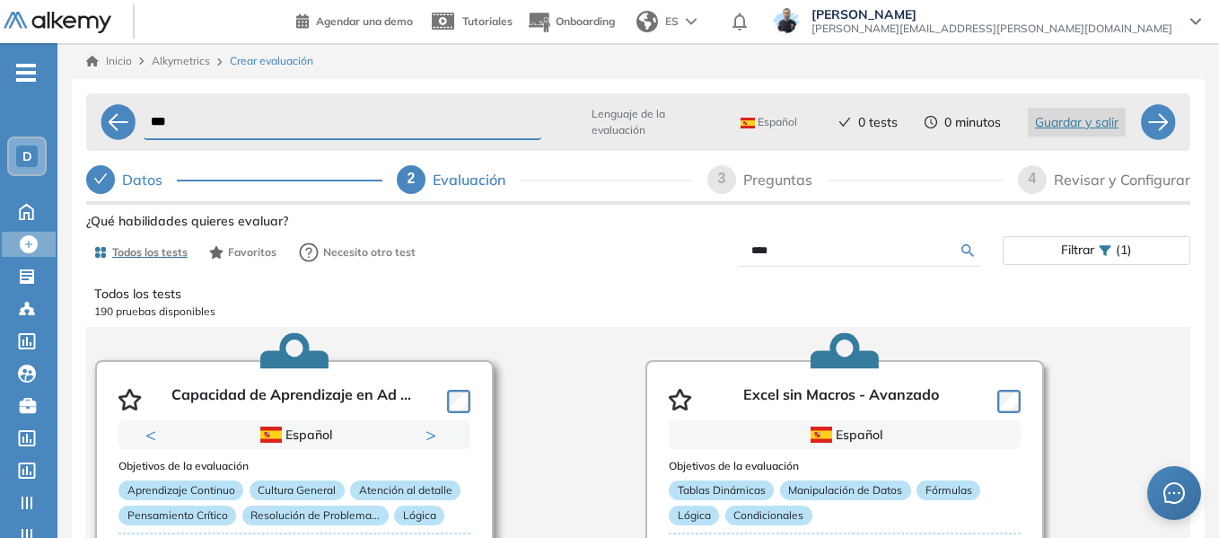
type input "****"
click at [458, 398] on div "Todos los tests 190 pruebas disponibles Capacidad de Aprendizaje en Ad ... Prev…" at bounding box center [638, 426] width 1104 height 312
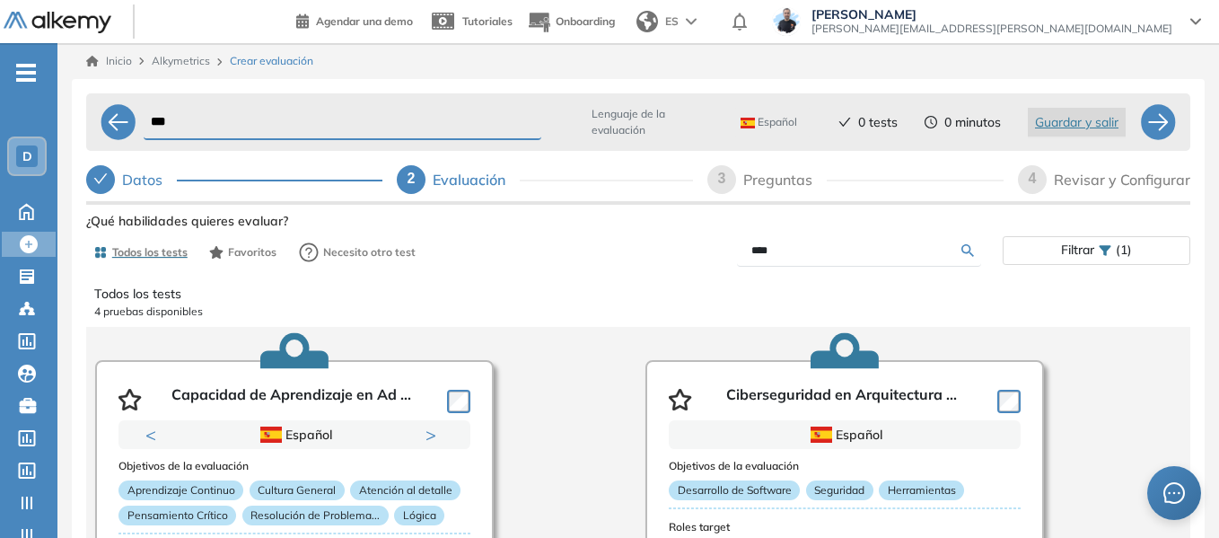
drag, startPoint x: 802, startPoint y: 253, endPoint x: 735, endPoint y: 252, distance: 66.4
click at [735, 252] on div "****" at bounding box center [820, 250] width 364 height 31
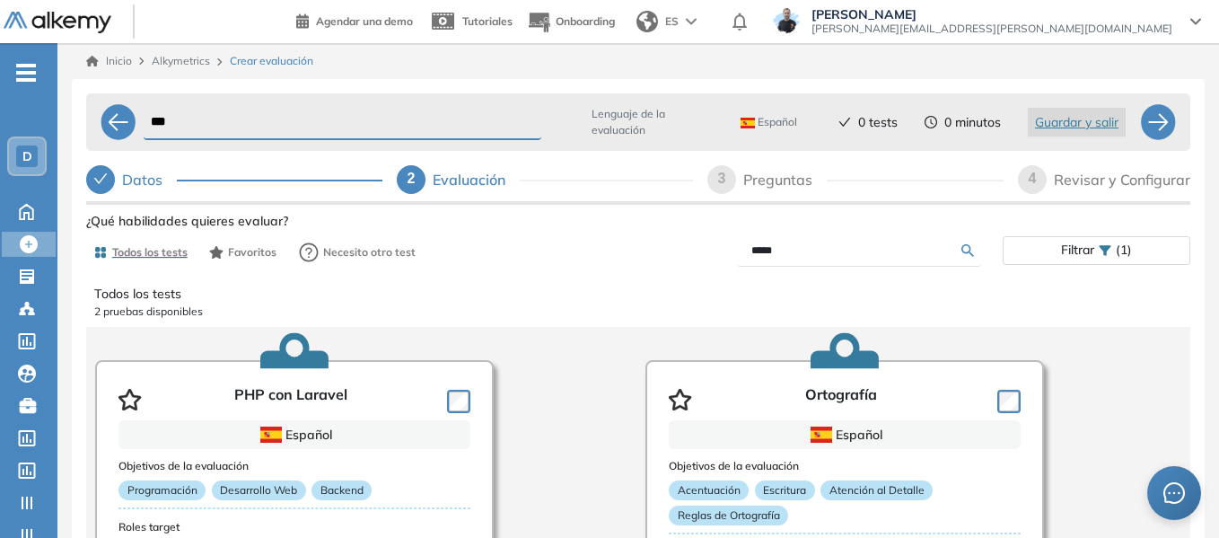
type input "*****"
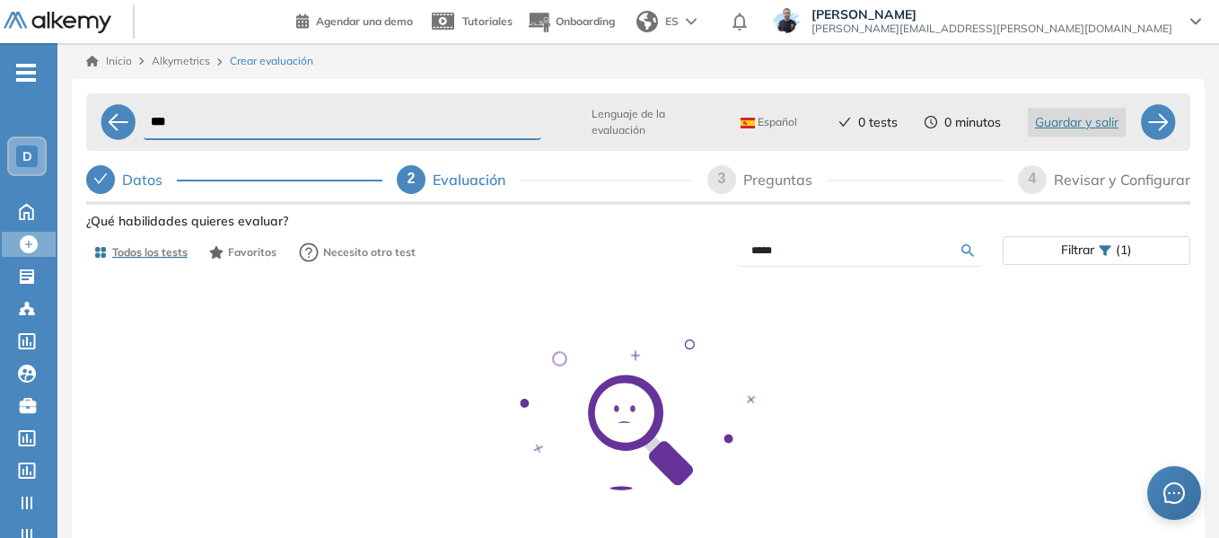
drag, startPoint x: 805, startPoint y: 255, endPoint x: 623, endPoint y: 268, distance: 182.7
click at [623, 268] on div "Todos los tests Favoritos Necesito otro test ***** Filtrar (1)" at bounding box center [638, 252] width 1104 height 36
type input "**********"
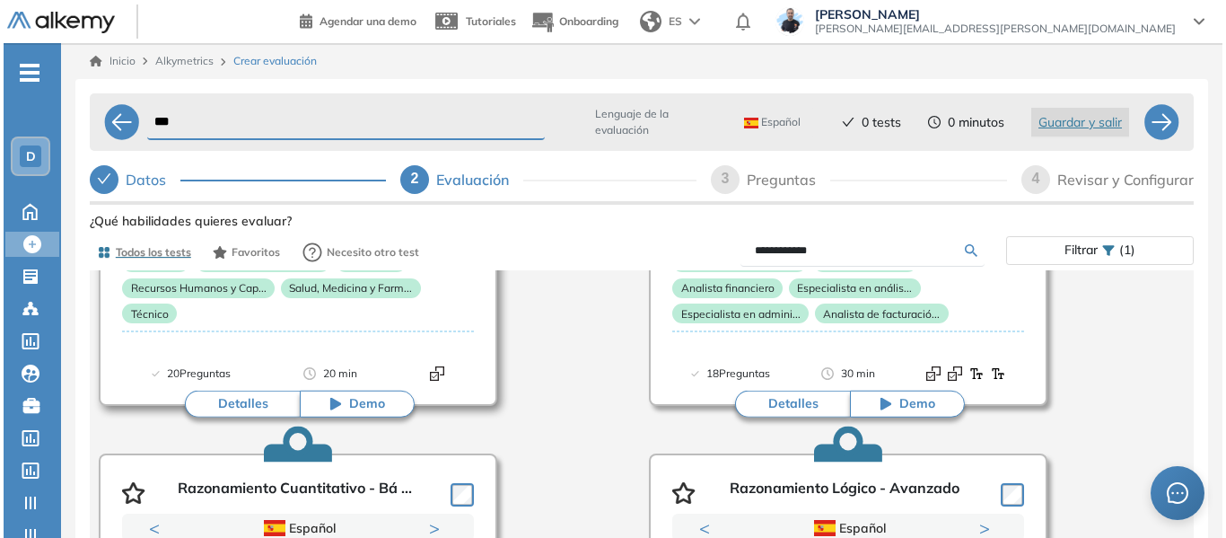
scroll to position [359, 0]
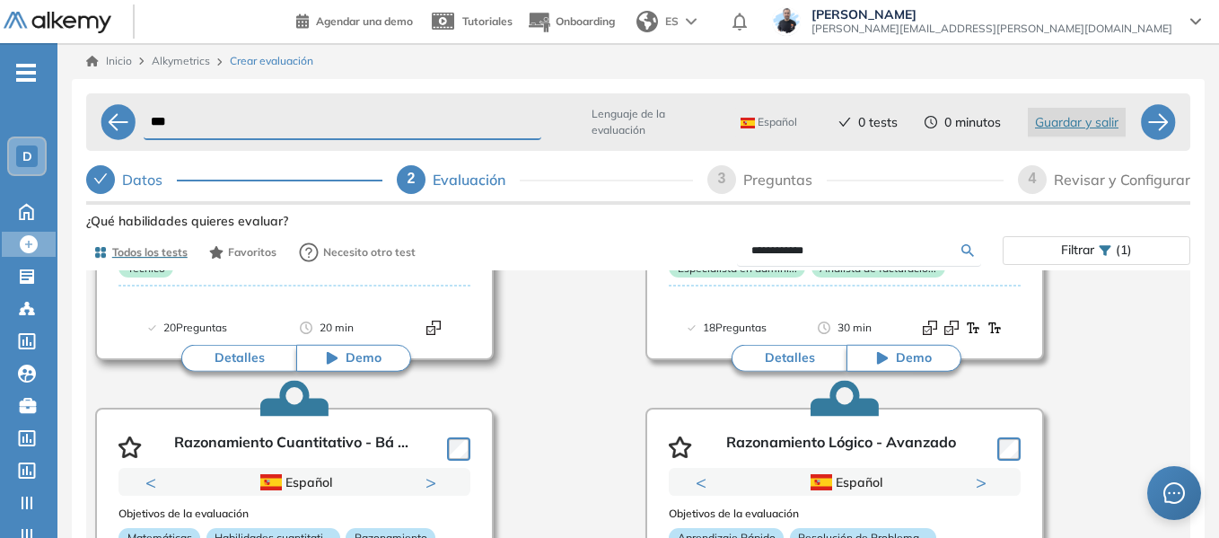
click at [266, 363] on button "Detalles" at bounding box center [238, 358] width 115 height 27
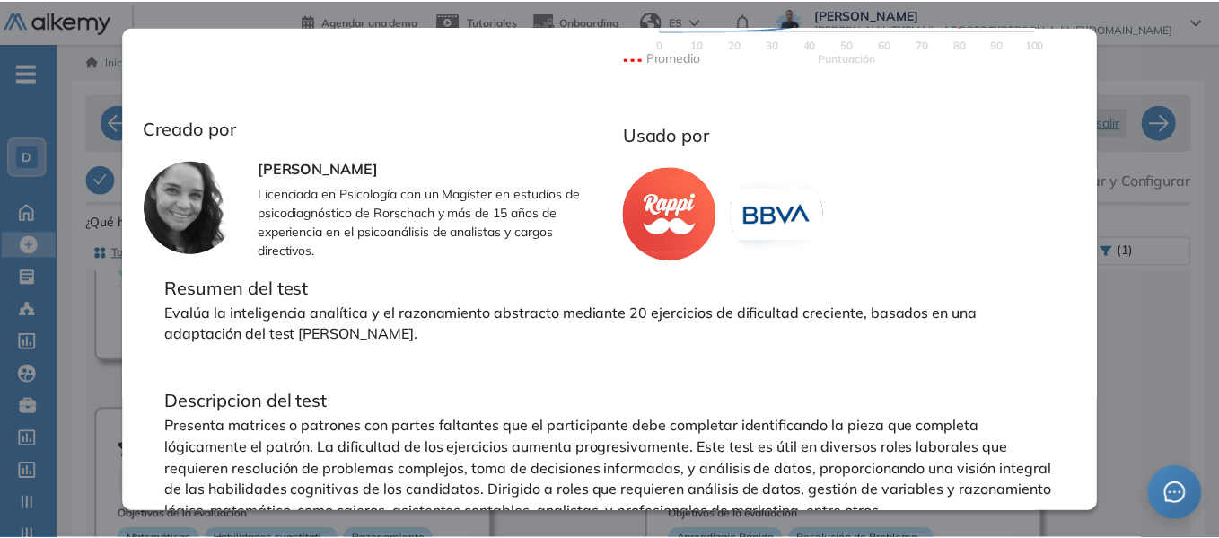
scroll to position [574, 0]
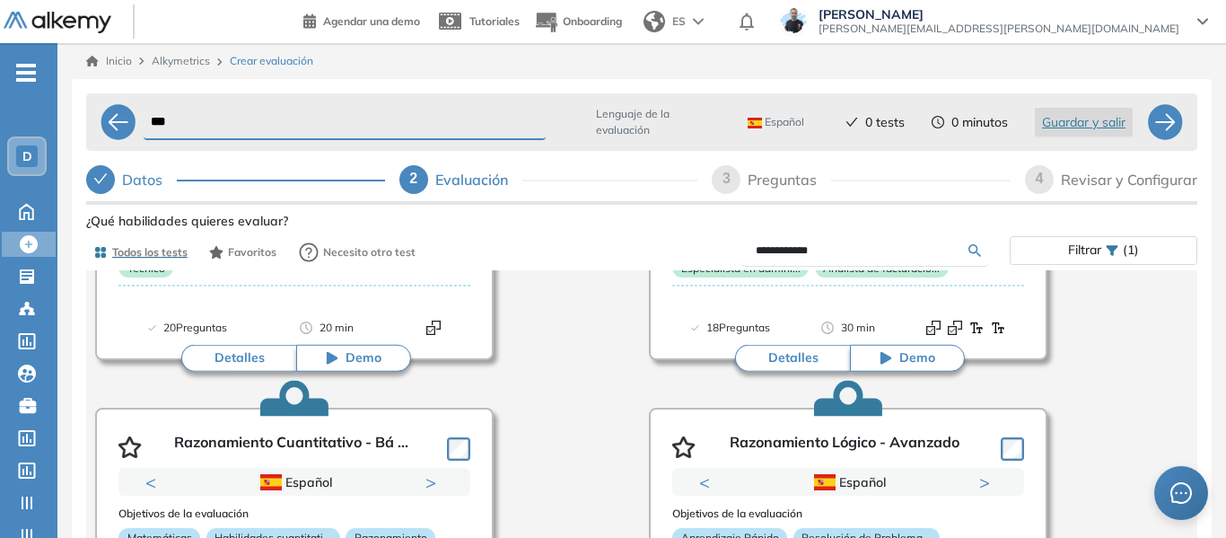
click at [1161, 341] on div "Razonamiento Lógico - Intermedio Intermedio Ver preguntas de muestra Demo Exper…" at bounding box center [641, 456] width 1111 height 496
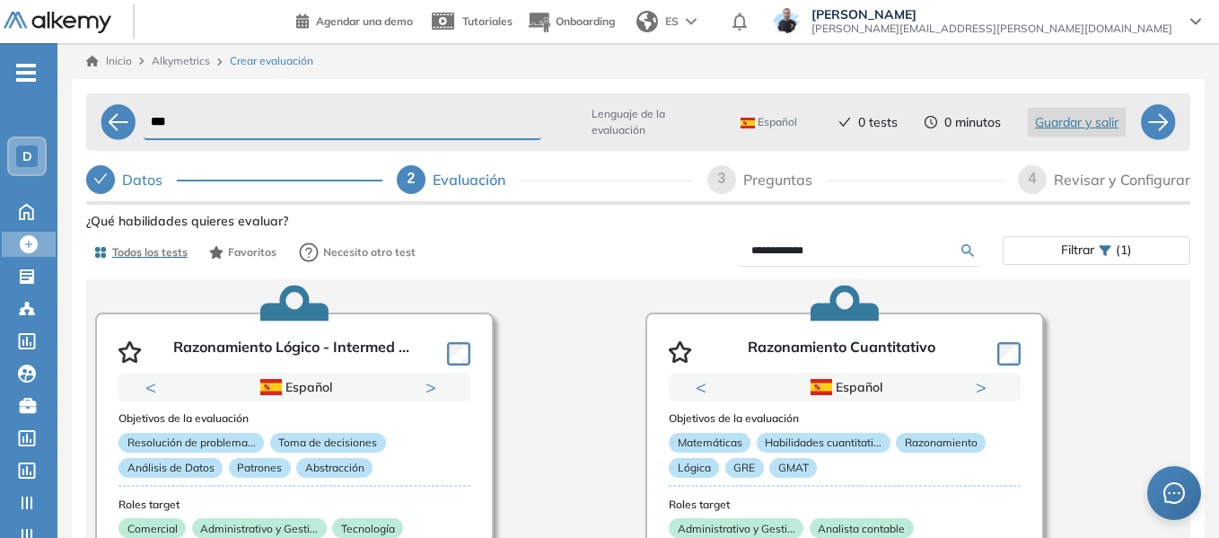
scroll to position [0, 0]
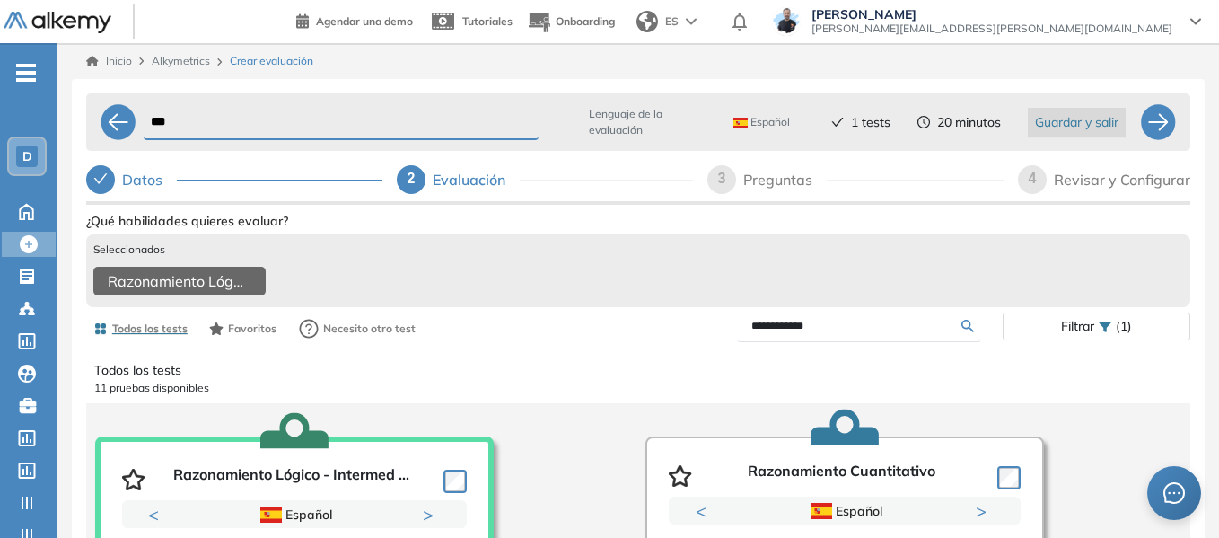
drag, startPoint x: 868, startPoint y: 333, endPoint x: 584, endPoint y: 358, distance: 285.7
click at [584, 358] on div "**********" at bounding box center [638, 494] width 1104 height 572
type input "****"
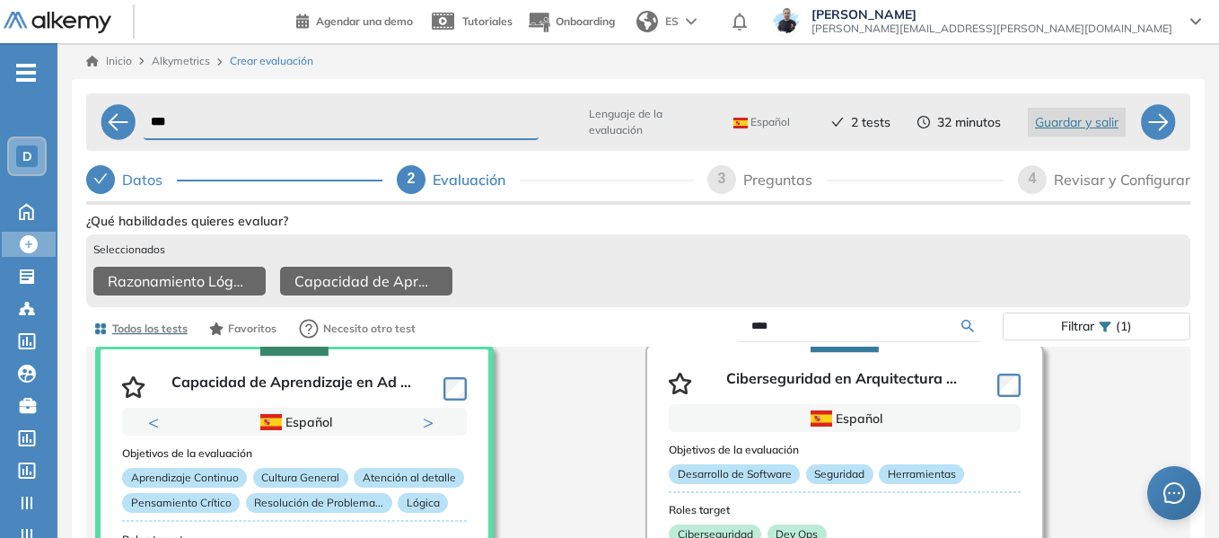
scroll to position [93, 0]
click at [1170, 125] on div at bounding box center [1158, 122] width 36 height 36
select select "*****"
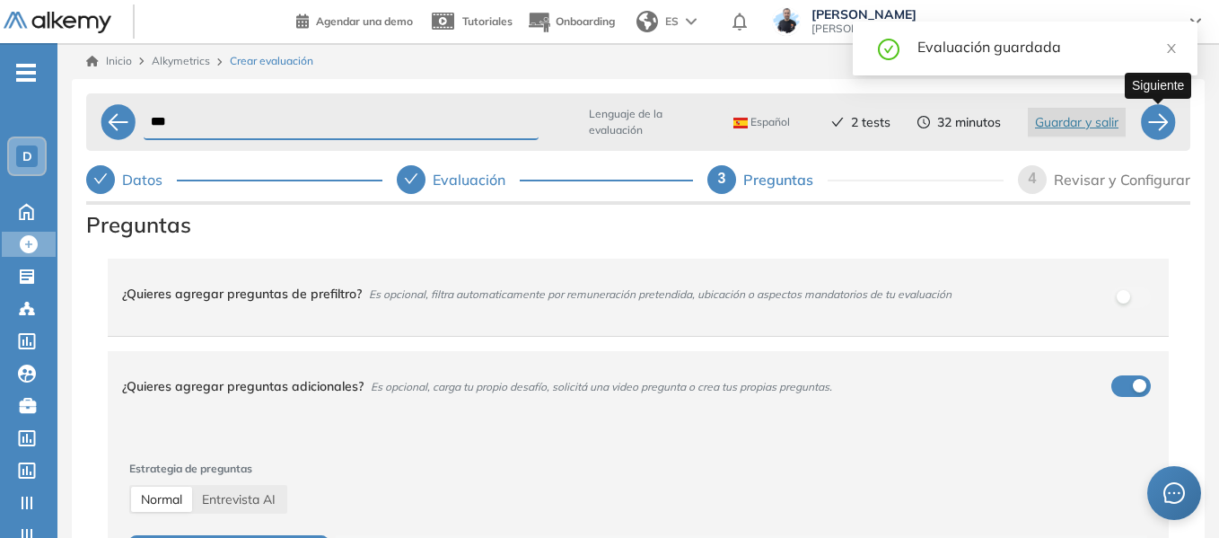
click at [1162, 125] on div at bounding box center [1158, 122] width 36 height 36
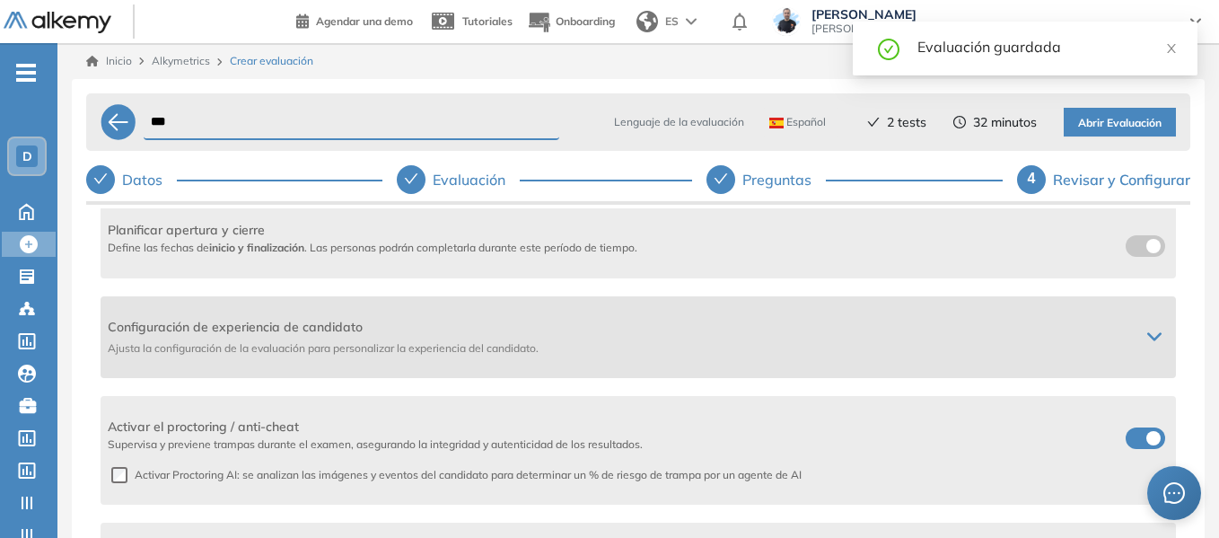
scroll to position [449, 0]
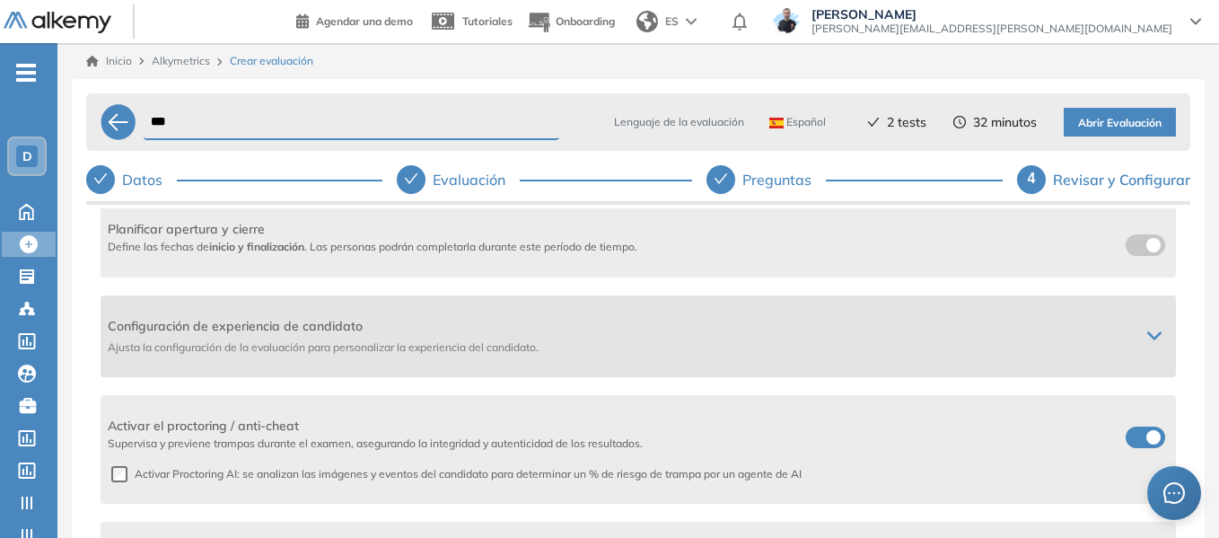
click at [1155, 322] on div "Configuración de experiencia de candidato Ajusta la configuración de la evaluac…" at bounding box center [638, 336] width 1075 height 82
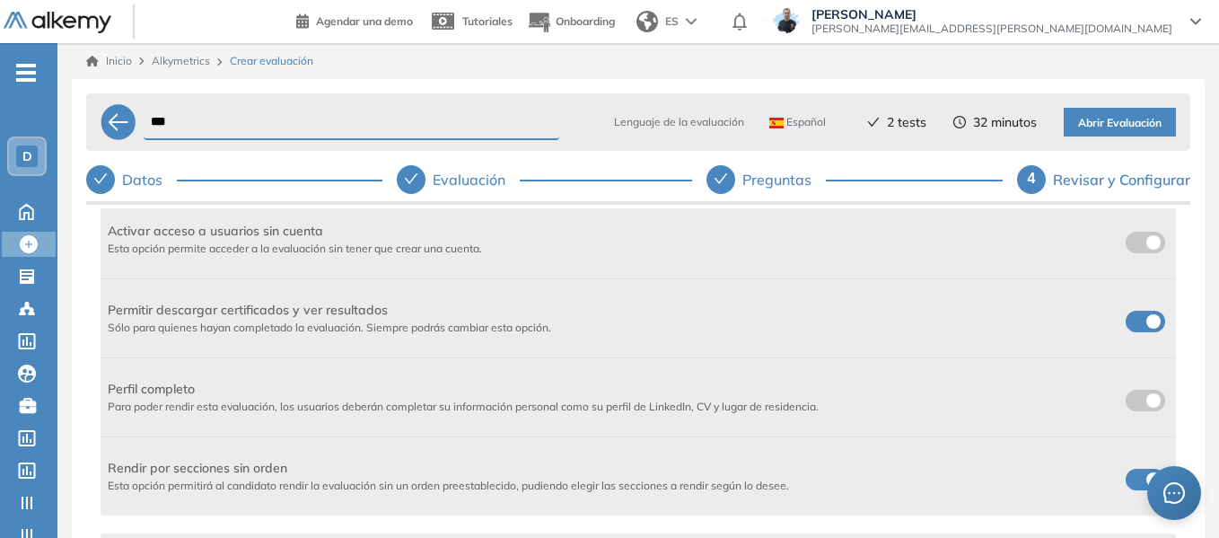
scroll to position [628, 0]
click at [1126, 233] on span at bounding box center [1133, 237] width 14 height 14
click at [1139, 319] on label at bounding box center [1145, 320] width 39 height 22
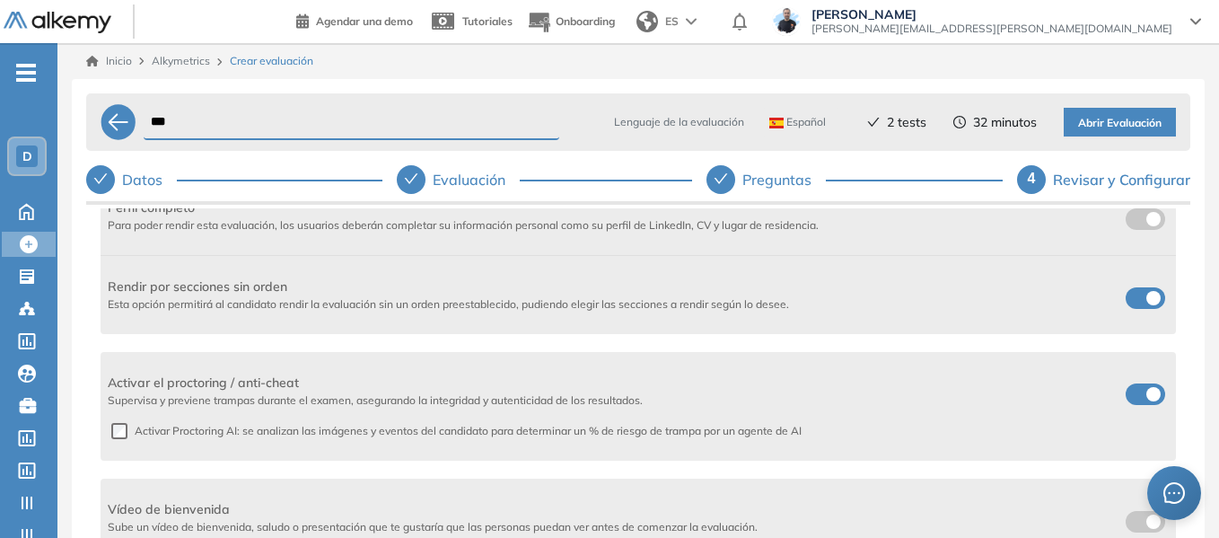
click at [1133, 309] on label at bounding box center [1145, 298] width 39 height 22
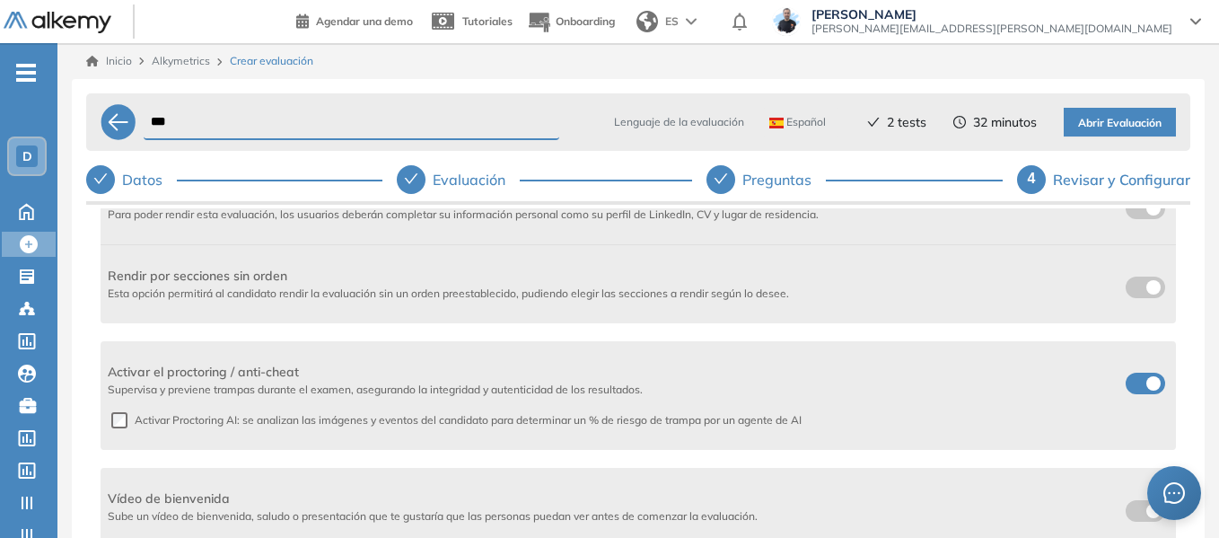
scroll to position [822, 0]
click at [1134, 113] on button "Abrir Evaluación" at bounding box center [1120, 122] width 112 height 29
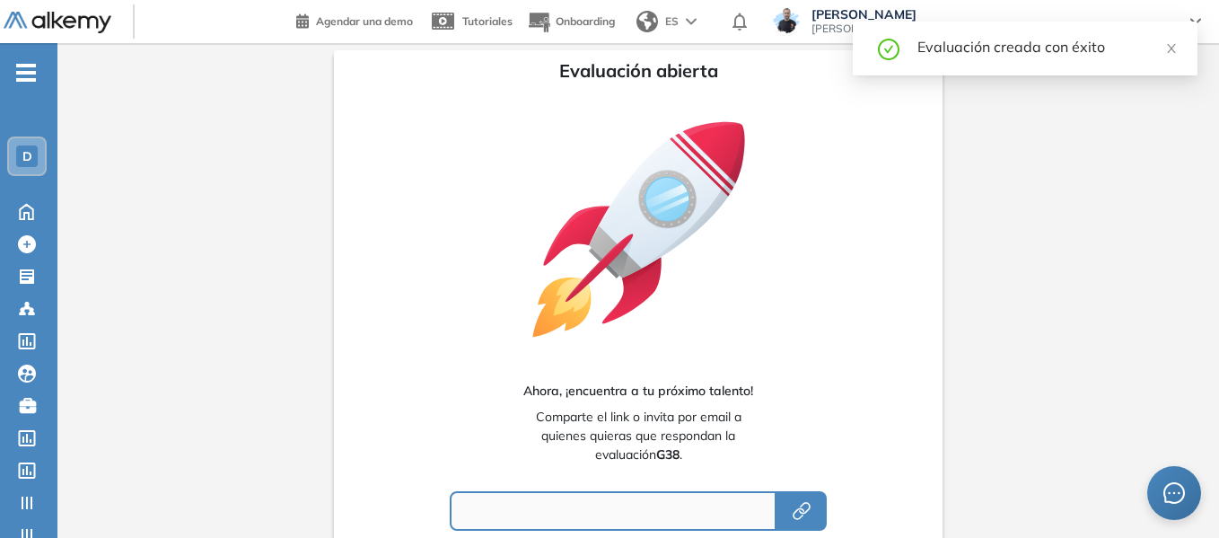
type input "**********"
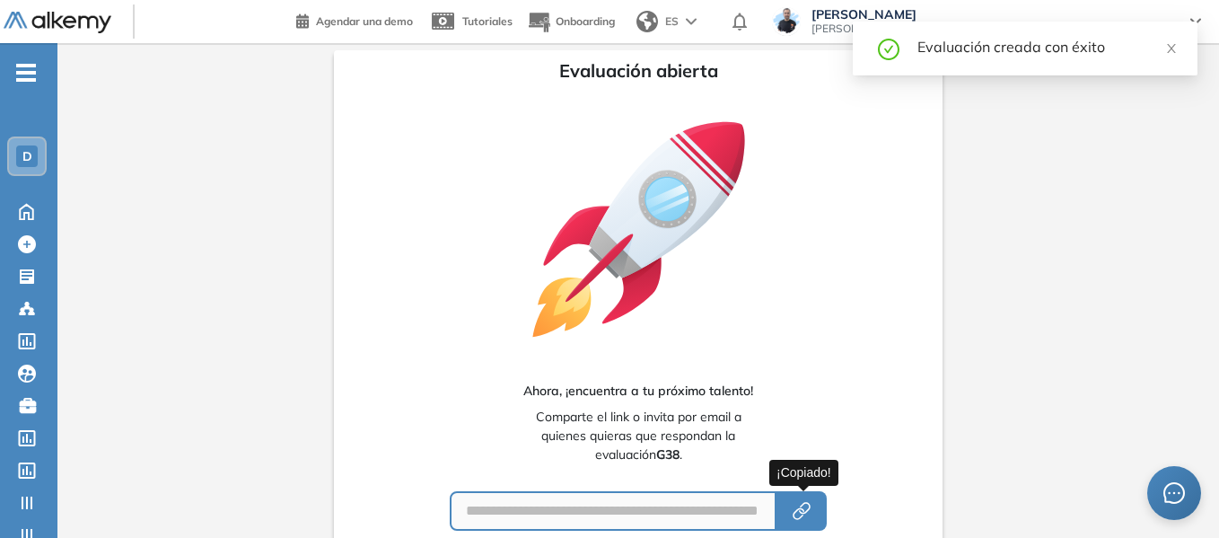
click at [796, 505] on icon "button" at bounding box center [802, 511] width 22 height 22
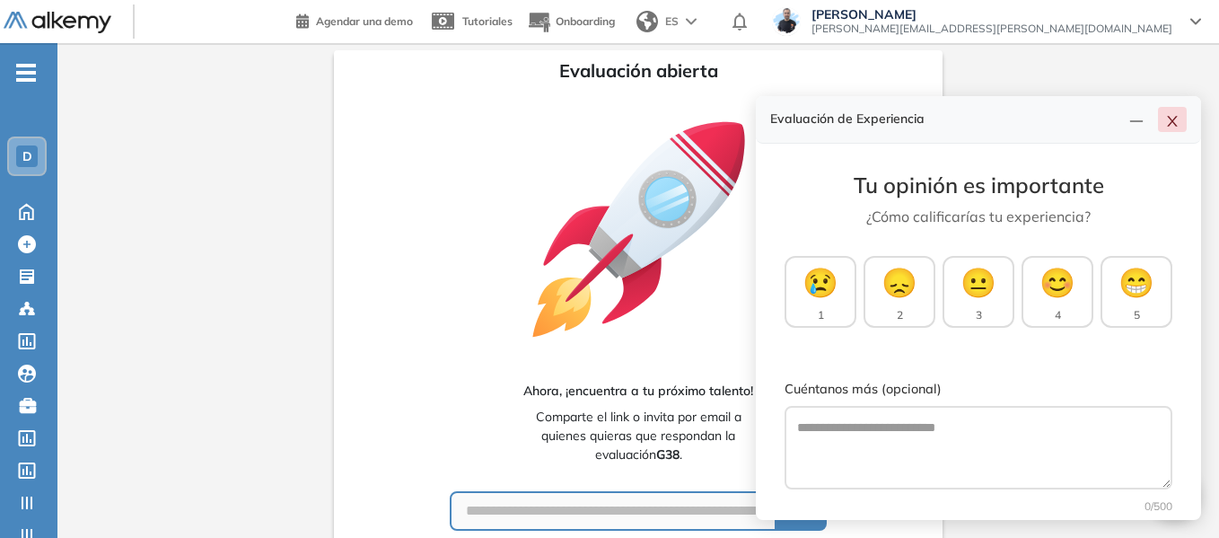
click at [1172, 124] on icon "close" at bounding box center [1172, 121] width 14 height 14
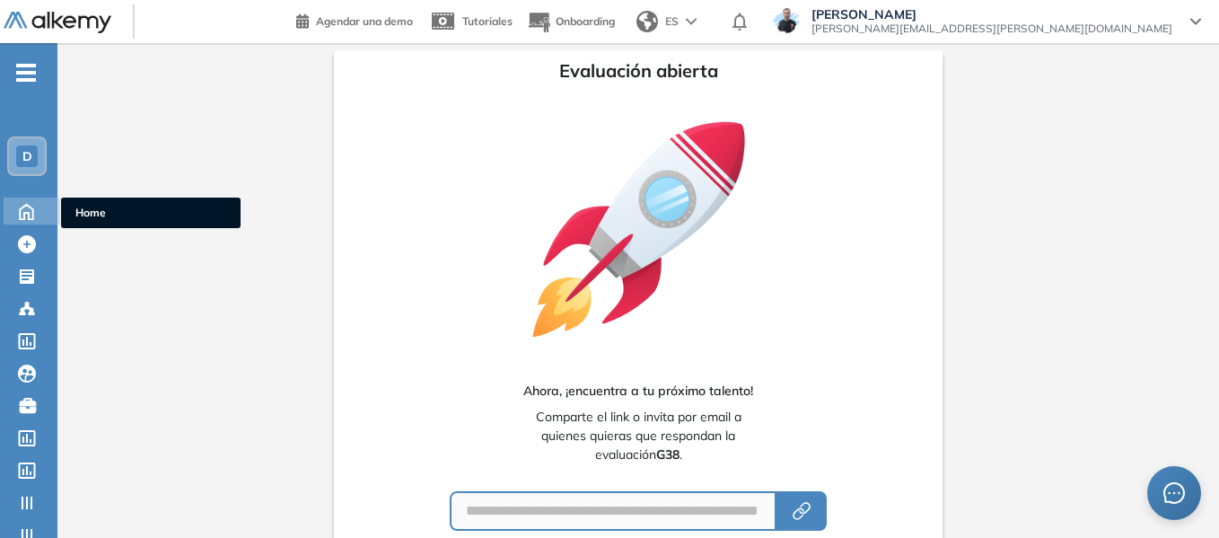
click at [94, 223] on ul "Home" at bounding box center [151, 212] width 180 height 31
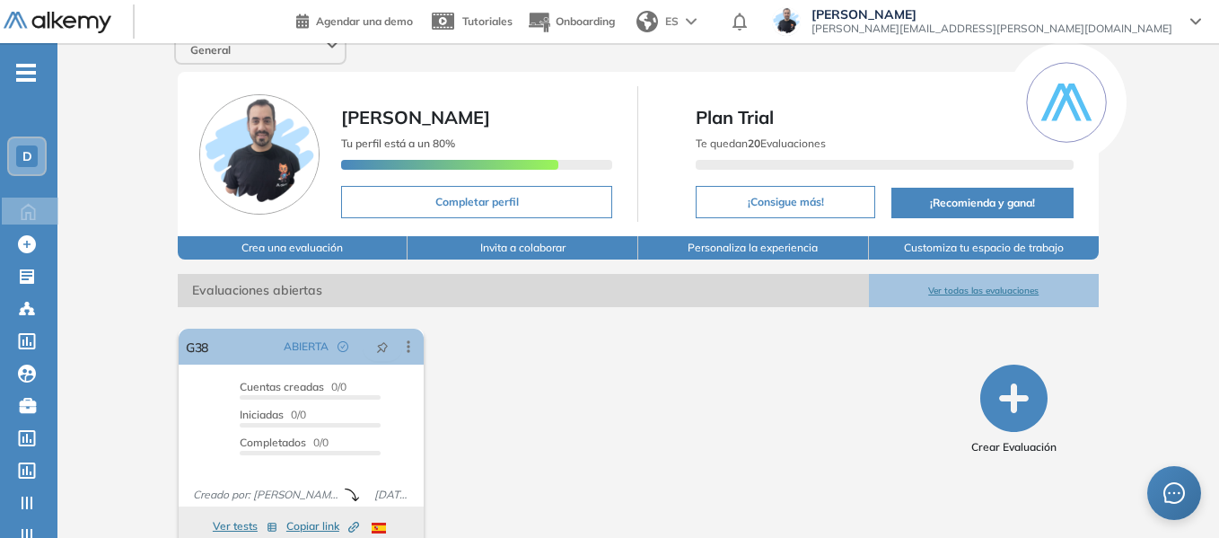
scroll to position [48, 0]
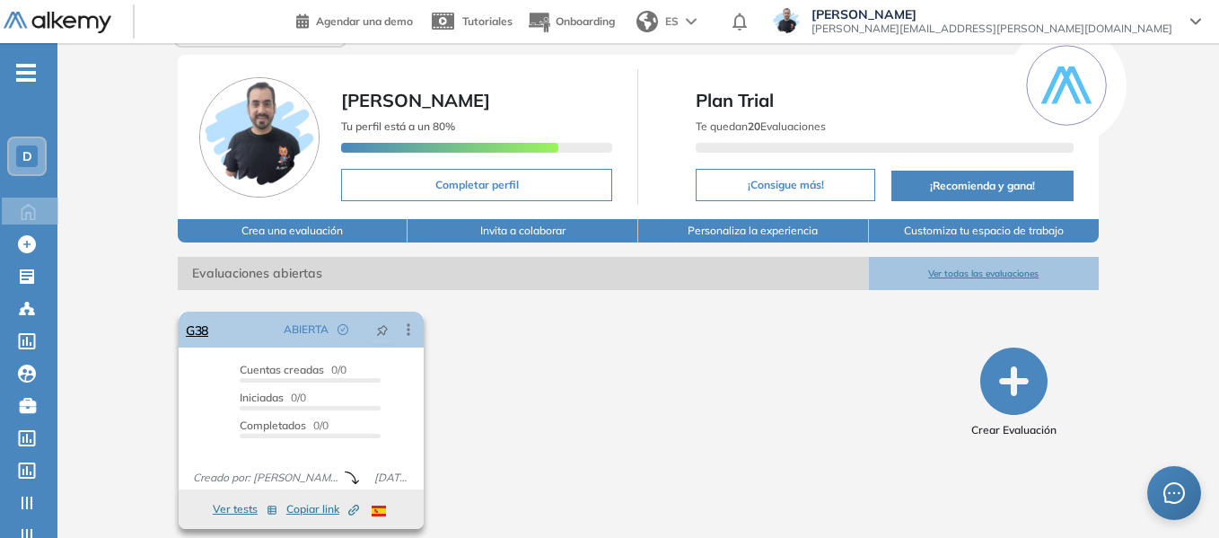
click at [408, 320] on icon at bounding box center [408, 329] width 18 height 18
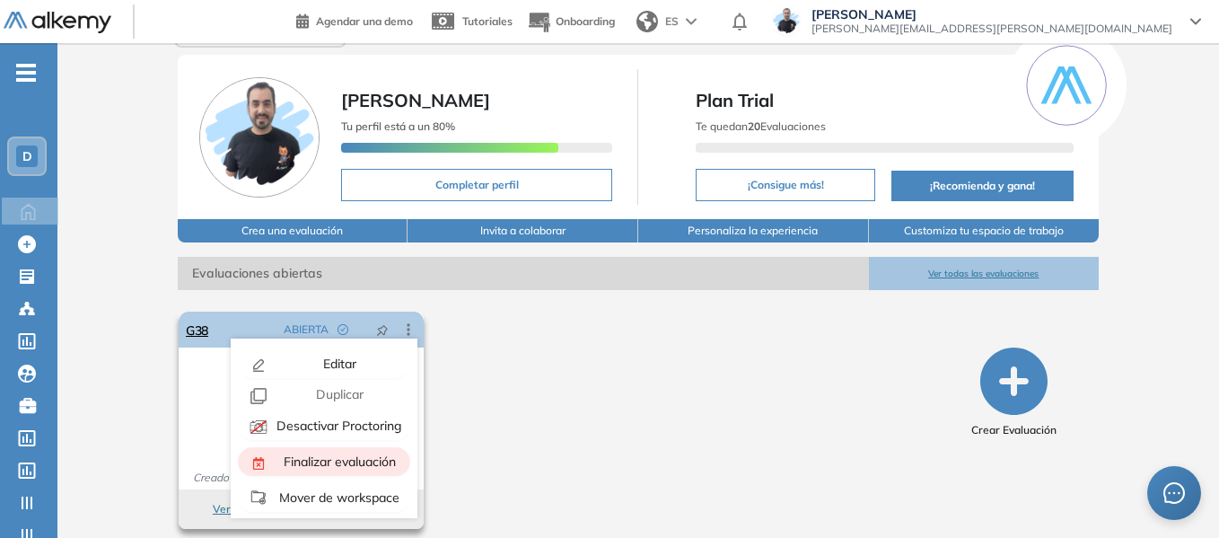
click at [354, 453] on span "Finalizar evaluación" at bounding box center [338, 461] width 116 height 16
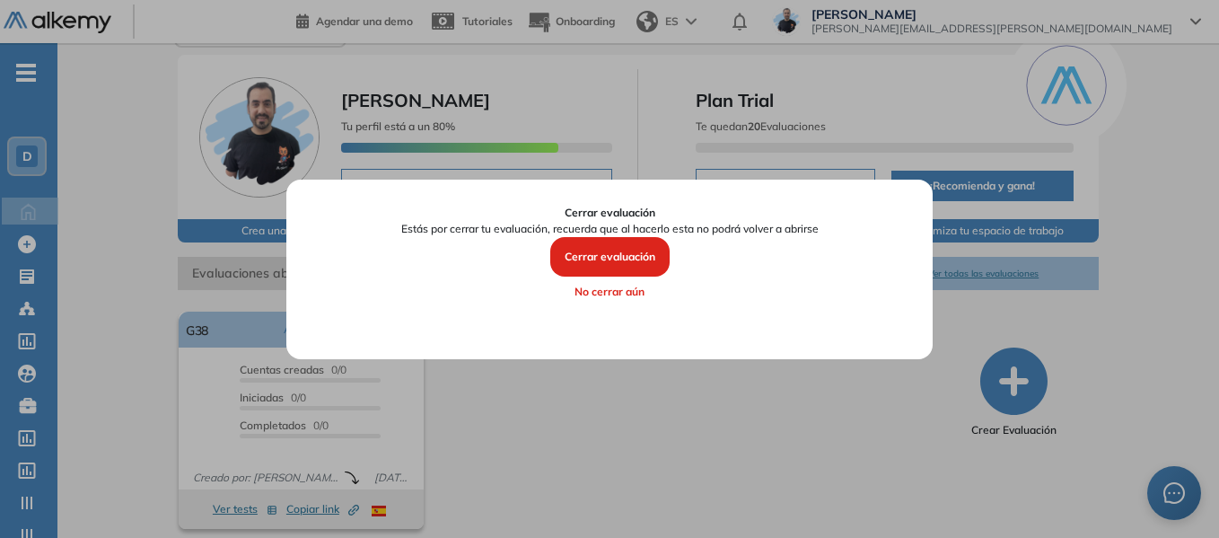
click at [617, 259] on button "Cerrar evaluación" at bounding box center [609, 256] width 119 height 39
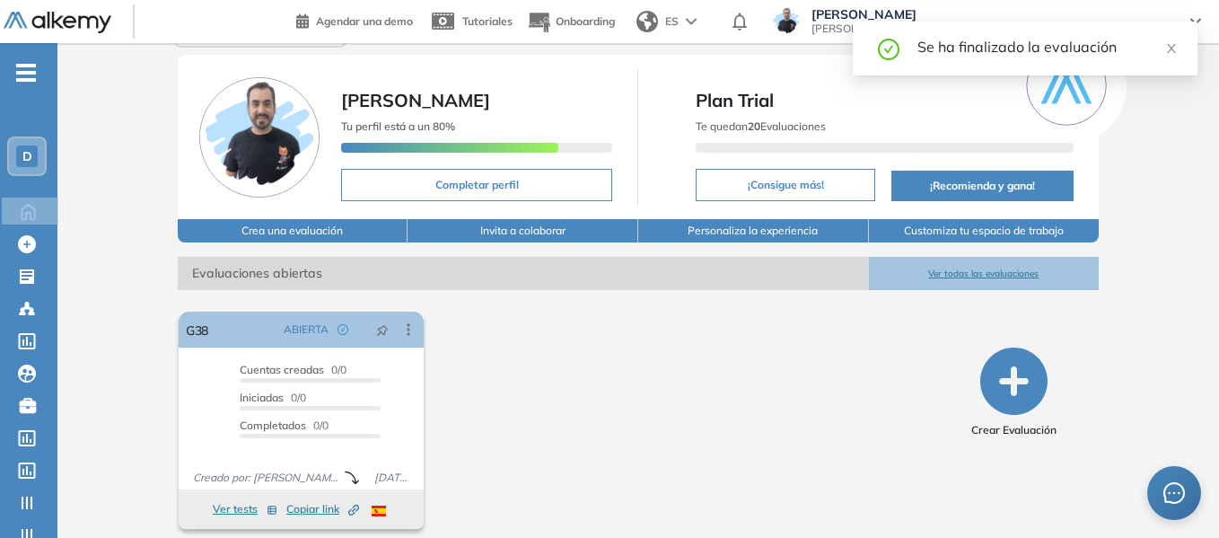
click at [29, 78] on span "-" at bounding box center [26, 71] width 20 height 14
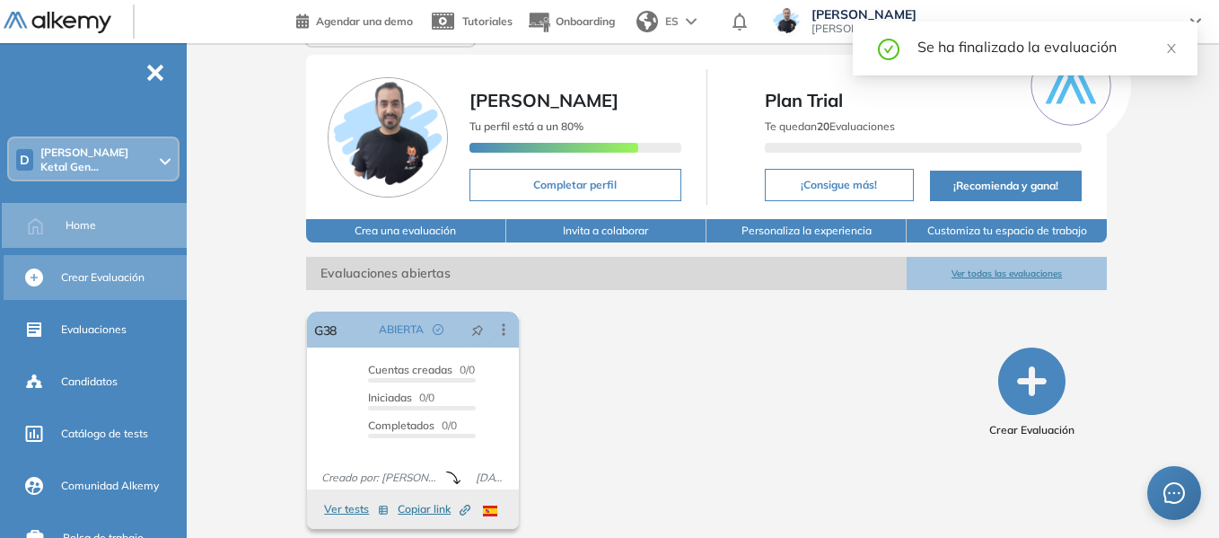
click at [101, 272] on span "Crear Evaluación" at bounding box center [102, 277] width 83 height 16
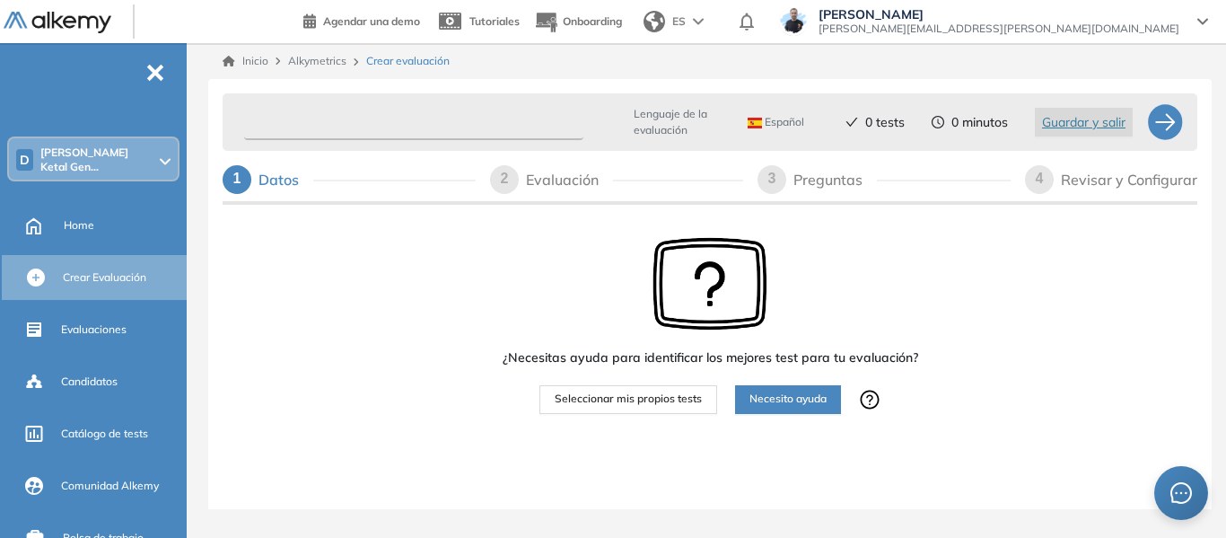
click at [481, 113] on input "text" at bounding box center [413, 122] width 339 height 35
type input "**********"
click at [778, 117] on span "Español" at bounding box center [776, 122] width 57 height 14
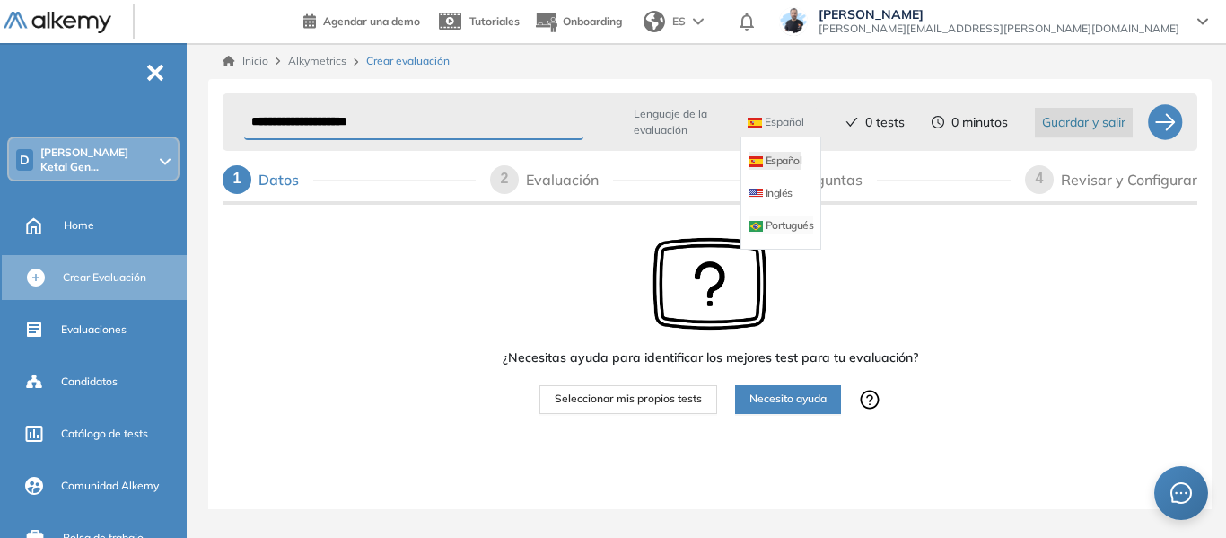
click at [792, 230] on li "Portugués" at bounding box center [781, 225] width 65 height 18
click at [803, 403] on span "Necesito ayuda" at bounding box center [788, 399] width 77 height 17
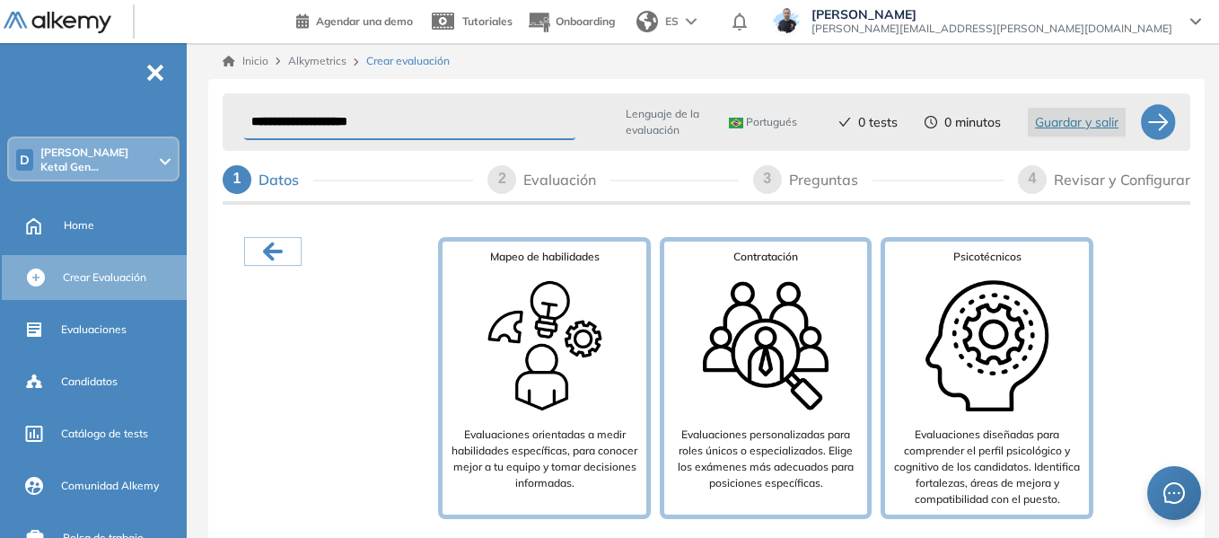
click at [276, 266] on div "Mapeo de habilidades Evaluaciones orientadas a medir habilidades específicas, p…" at bounding box center [707, 387] width 968 height 300
click at [269, 248] on icon "button" at bounding box center [273, 251] width 20 height 19
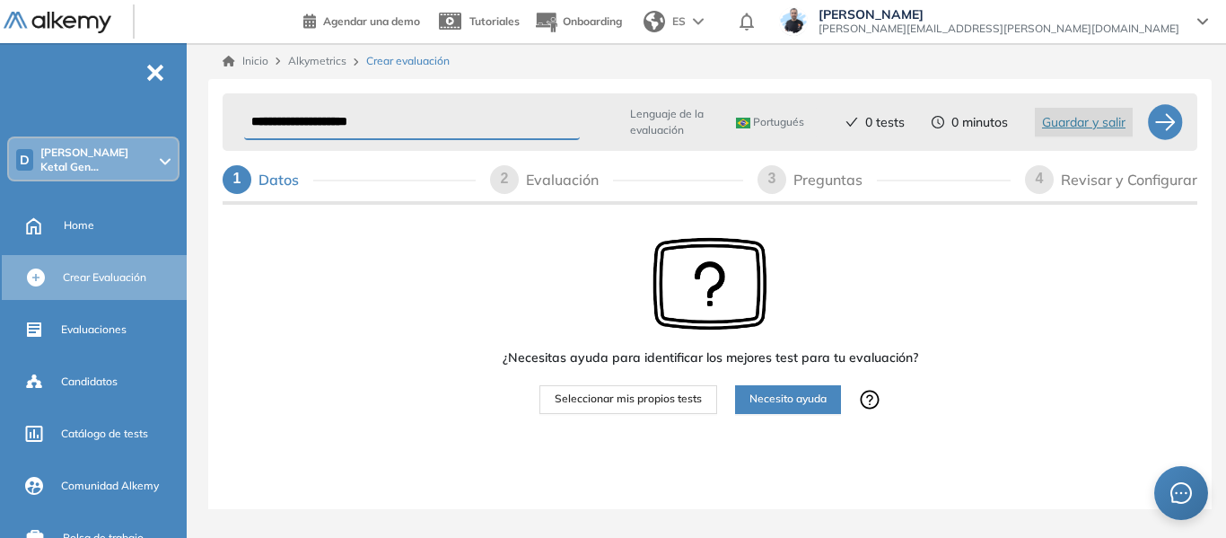
click at [575, 402] on span "Seleccionar mis propios tests" at bounding box center [628, 399] width 147 height 17
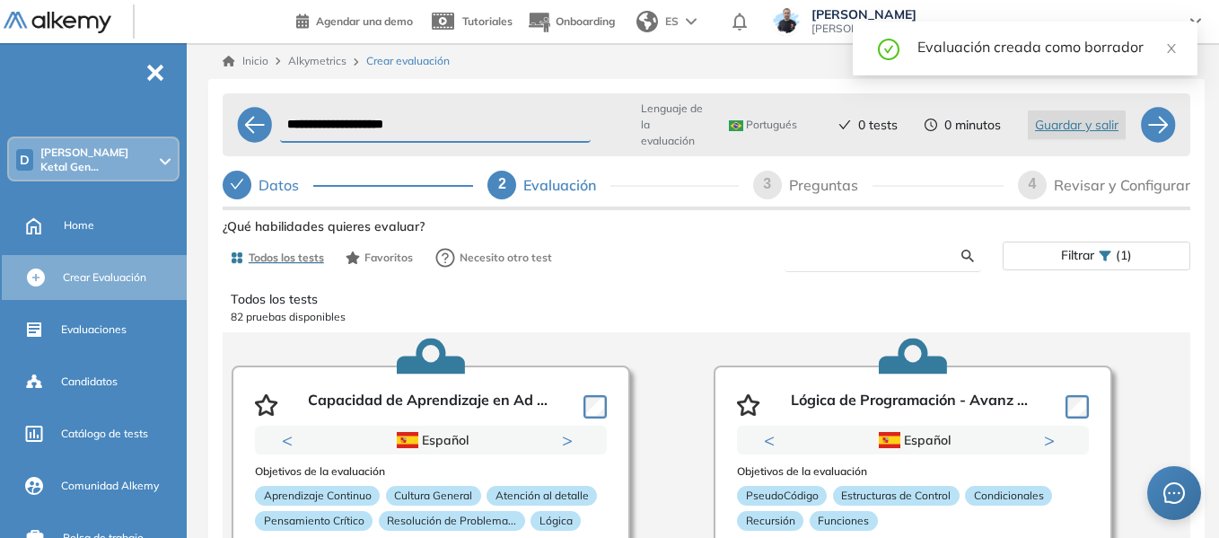
click at [845, 259] on input "text" at bounding box center [880, 256] width 162 height 16
type input "******"
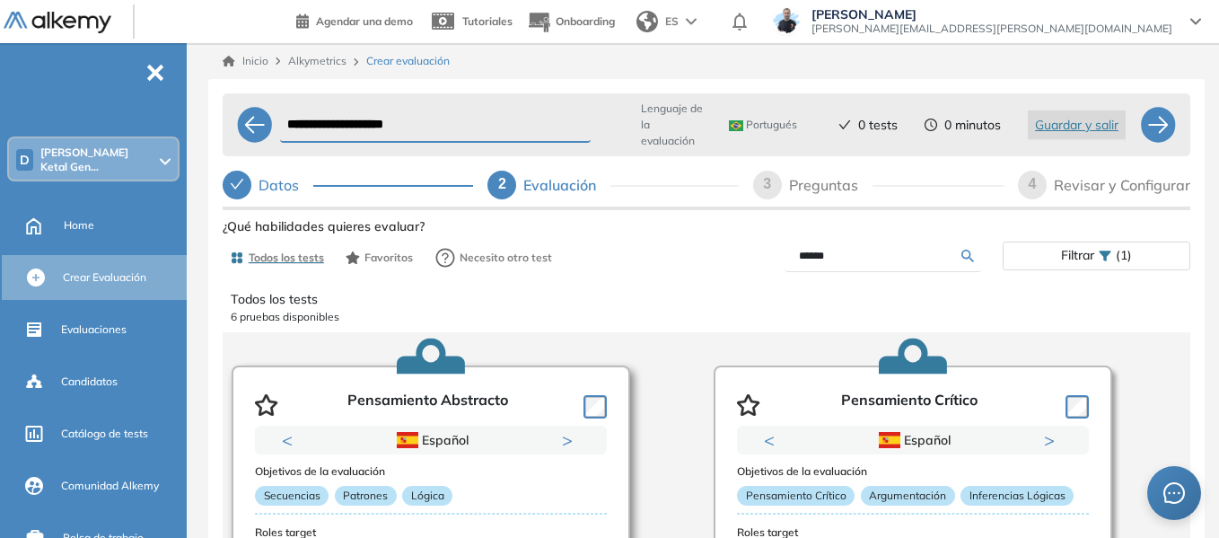
click at [570, 440] on button "Next" at bounding box center [571, 440] width 18 height 18
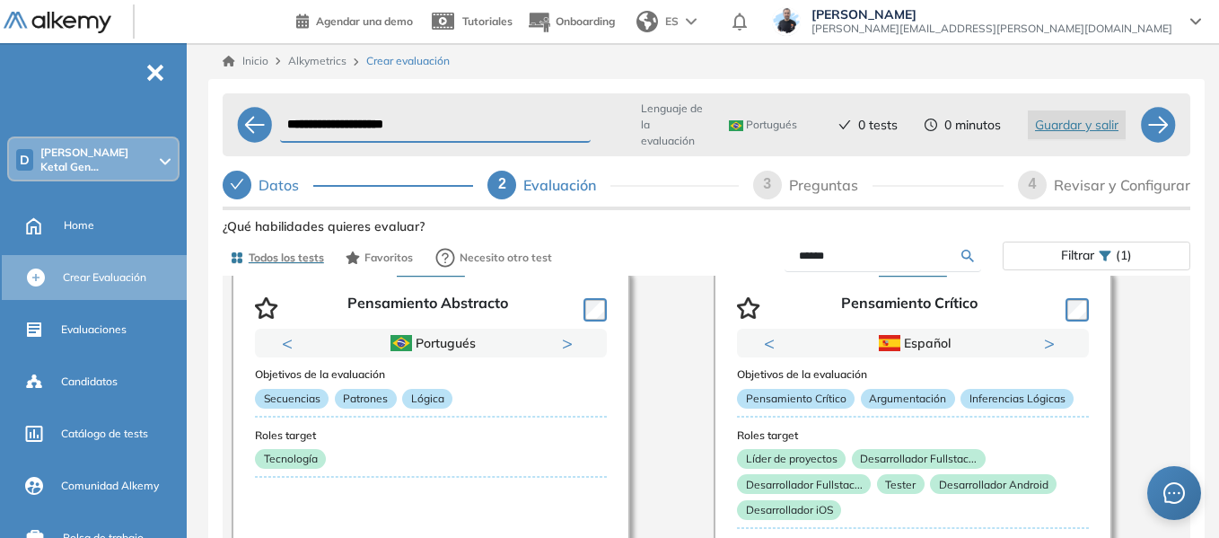
scroll to position [90, 0]
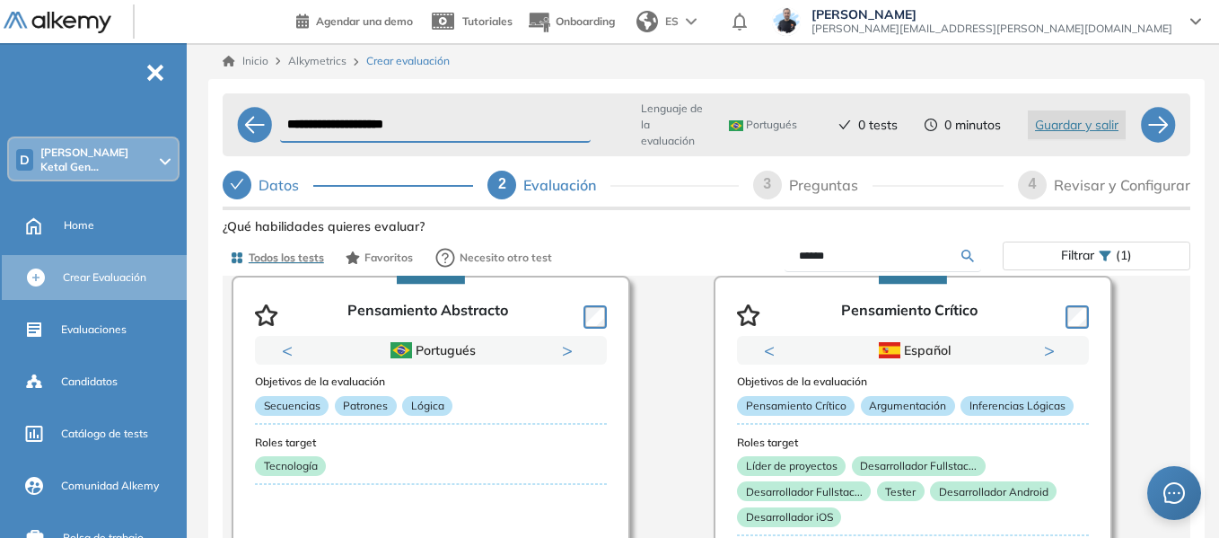
drag, startPoint x: 285, startPoint y: 127, endPoint x: 478, endPoint y: 118, distance: 193.2
click at [478, 118] on input "**********" at bounding box center [435, 125] width 311 height 35
click at [101, 158] on span "Dorf Ketal Gen..." at bounding box center [98, 159] width 116 height 29
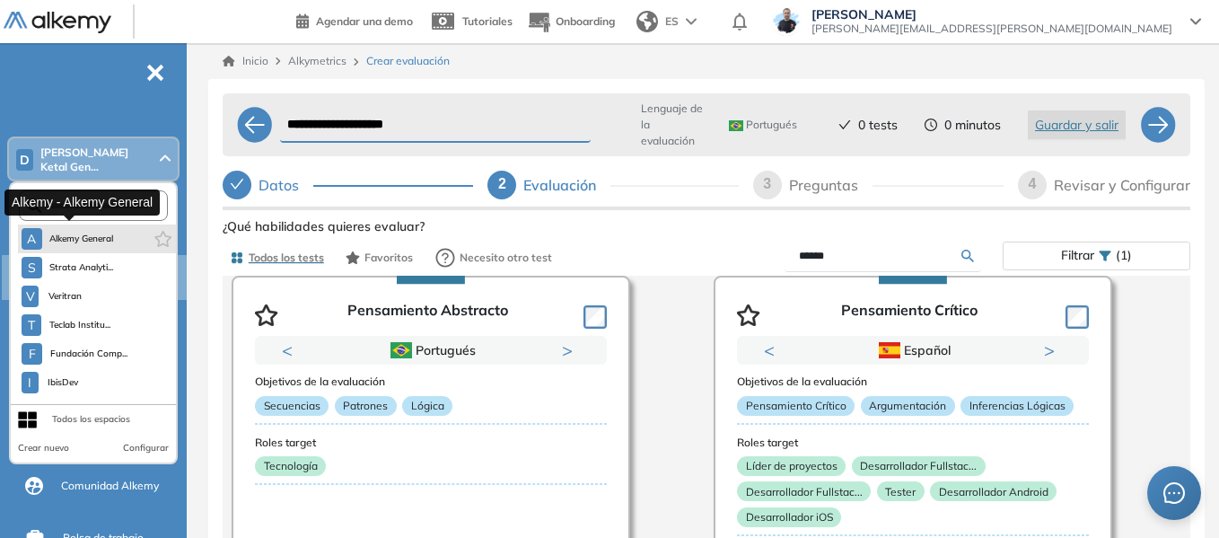
click at [90, 232] on span "Alkemy General" at bounding box center [81, 239] width 65 height 14
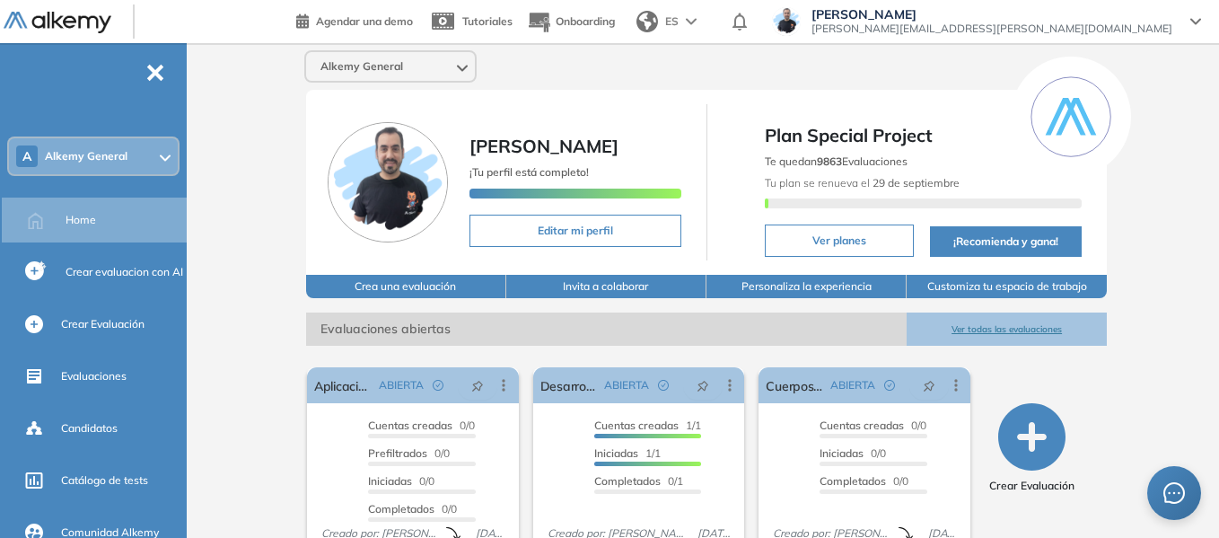
click at [82, 162] on span "Alkemy General" at bounding box center [86, 156] width 83 height 14
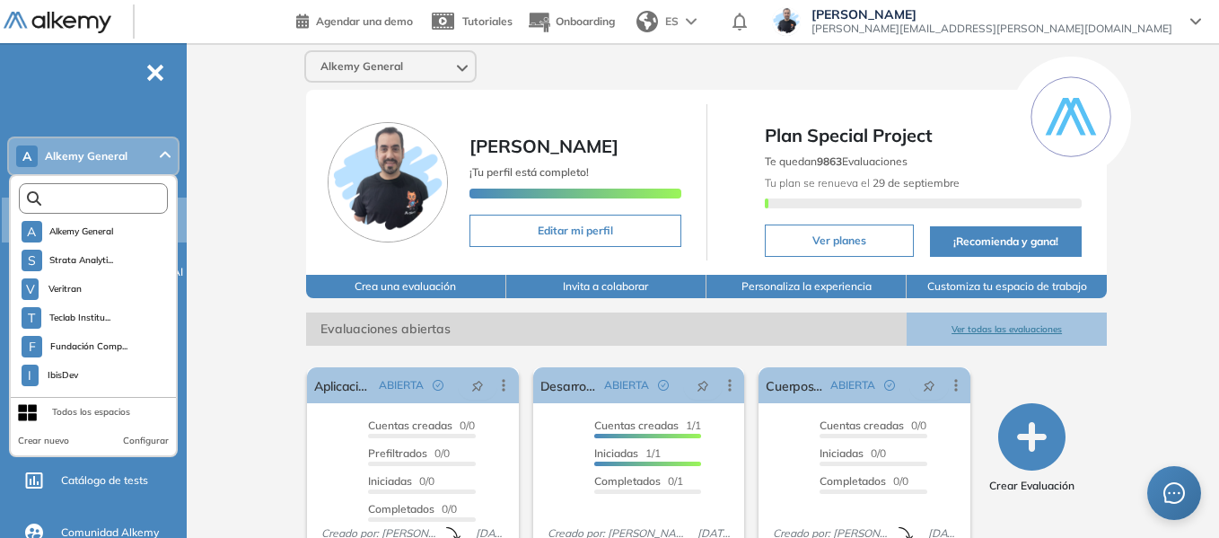
click at [83, 203] on input "text" at bounding box center [97, 198] width 112 height 13
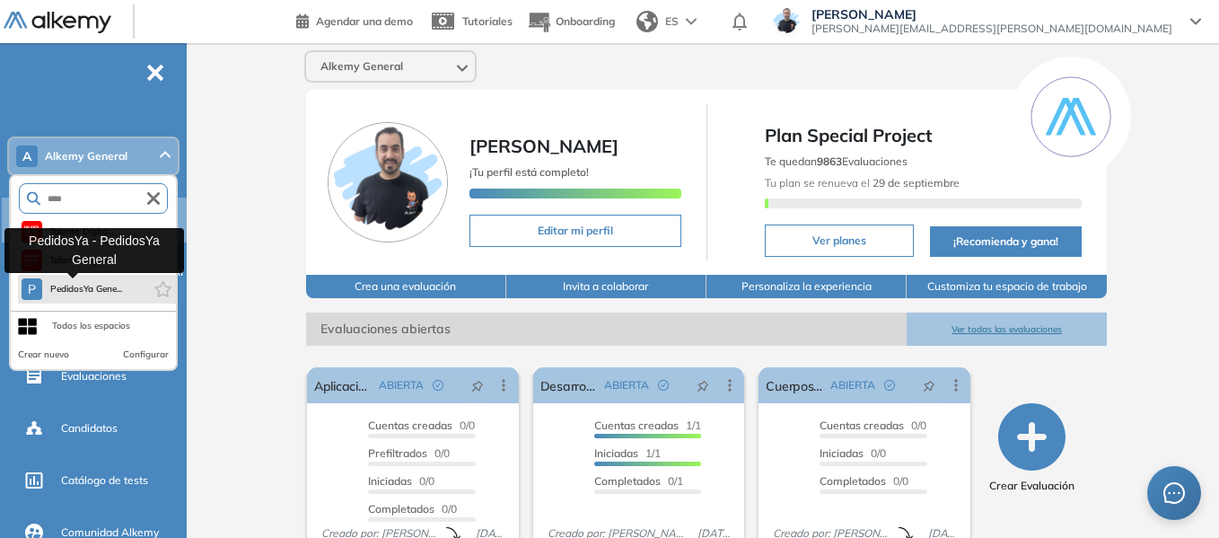
type input "****"
click at [103, 290] on span "PedidosYa Gene..." at bounding box center [85, 289] width 73 height 14
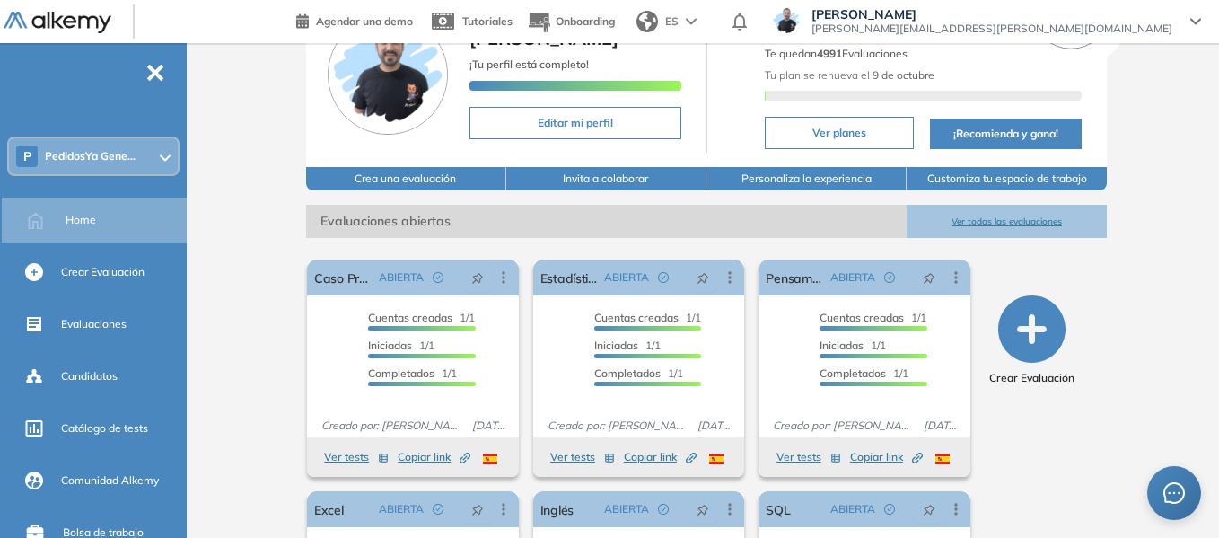
scroll to position [300, 0]
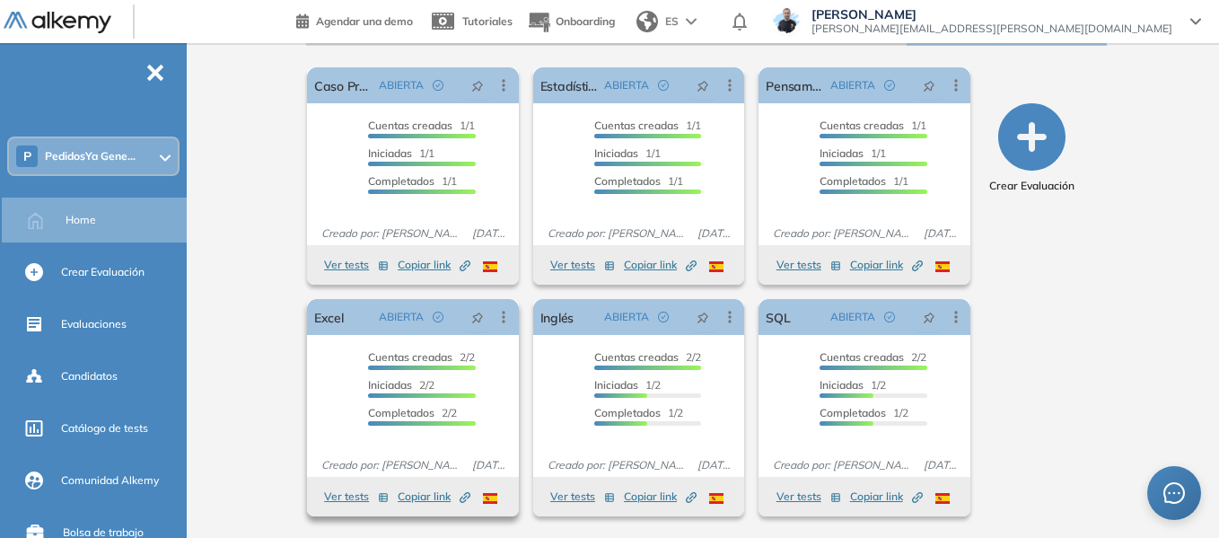
click at [351, 501] on button "Ver tests" at bounding box center [356, 497] width 65 height 22
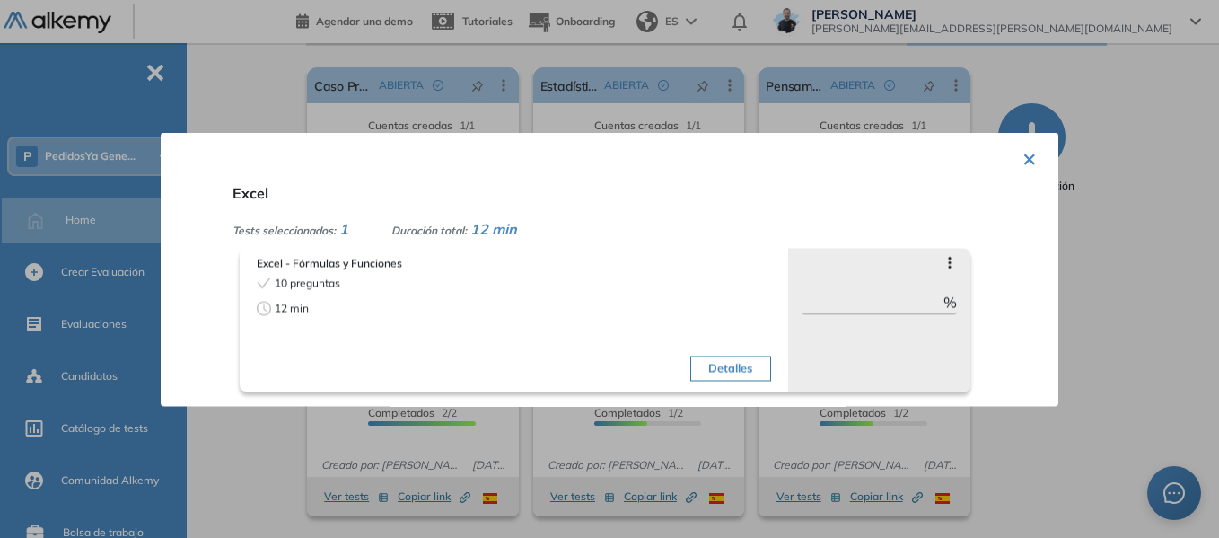
drag, startPoint x: 581, startPoint y: 266, endPoint x: 569, endPoint y: 292, distance: 28.5
click at [1030, 152] on div "× Excel Tests seleccionados: 1 Duración total: 12 min Excel - Fórmulas y Funcio…" at bounding box center [610, 269] width 898 height 274
click at [1024, 160] on button "×" at bounding box center [1029, 156] width 14 height 35
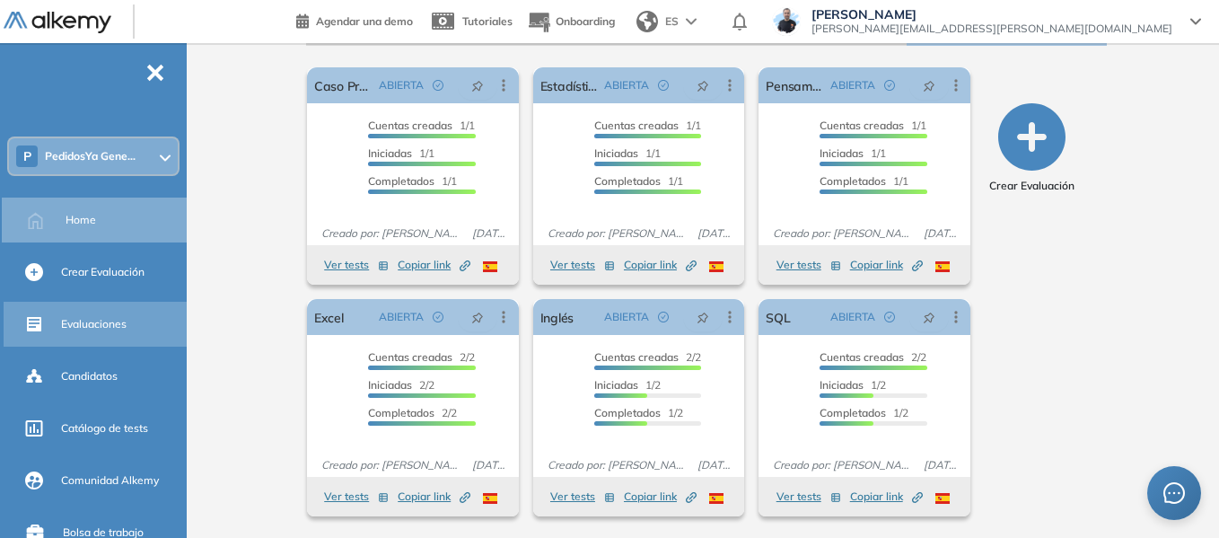
click at [105, 329] on span "Evaluaciones" at bounding box center [94, 324] width 66 height 16
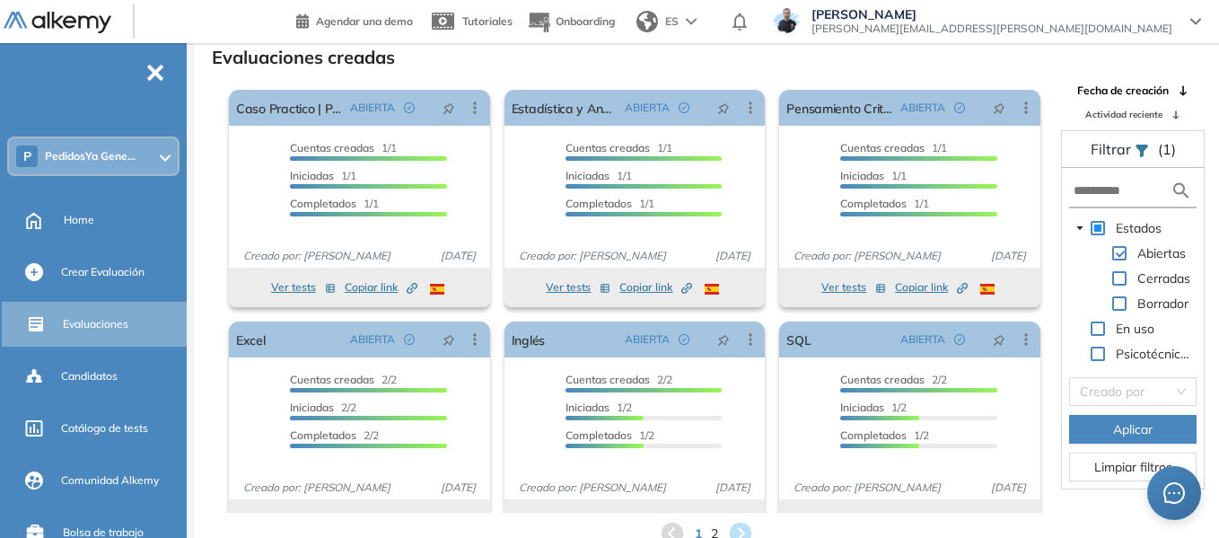
scroll to position [33, 0]
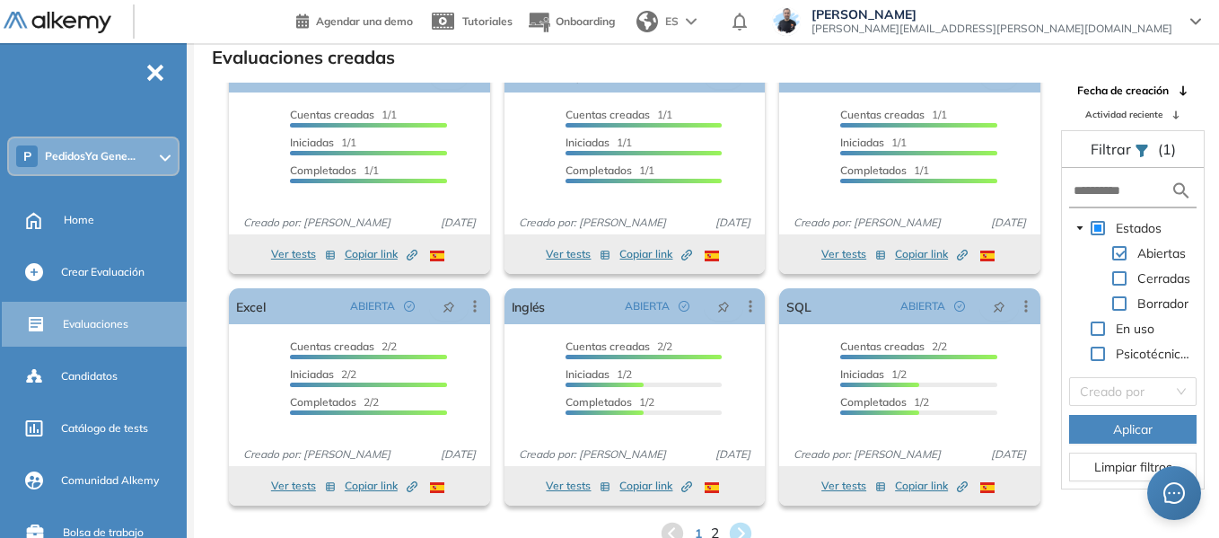
click at [715, 529] on span "2" at bounding box center [715, 533] width 8 height 21
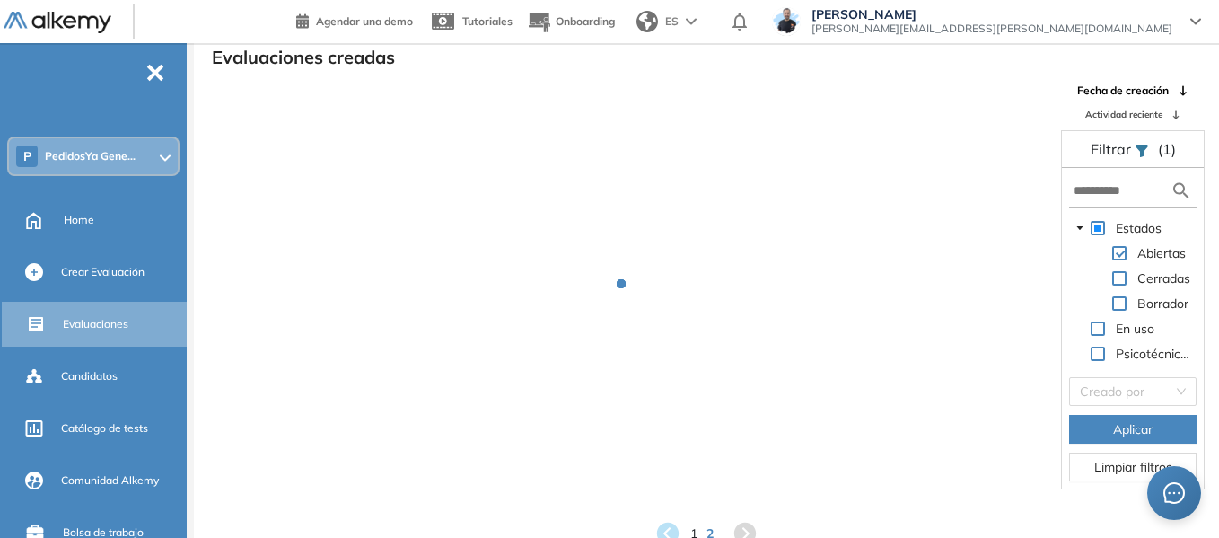
scroll to position [1, 0]
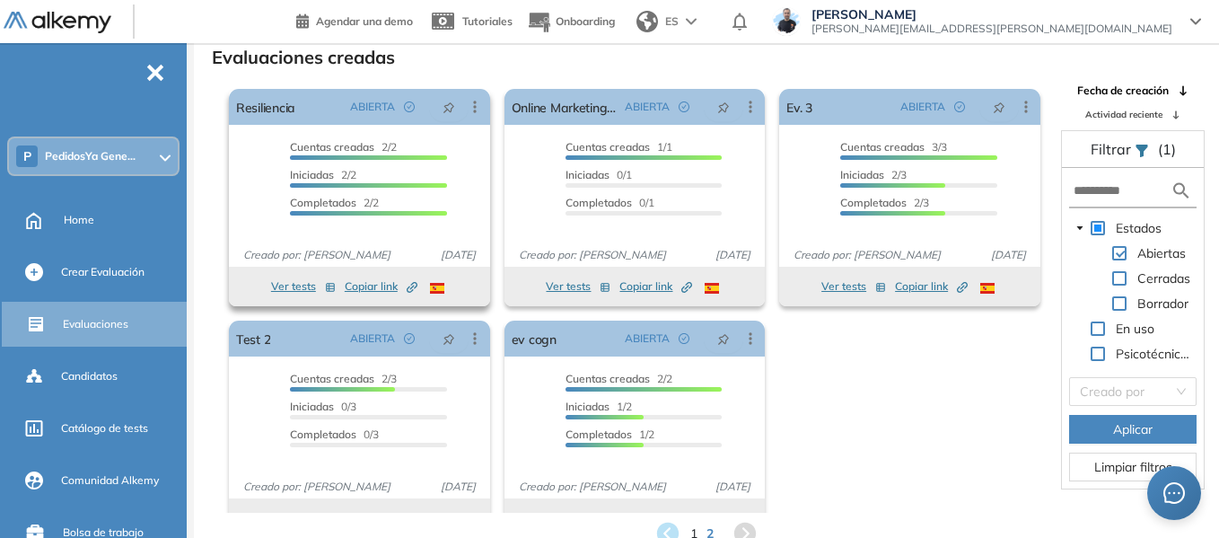
click at [302, 289] on button "Ver tests" at bounding box center [303, 287] width 65 height 22
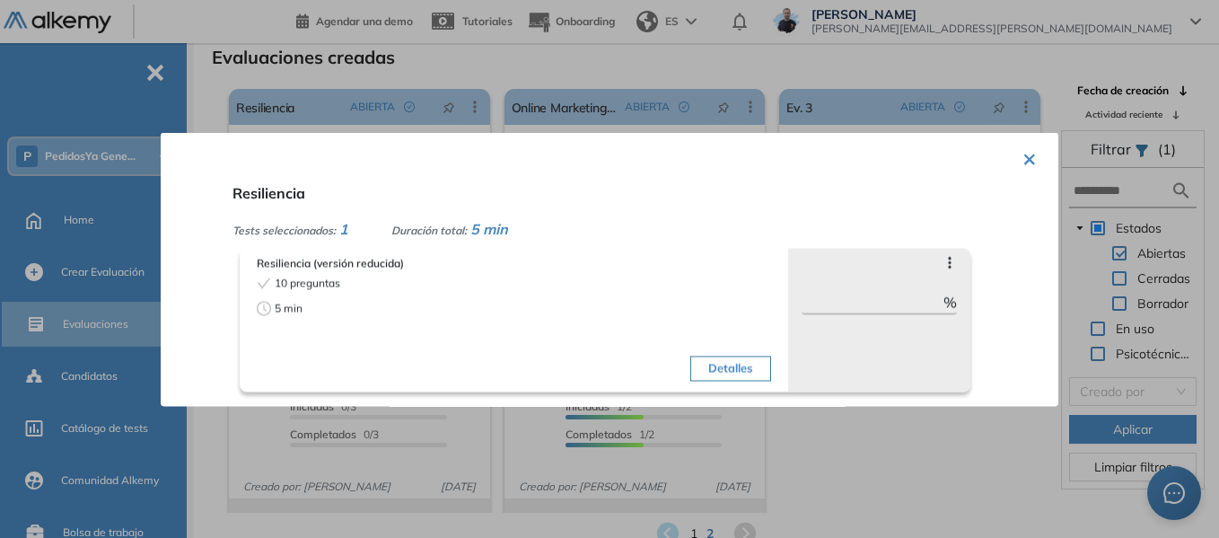
click at [1026, 155] on button "×" at bounding box center [1029, 156] width 14 height 35
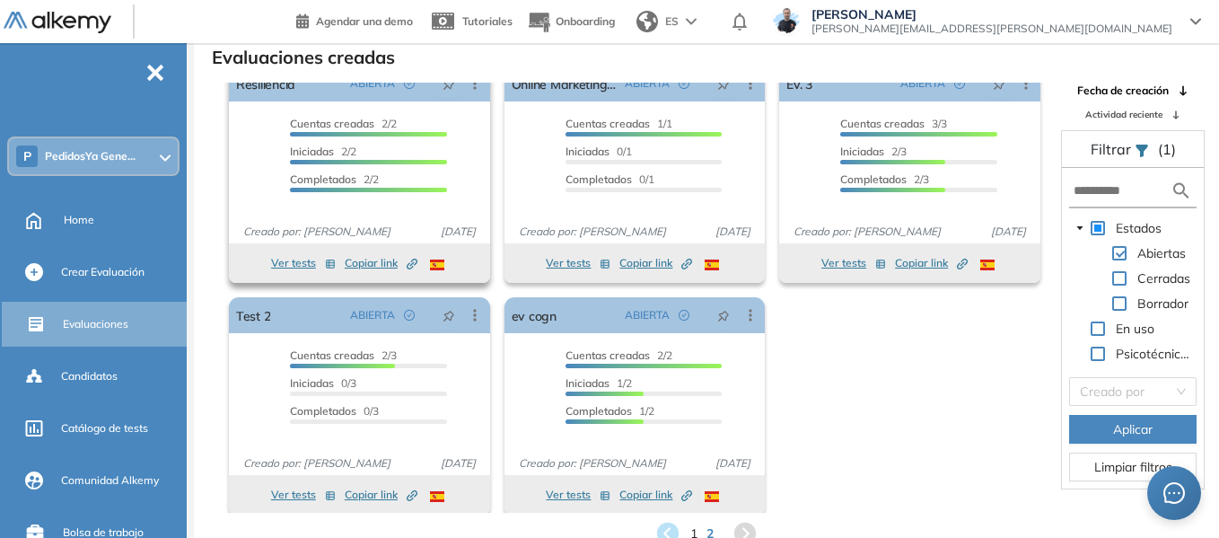
scroll to position [33, 0]
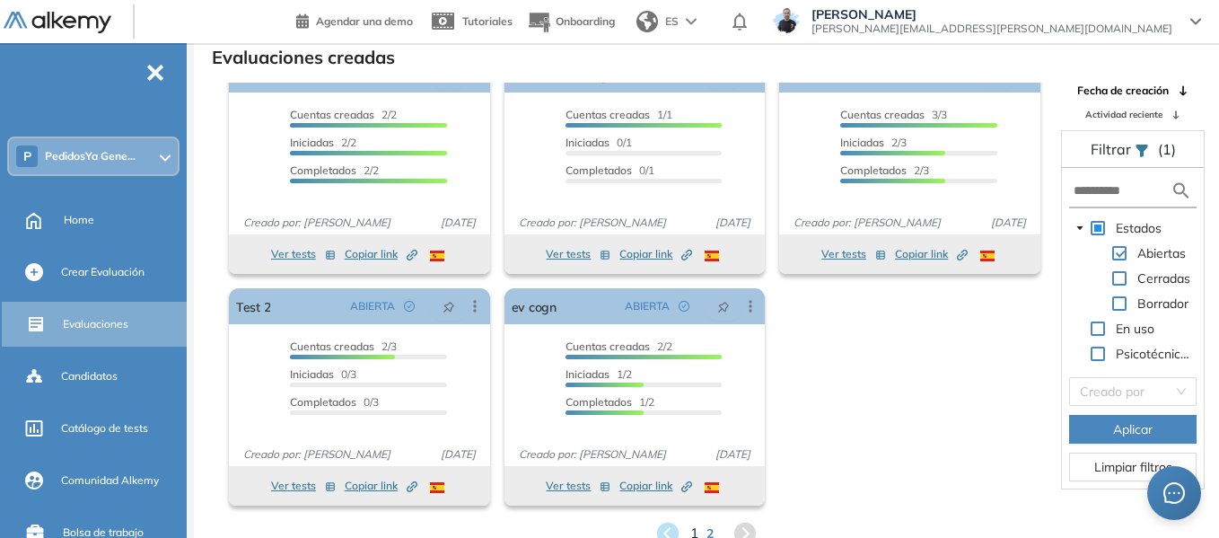
click at [696, 529] on span "1" at bounding box center [694, 533] width 8 height 21
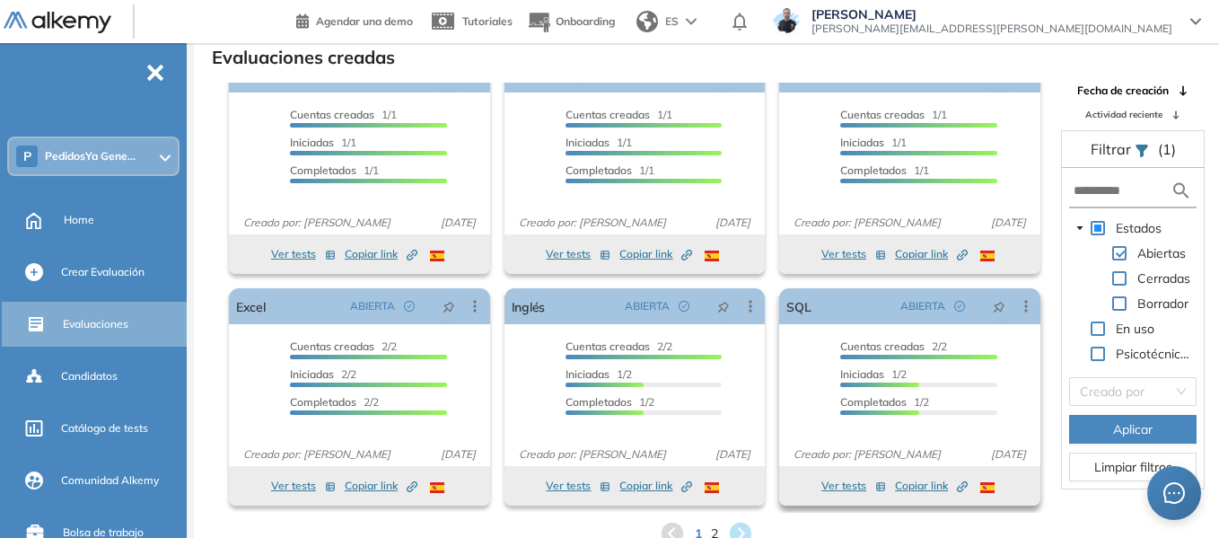
click at [844, 483] on button "Ver tests" at bounding box center [853, 486] width 65 height 22
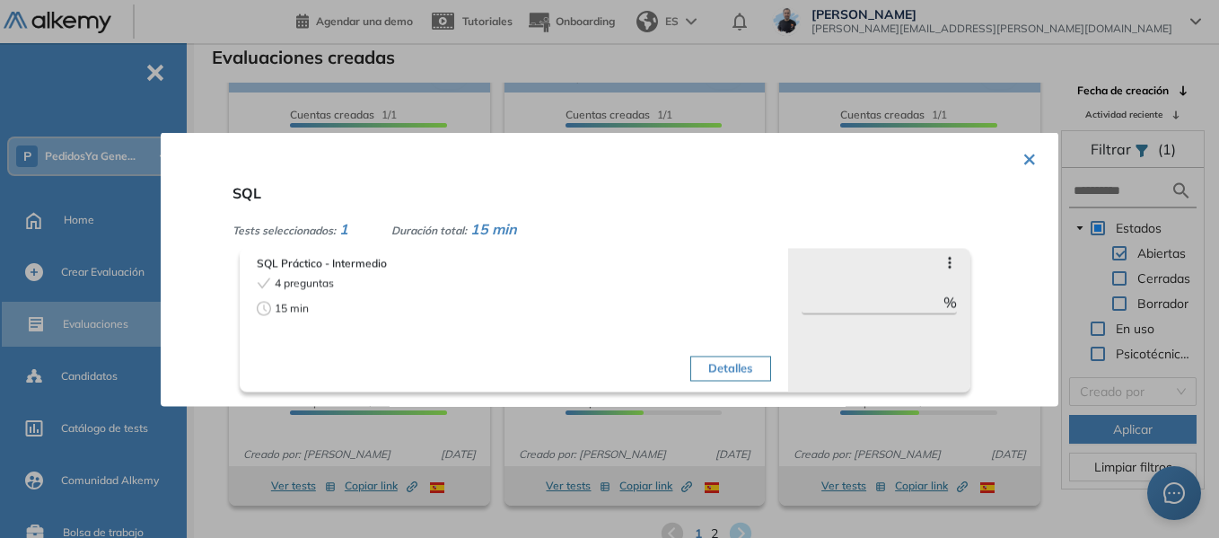
click at [1026, 158] on button "×" at bounding box center [1029, 156] width 14 height 35
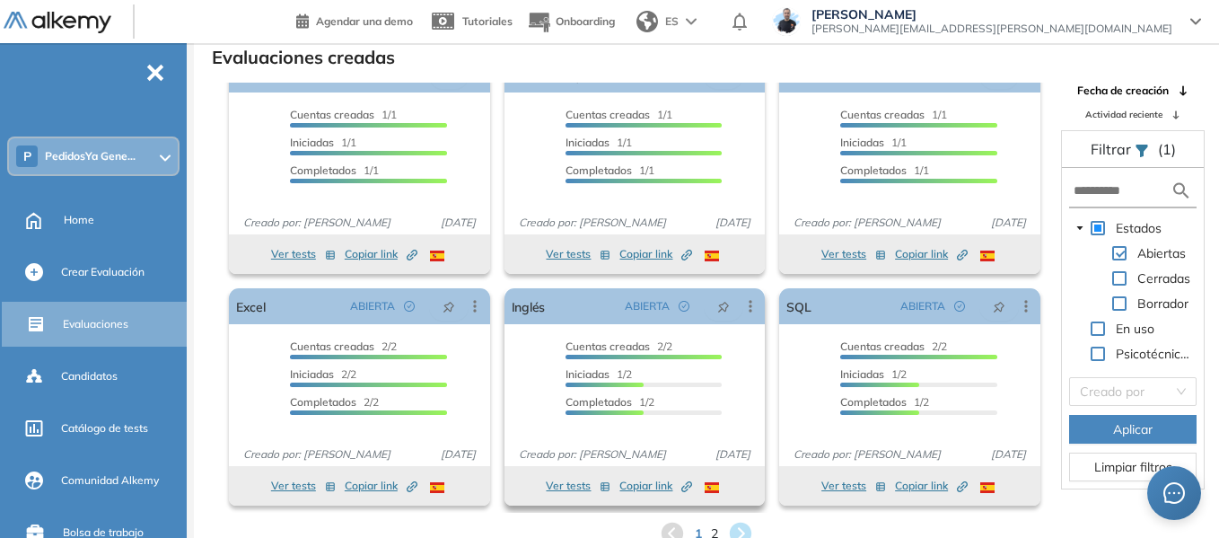
click at [575, 483] on button "Ver tests" at bounding box center [578, 486] width 65 height 22
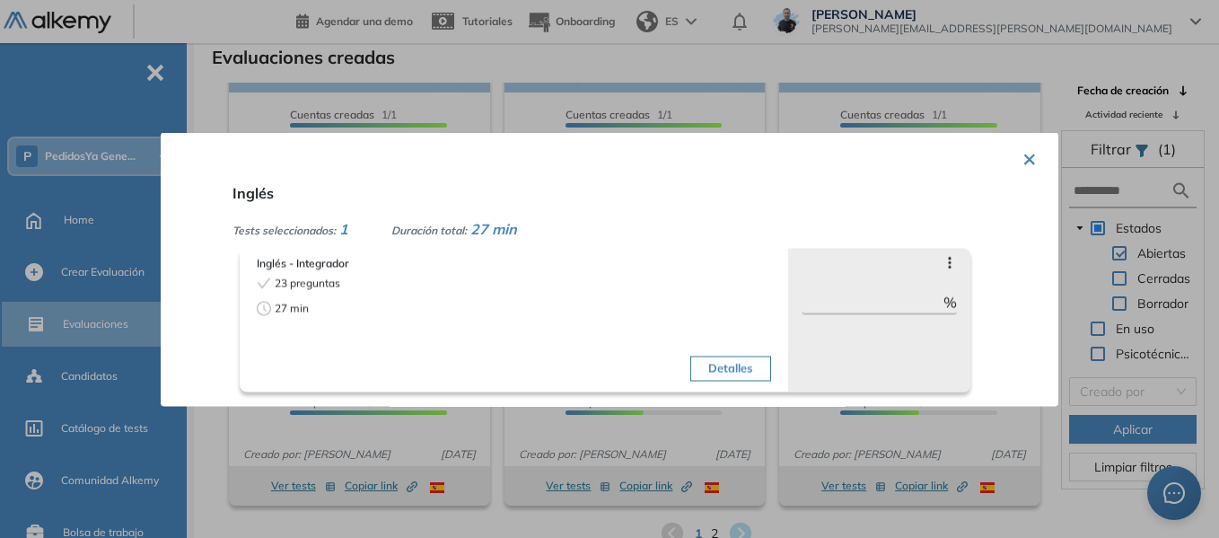
click at [1026, 161] on button "×" at bounding box center [1029, 156] width 14 height 35
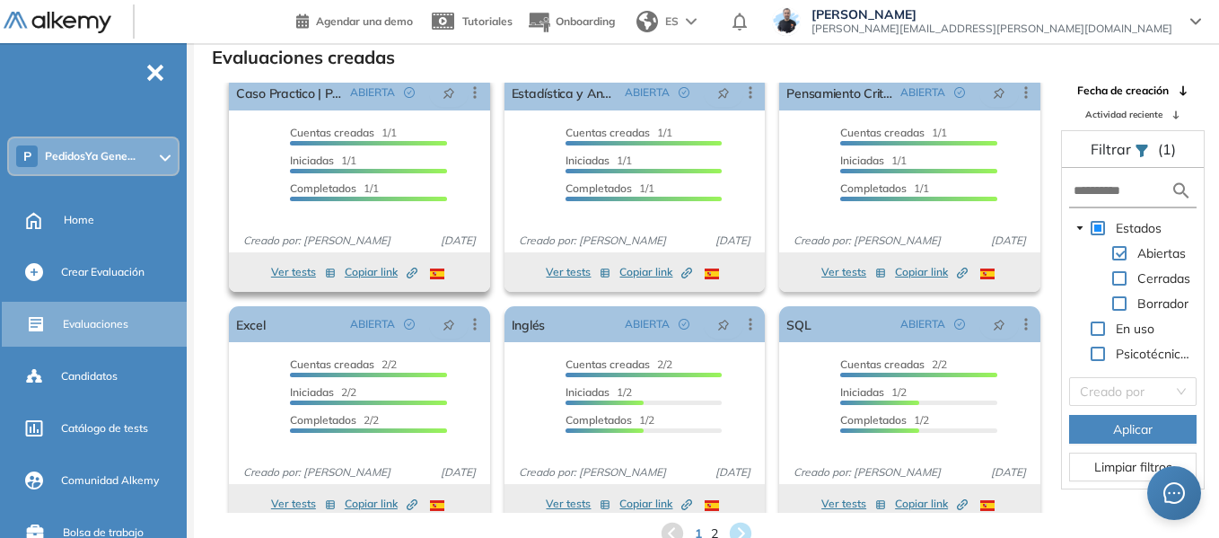
scroll to position [0, 0]
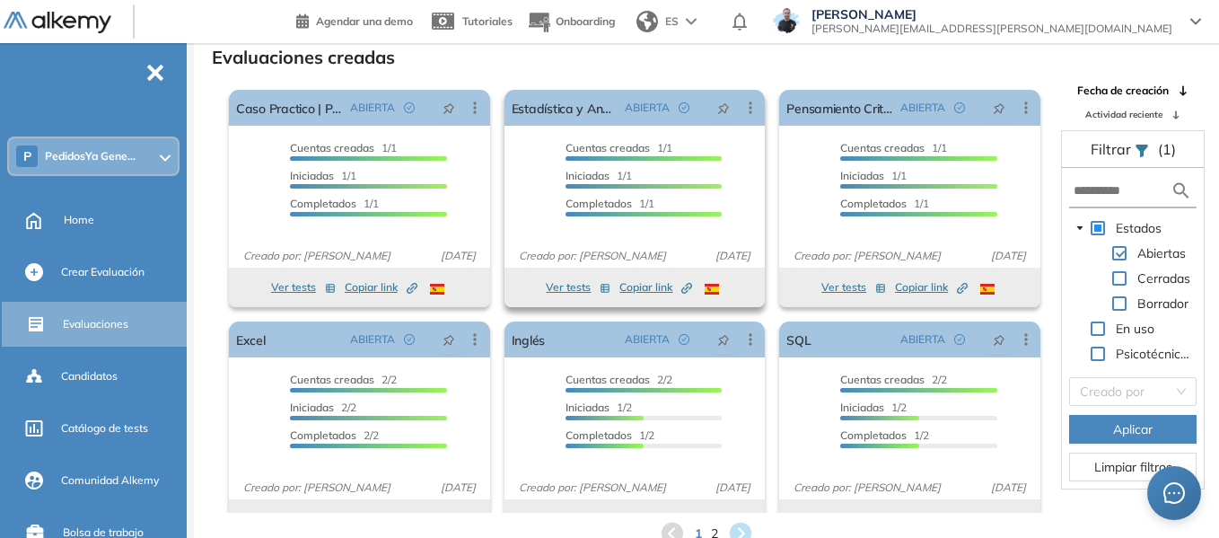
click at [566, 287] on button "Ver tests" at bounding box center [578, 287] width 65 height 22
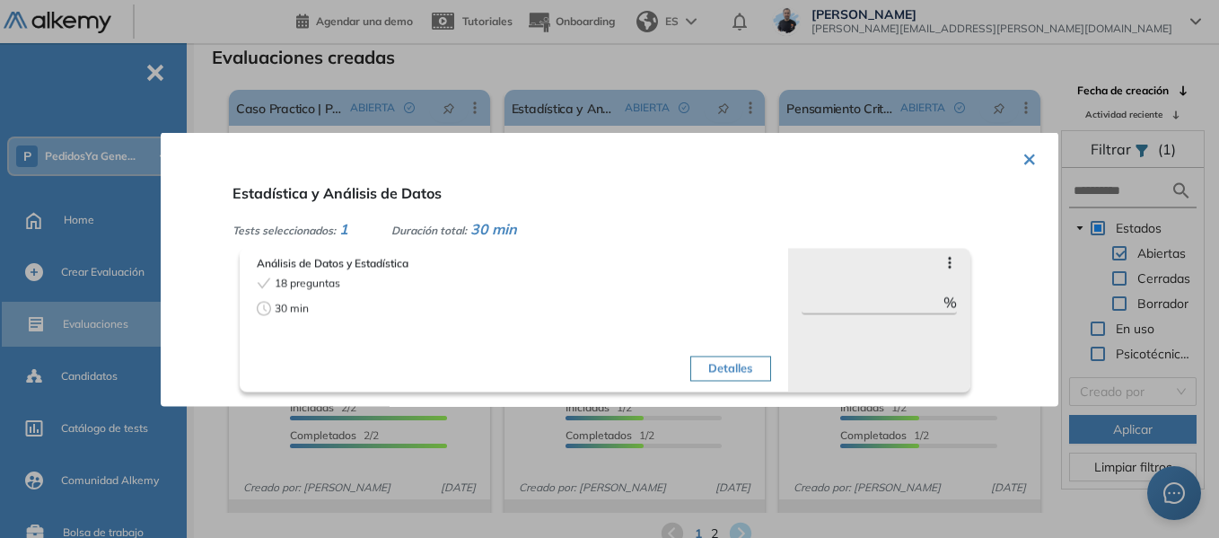
click at [1022, 156] on button "×" at bounding box center [1029, 156] width 14 height 35
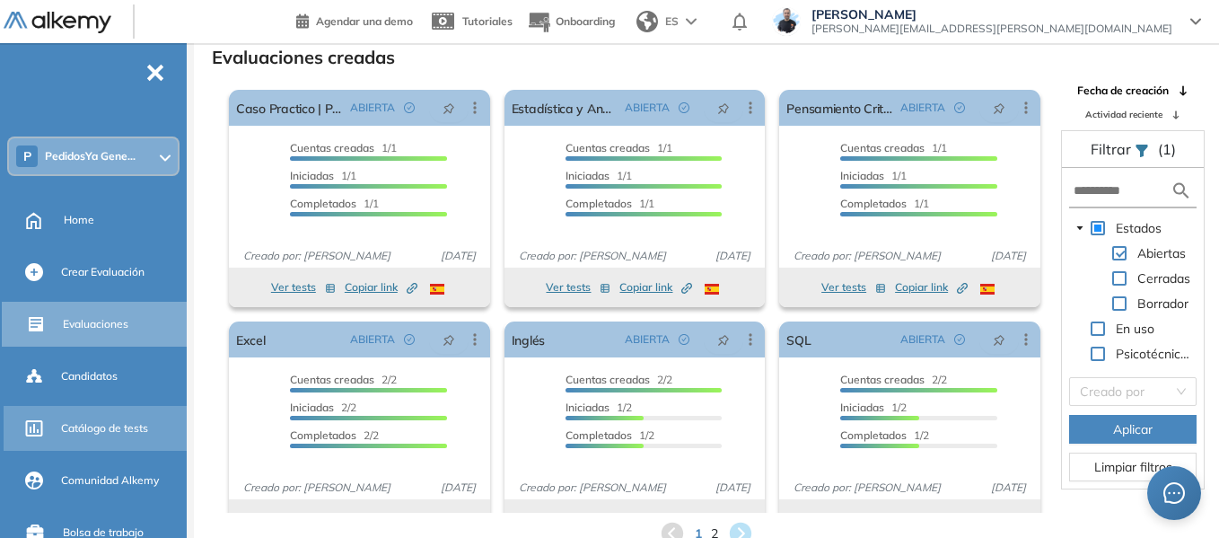
click at [106, 432] on span "Catálogo de tests" at bounding box center [104, 428] width 87 height 16
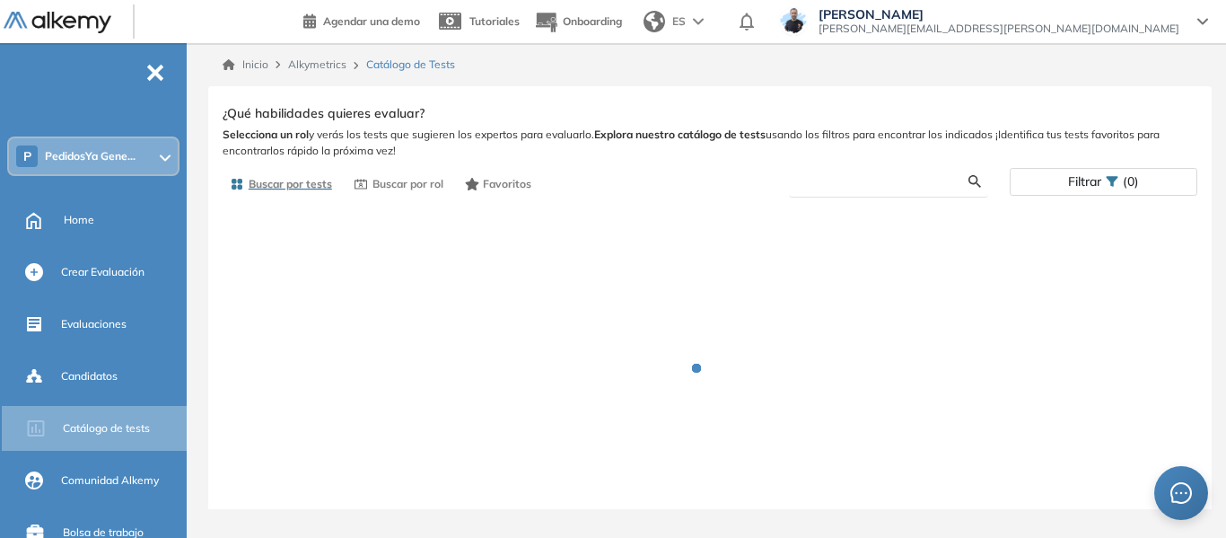
click at [872, 178] on input "text" at bounding box center [885, 181] width 165 height 16
type input "*****"
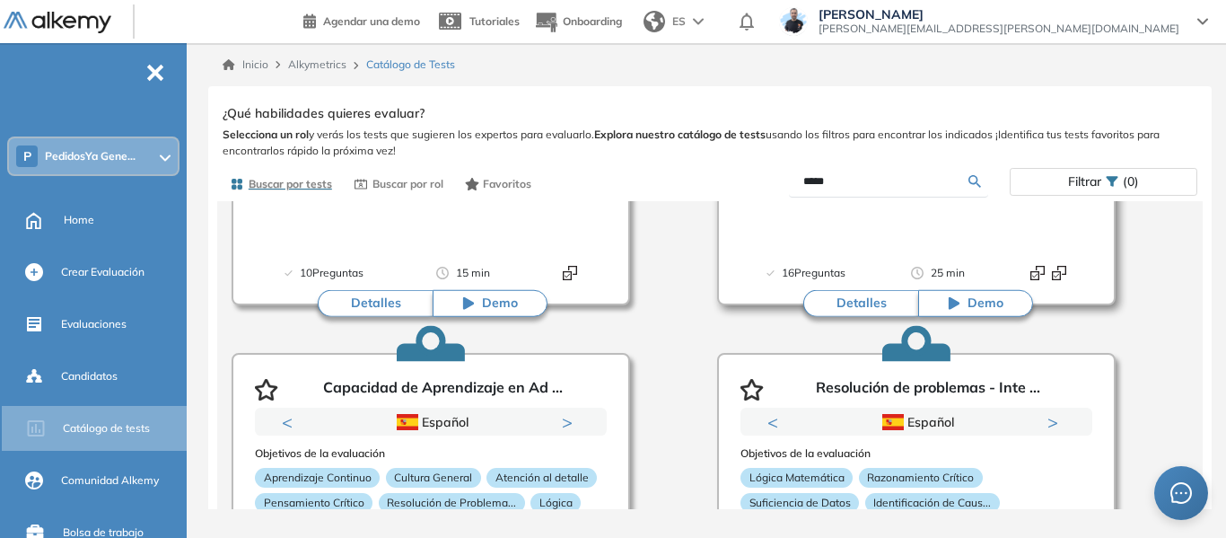
scroll to position [269, 0]
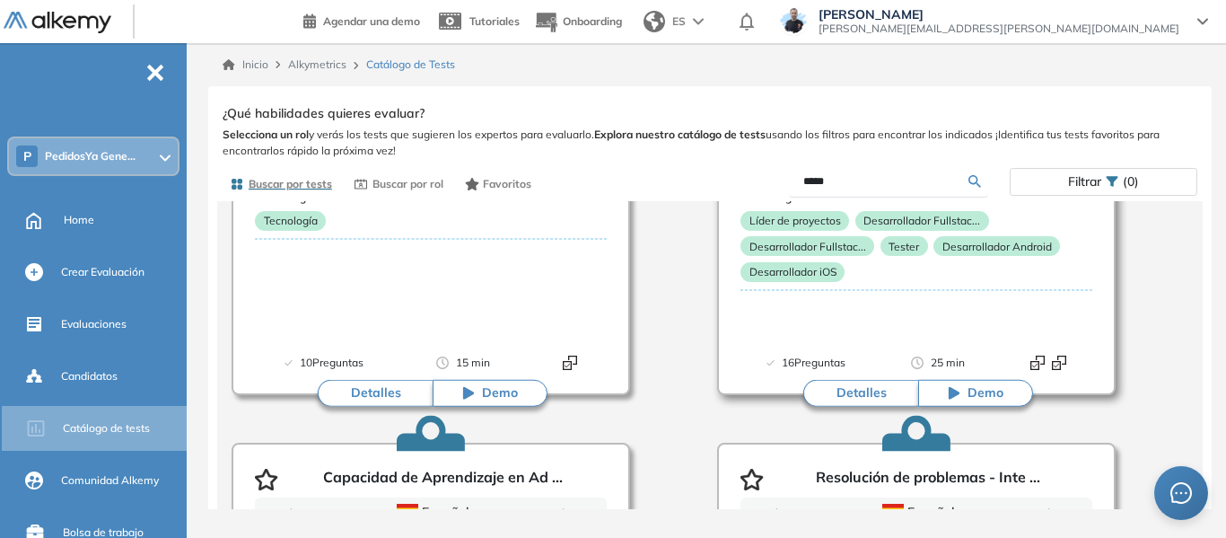
click at [870, 389] on button "Detalles" at bounding box center [860, 393] width 115 height 27
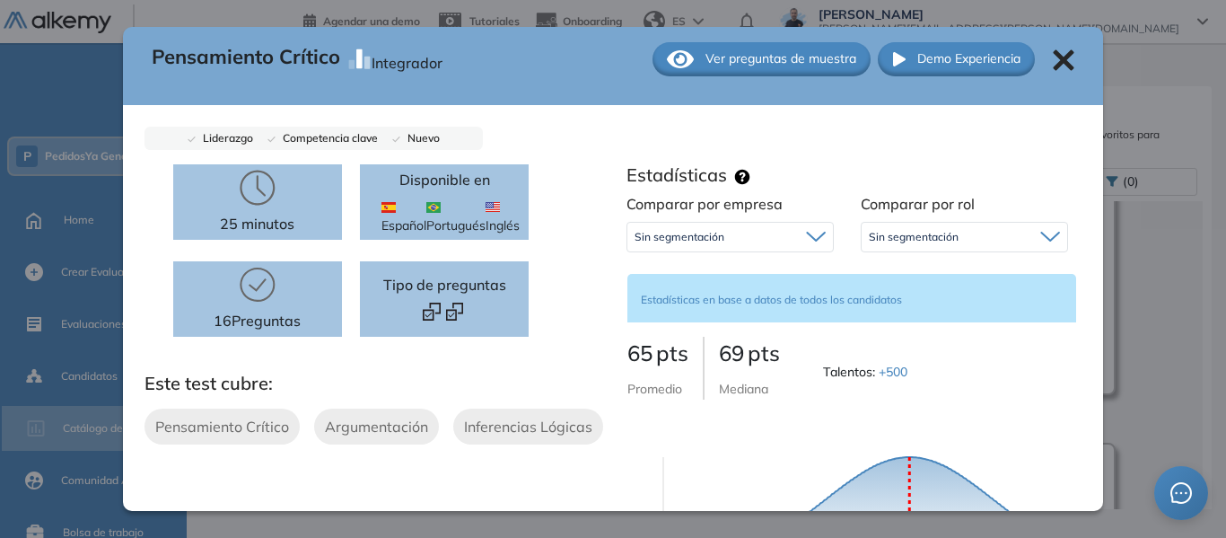
scroll to position [0, 0]
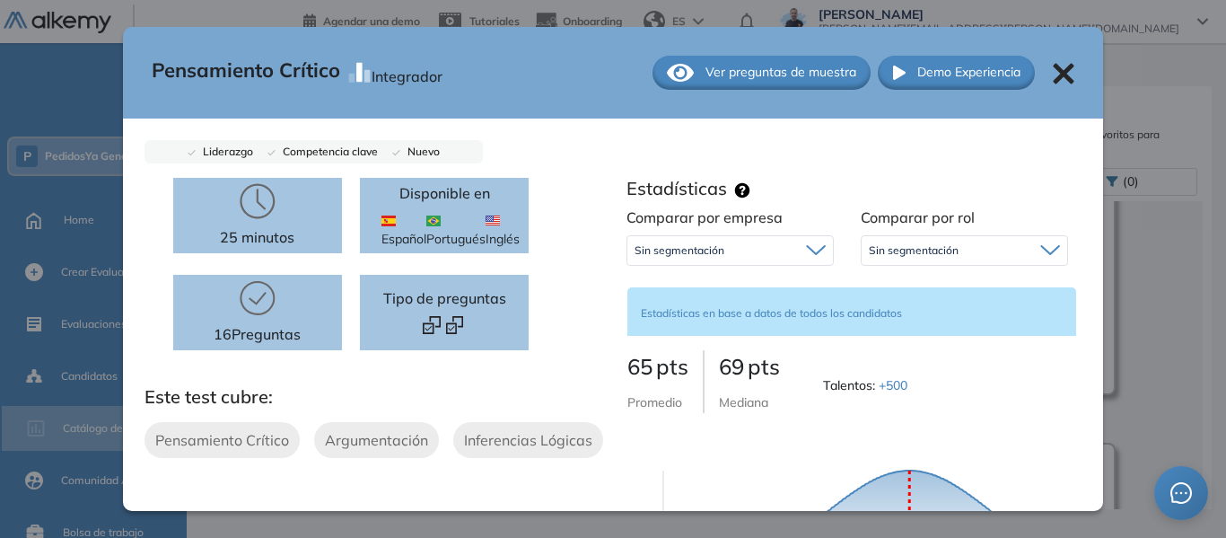
click at [1053, 74] on icon at bounding box center [1064, 74] width 22 height 22
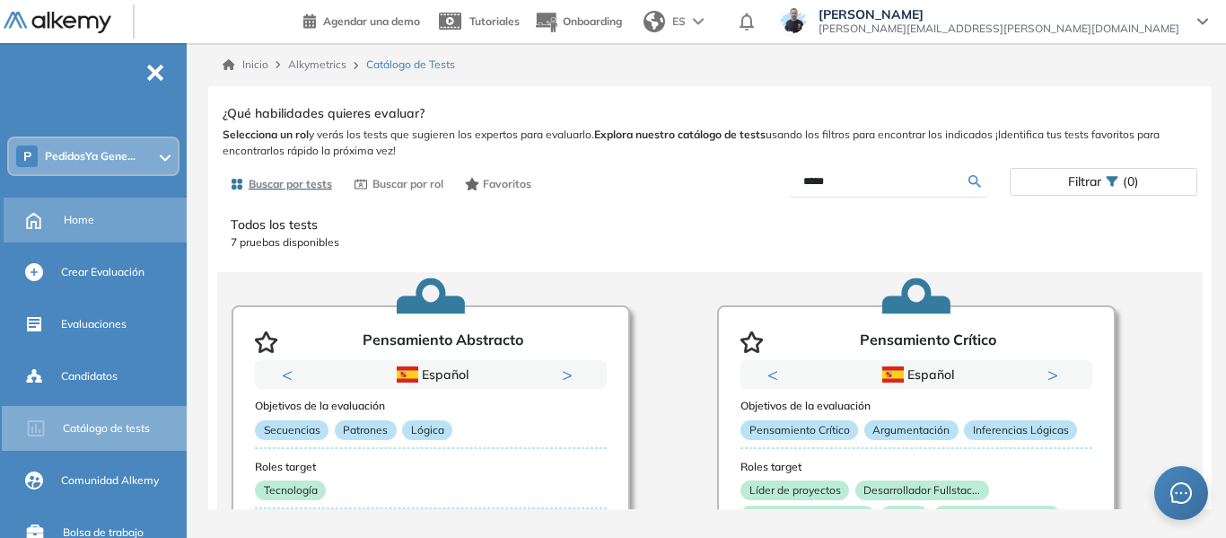
click at [70, 218] on span "Home" at bounding box center [79, 220] width 31 height 16
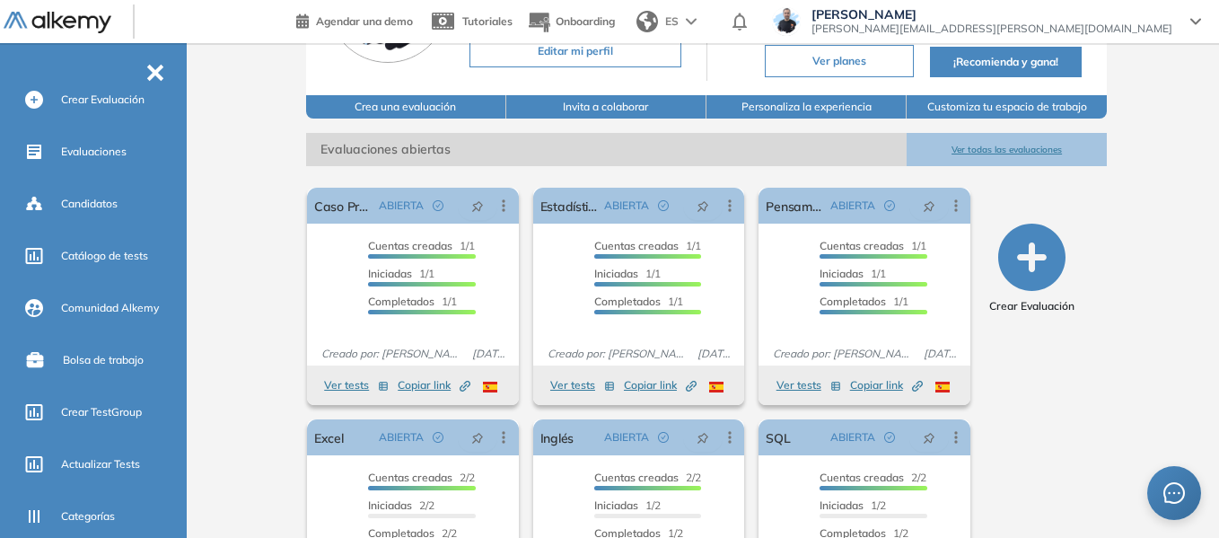
scroll to position [180, 0]
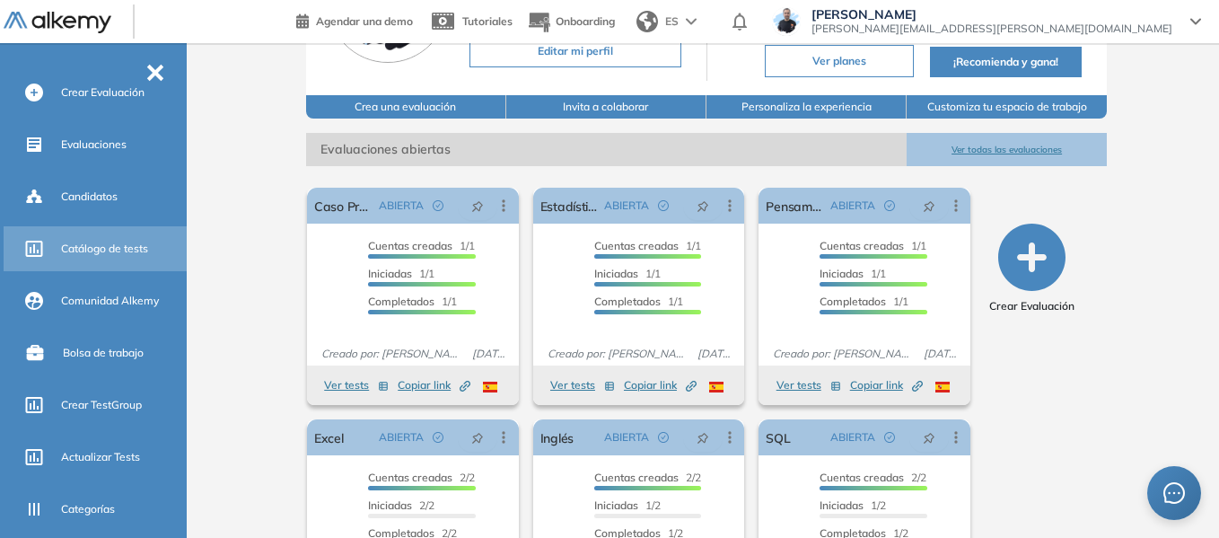
click at [123, 246] on span "Catálogo de tests" at bounding box center [104, 249] width 87 height 16
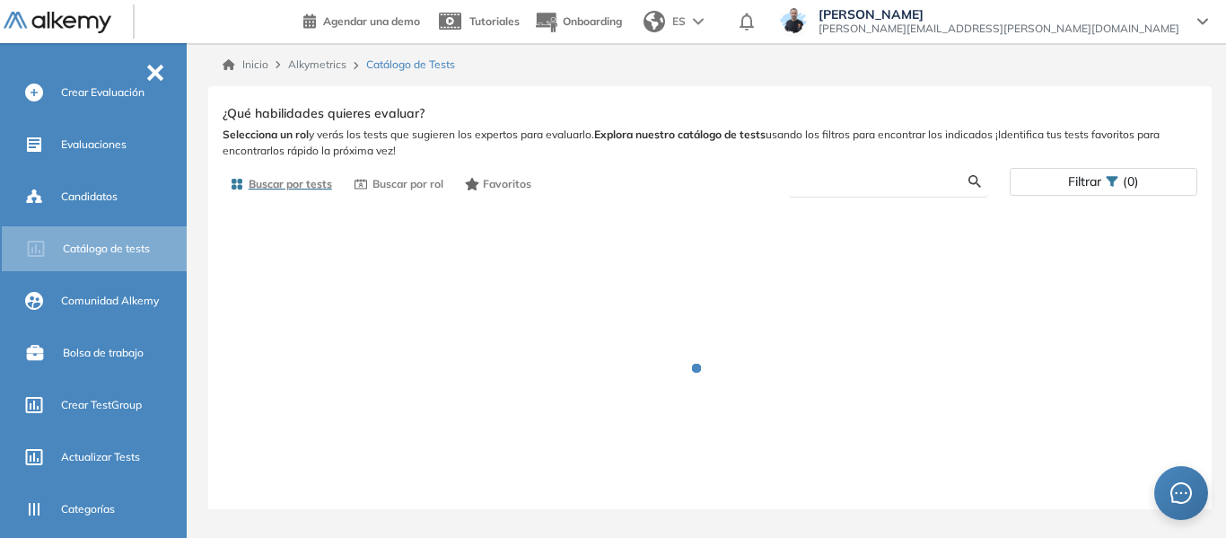
click at [844, 174] on input "text" at bounding box center [885, 181] width 165 height 16
type input "******"
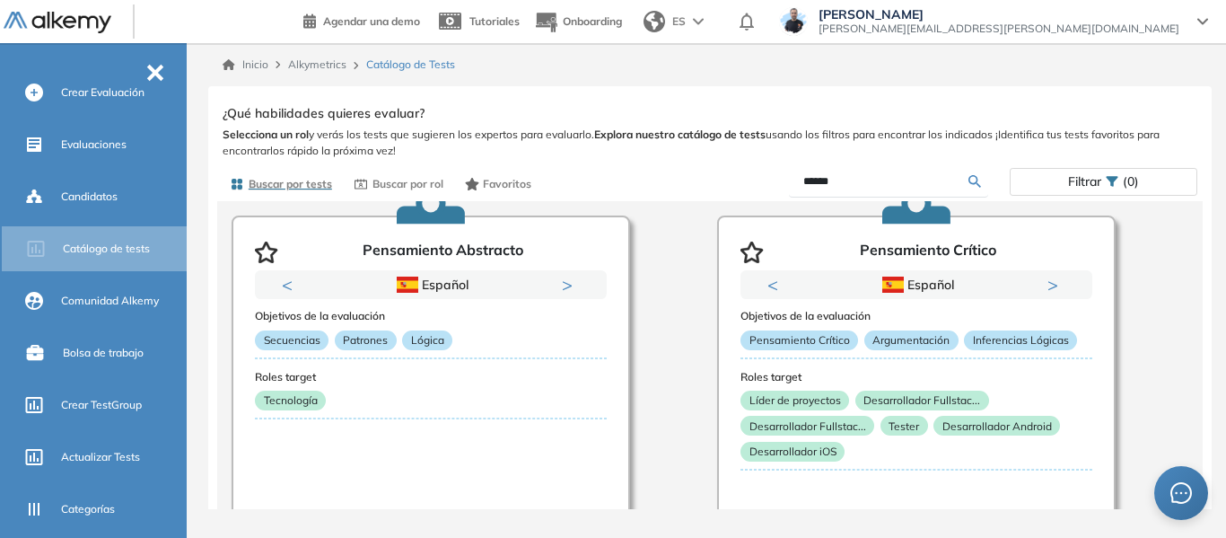
scroll to position [180, 0]
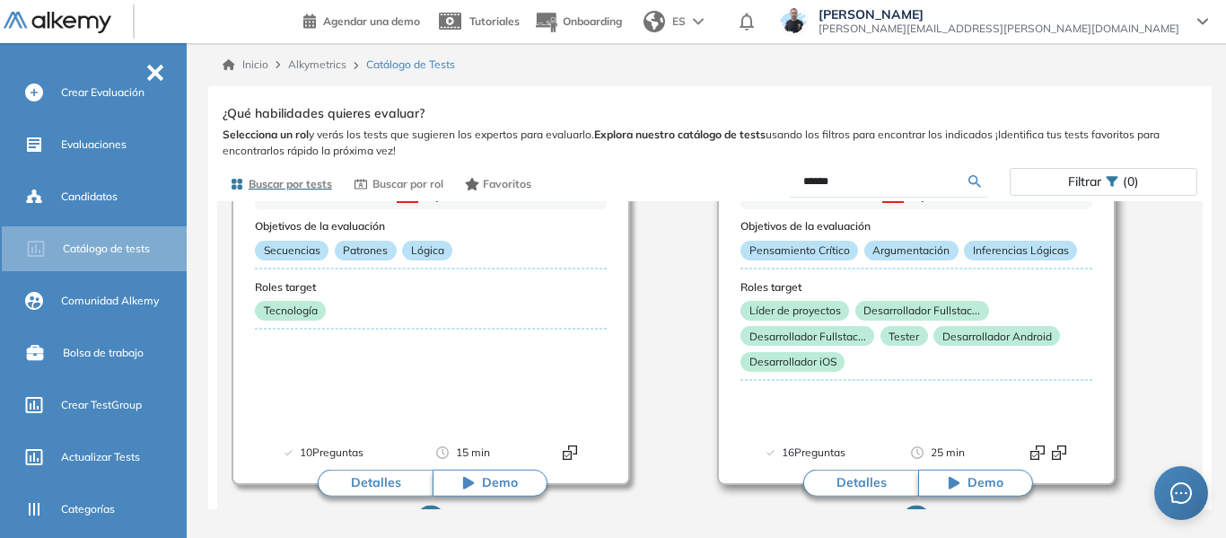
click at [849, 478] on button "Detalles" at bounding box center [860, 482] width 115 height 27
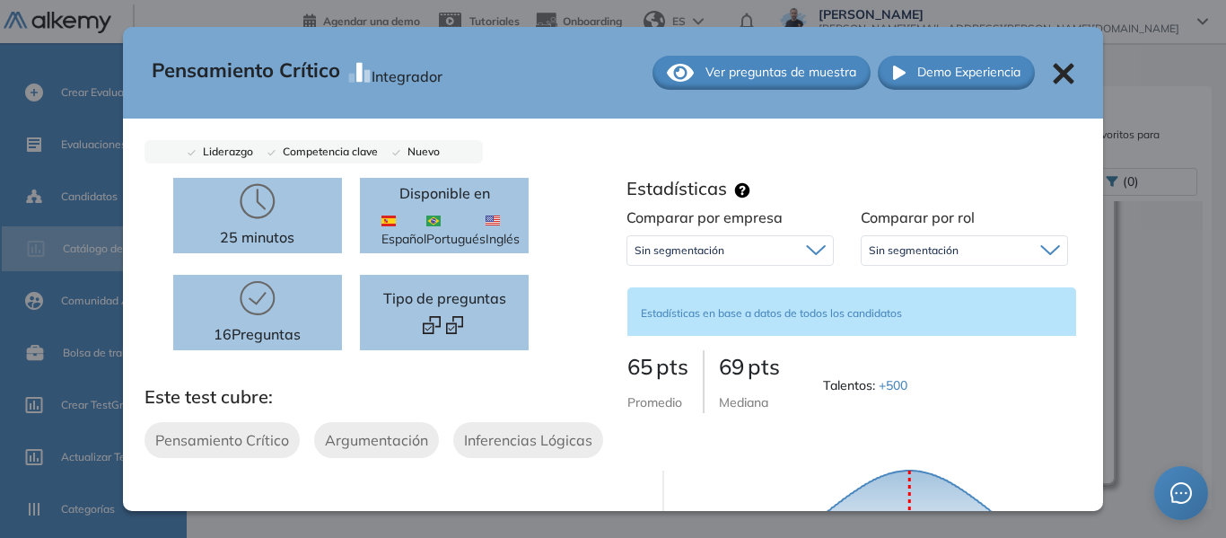
click at [1053, 72] on icon at bounding box center [1064, 74] width 22 height 22
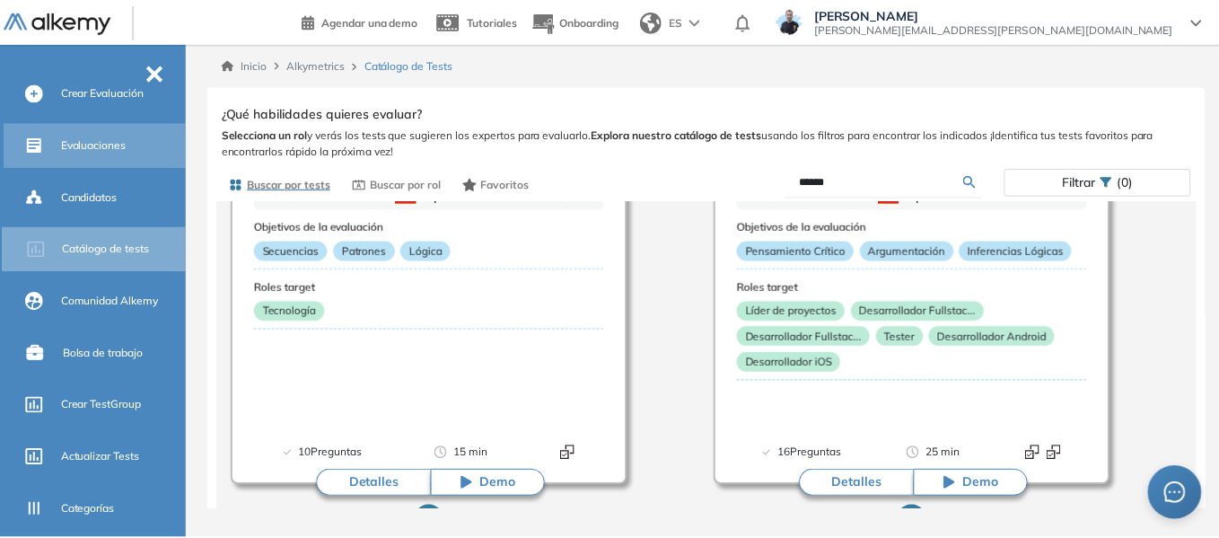
scroll to position [0, 0]
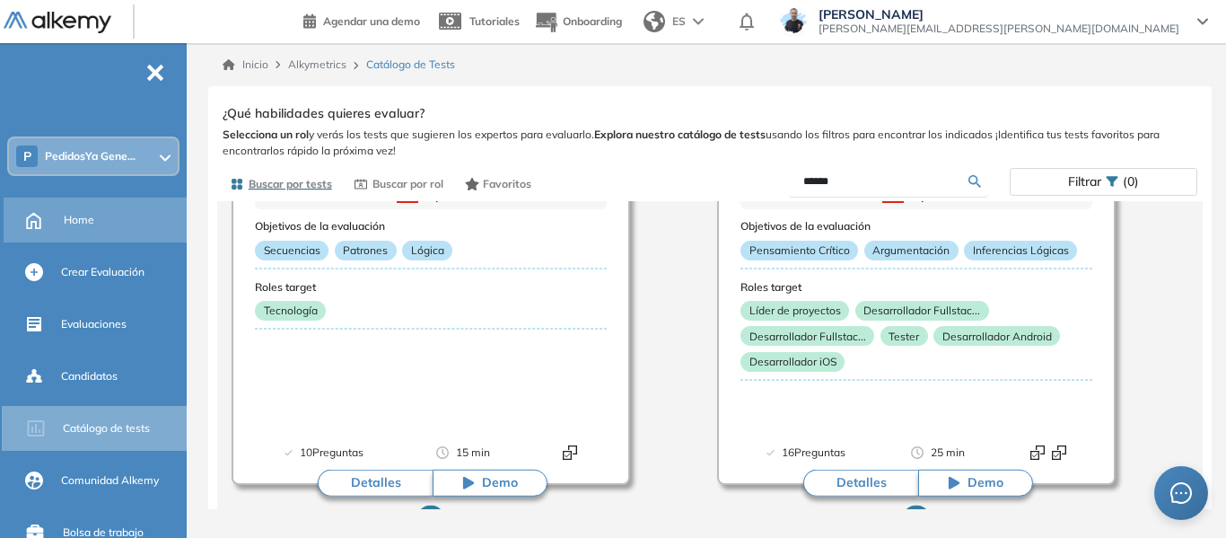
click at [83, 220] on span "Home" at bounding box center [79, 220] width 31 height 16
